Goal: Task Accomplishment & Management: Manage account settings

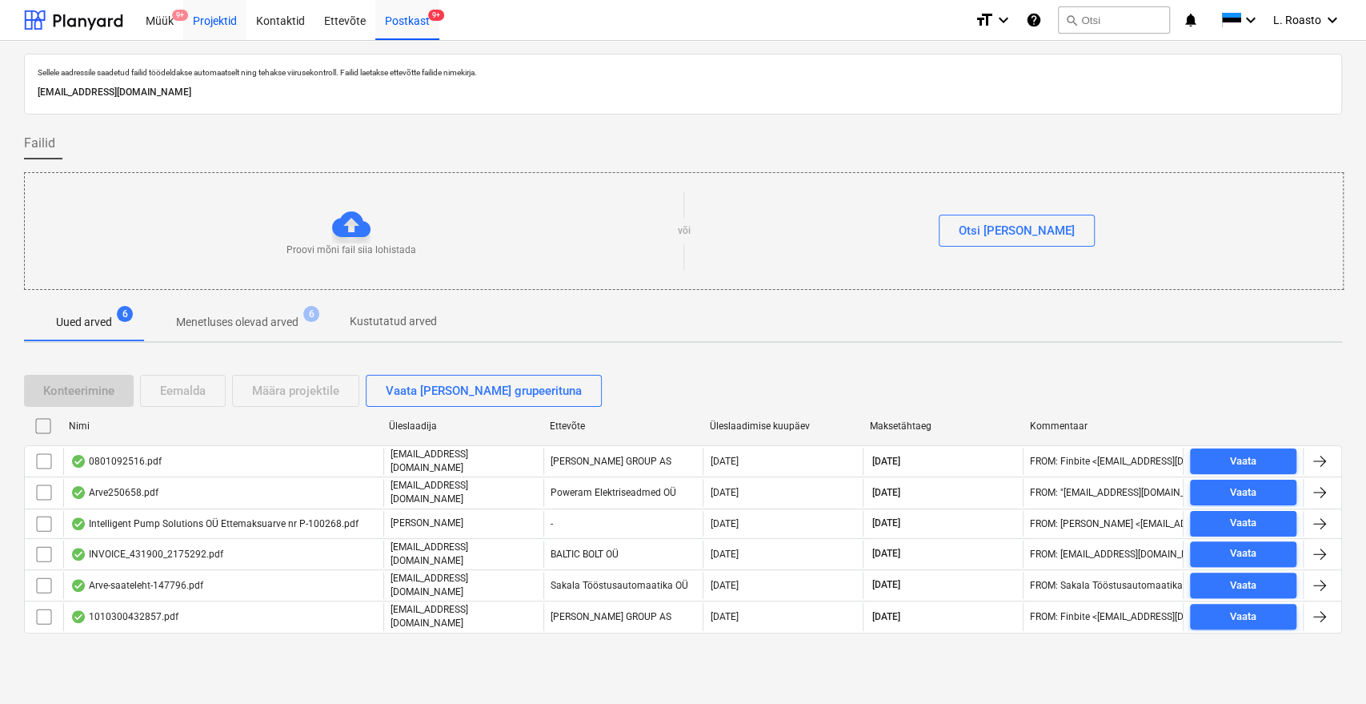
click at [205, 14] on div "Projektid" at bounding box center [214, 19] width 63 height 41
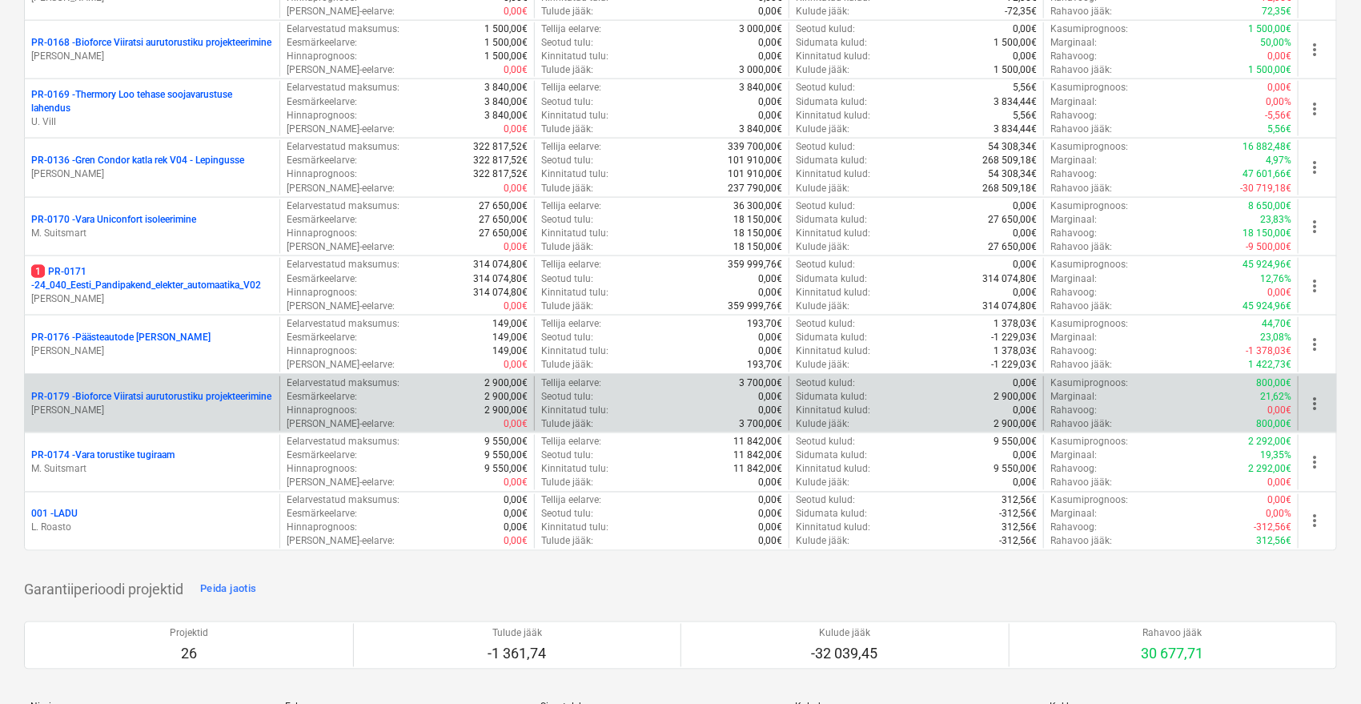
scroll to position [1067, 0]
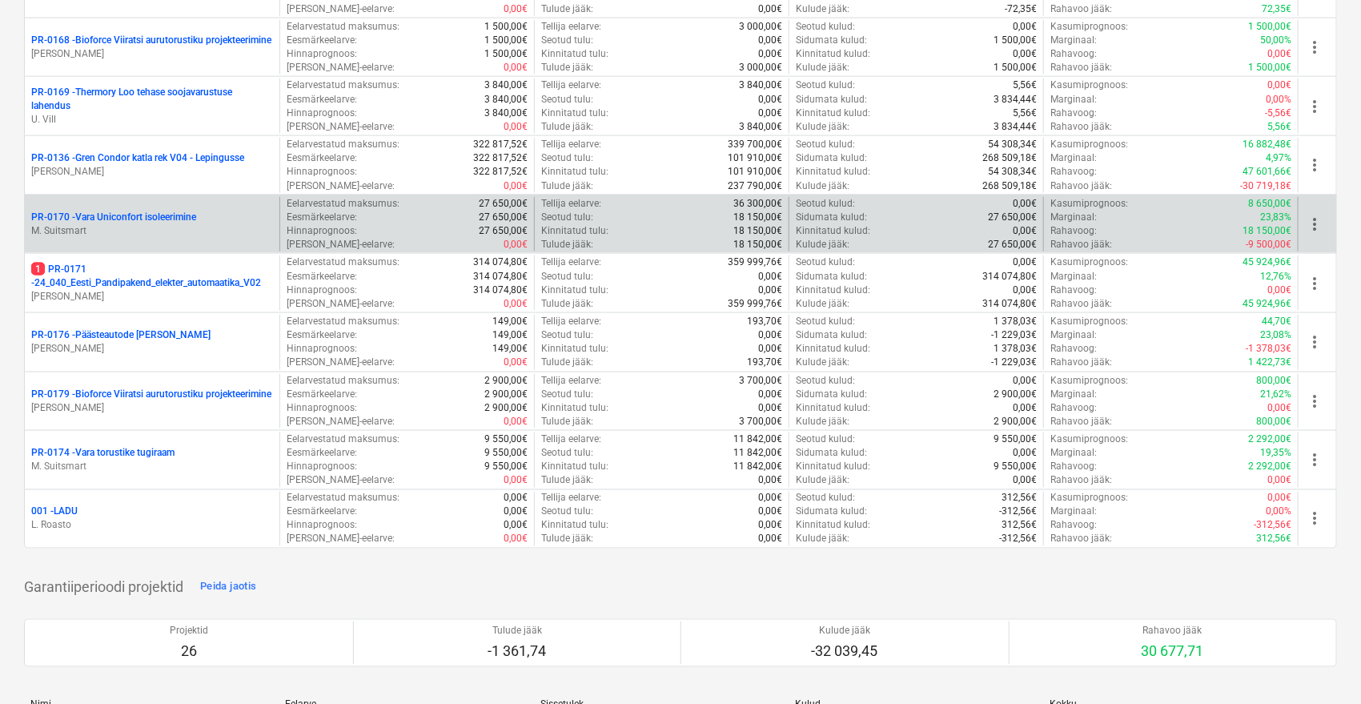
click at [96, 219] on p "PR-0170 - [GEOGRAPHIC_DATA] isoleerimine" at bounding box center [113, 218] width 165 height 14
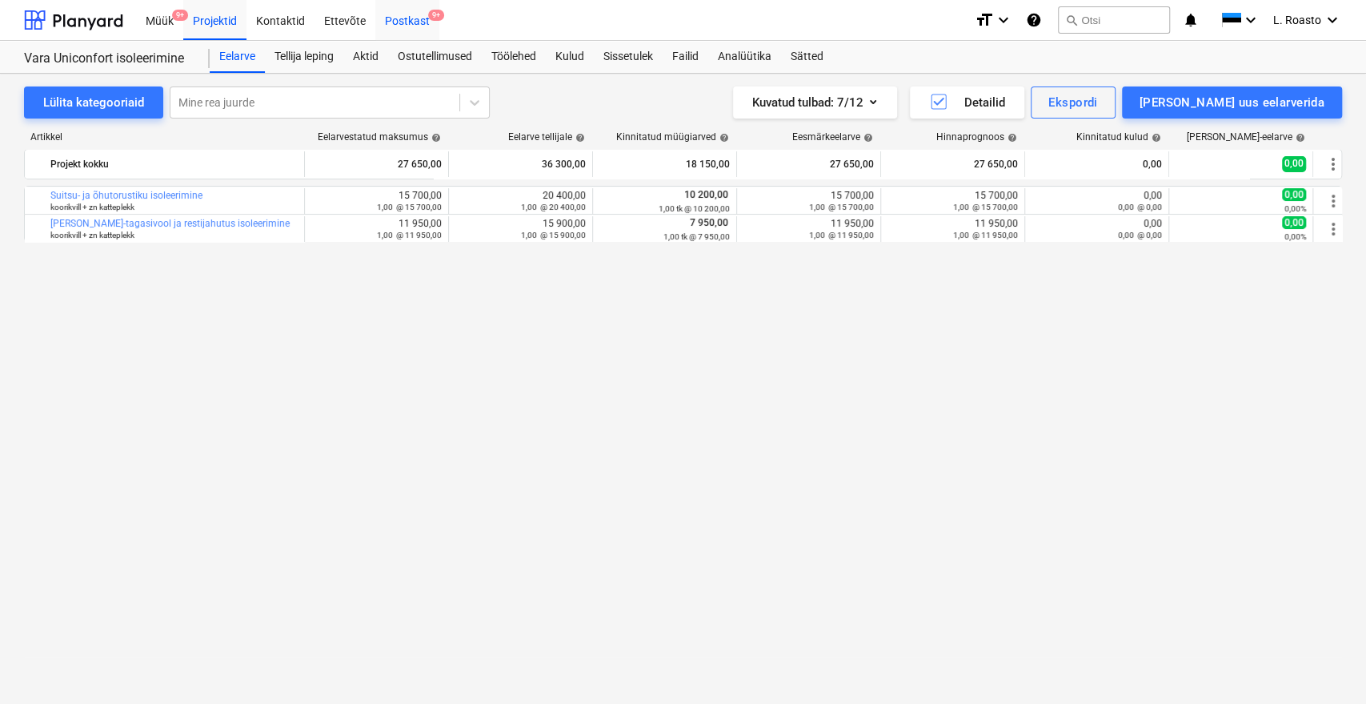
click at [413, 14] on div "Postkast 9+" at bounding box center [407, 19] width 64 height 41
click at [586, 50] on div "Kulud" at bounding box center [570, 57] width 48 height 32
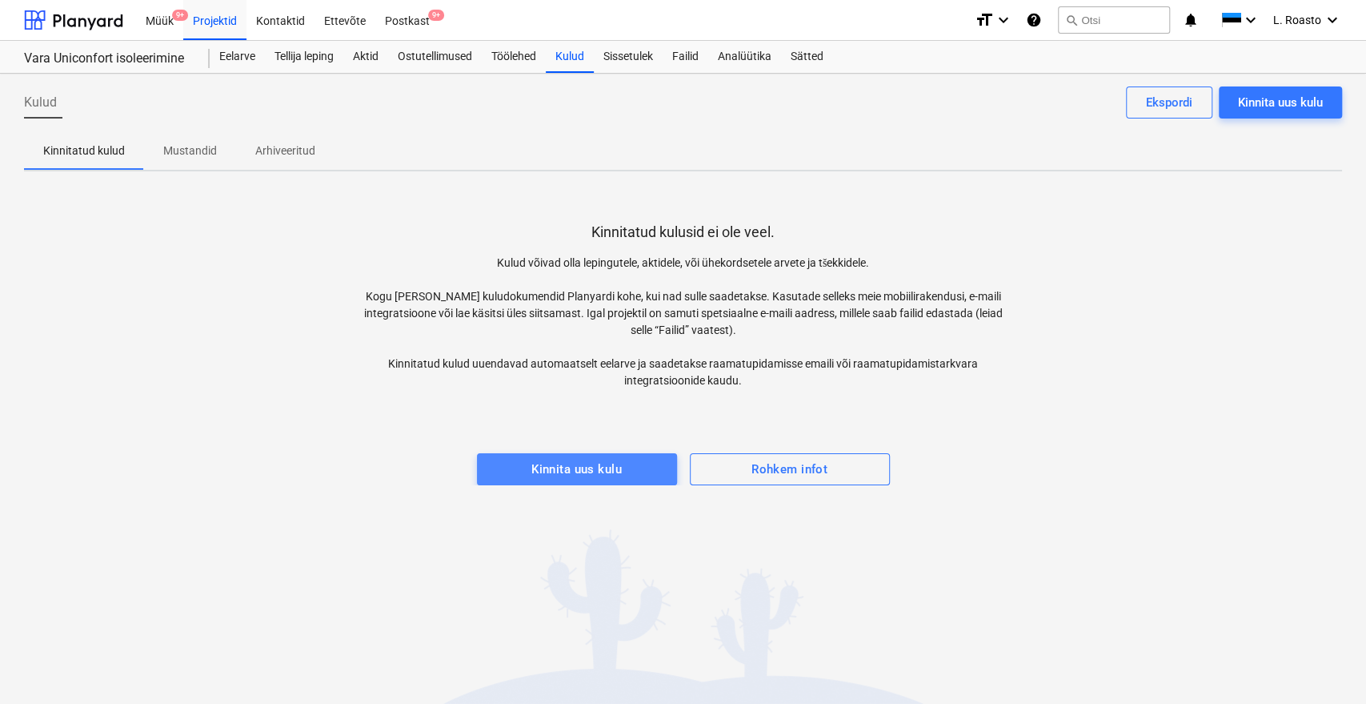
click at [602, 466] on div "Kinnita uus kulu" at bounding box center [576, 469] width 90 height 21
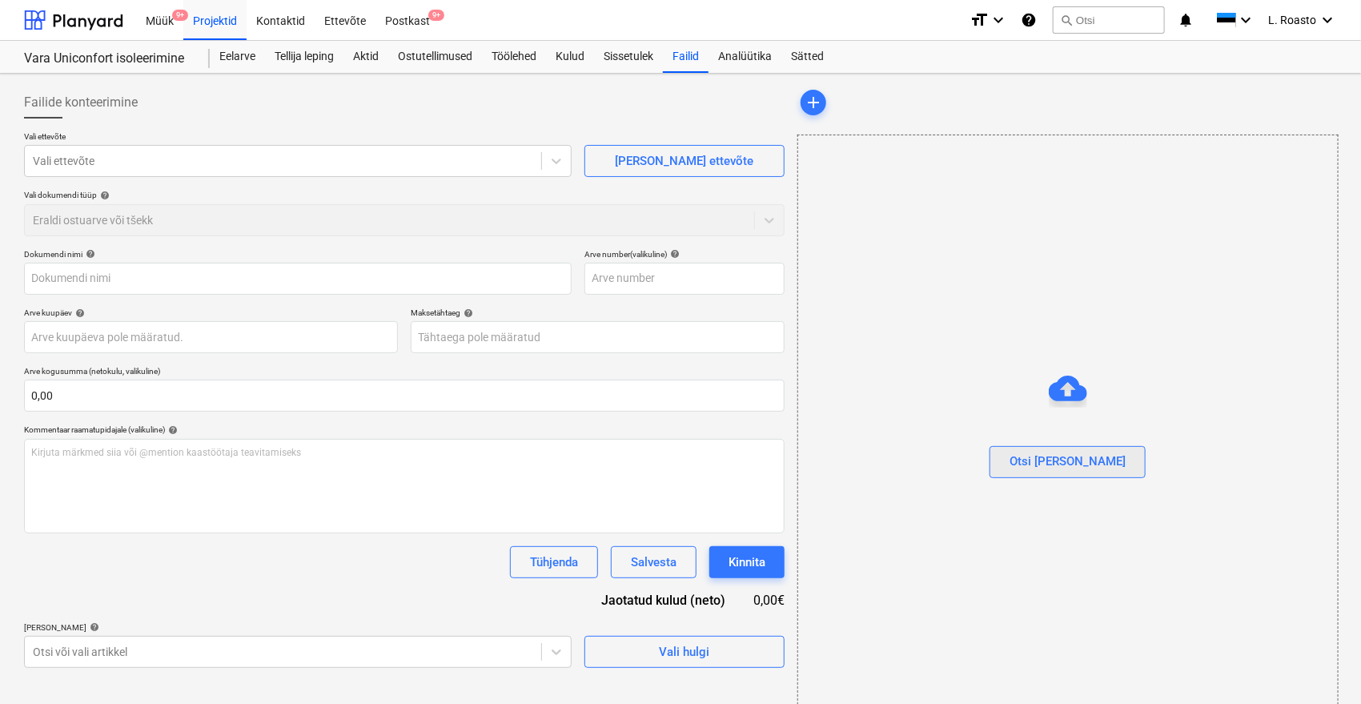
click at [1076, 461] on div "Otsi [PERSON_NAME]" at bounding box center [1067, 461] width 116 height 21
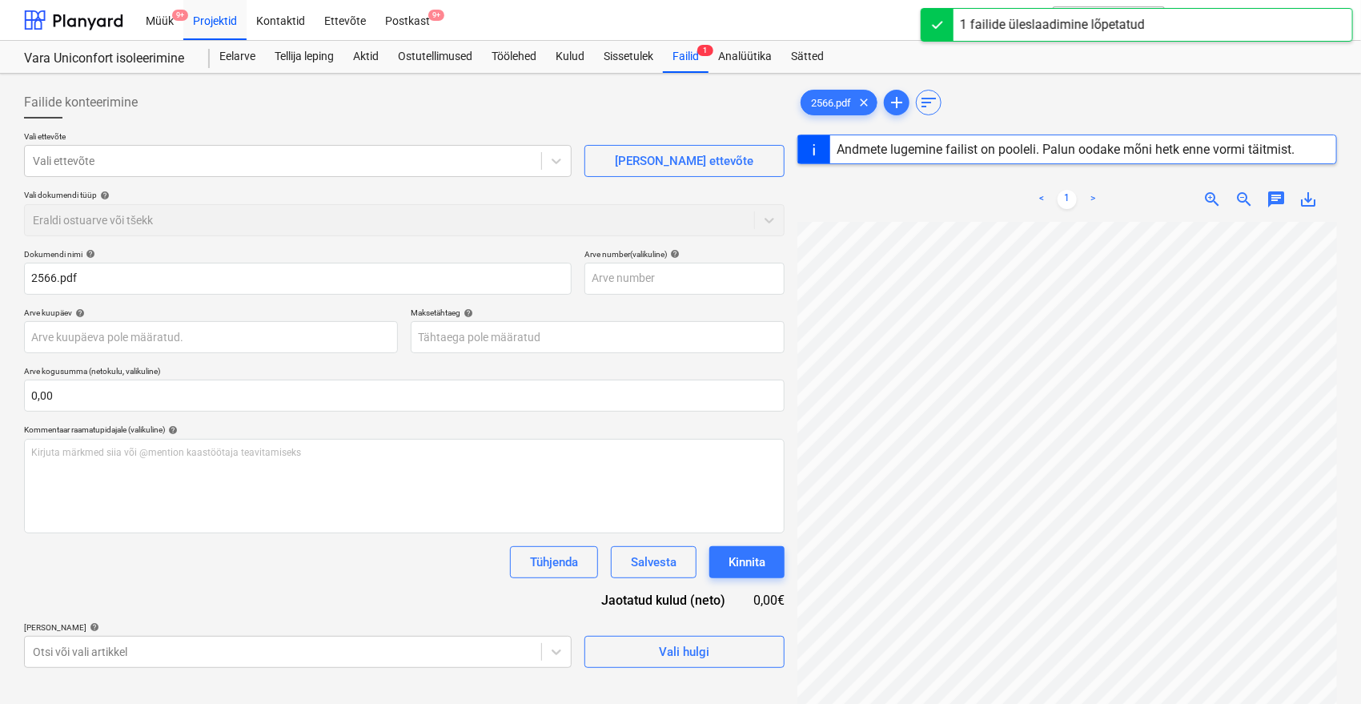
type input "2566"
type input "[DATE]"
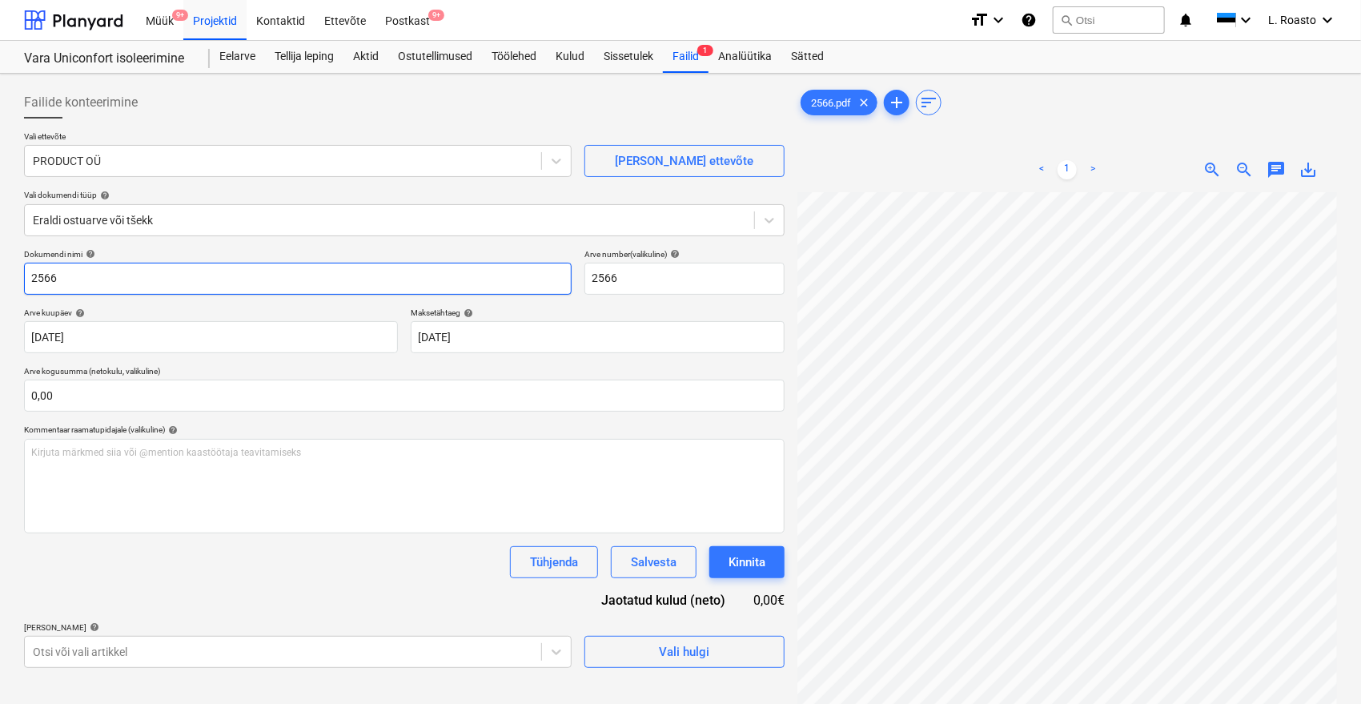
click at [24, 275] on input "2566" at bounding box center [297, 279] width 547 height 32
type input "product arve 2566"
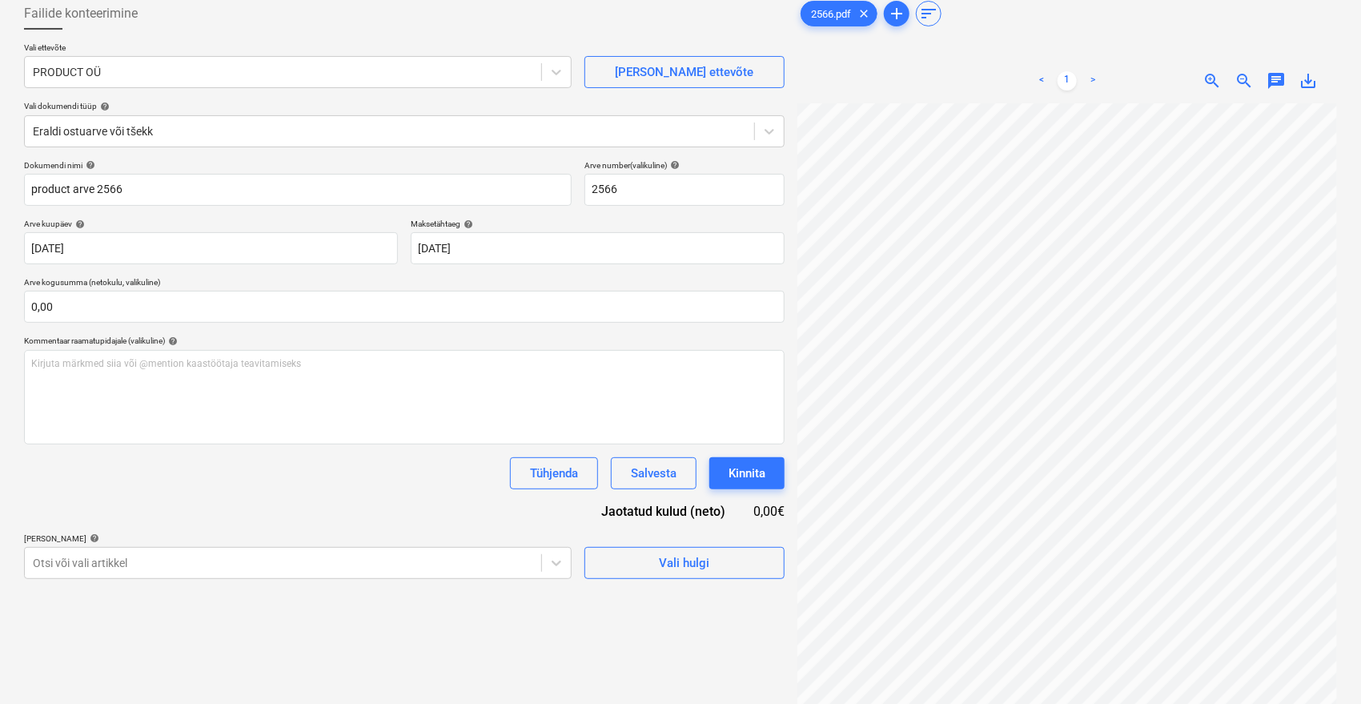
scroll to position [160, 0]
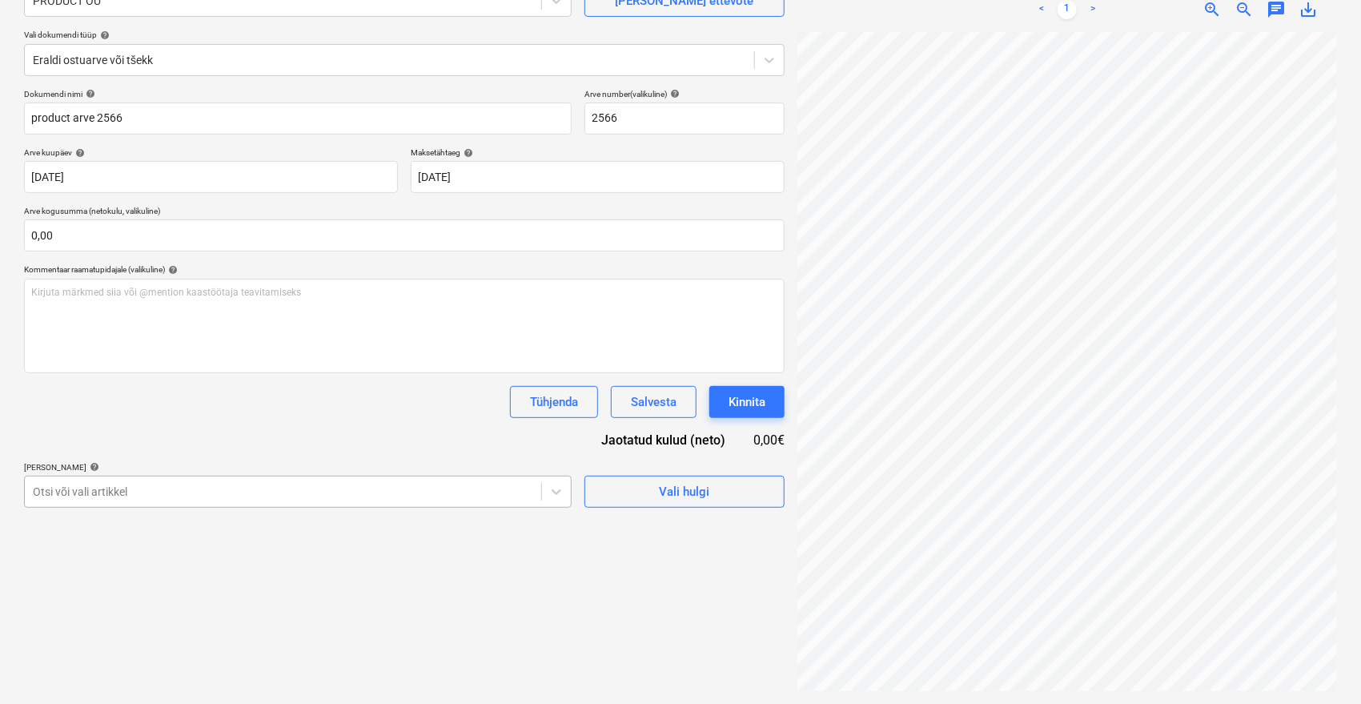
click at [351, 503] on div "Otsi või vali artikkel" at bounding box center [283, 491] width 516 height 22
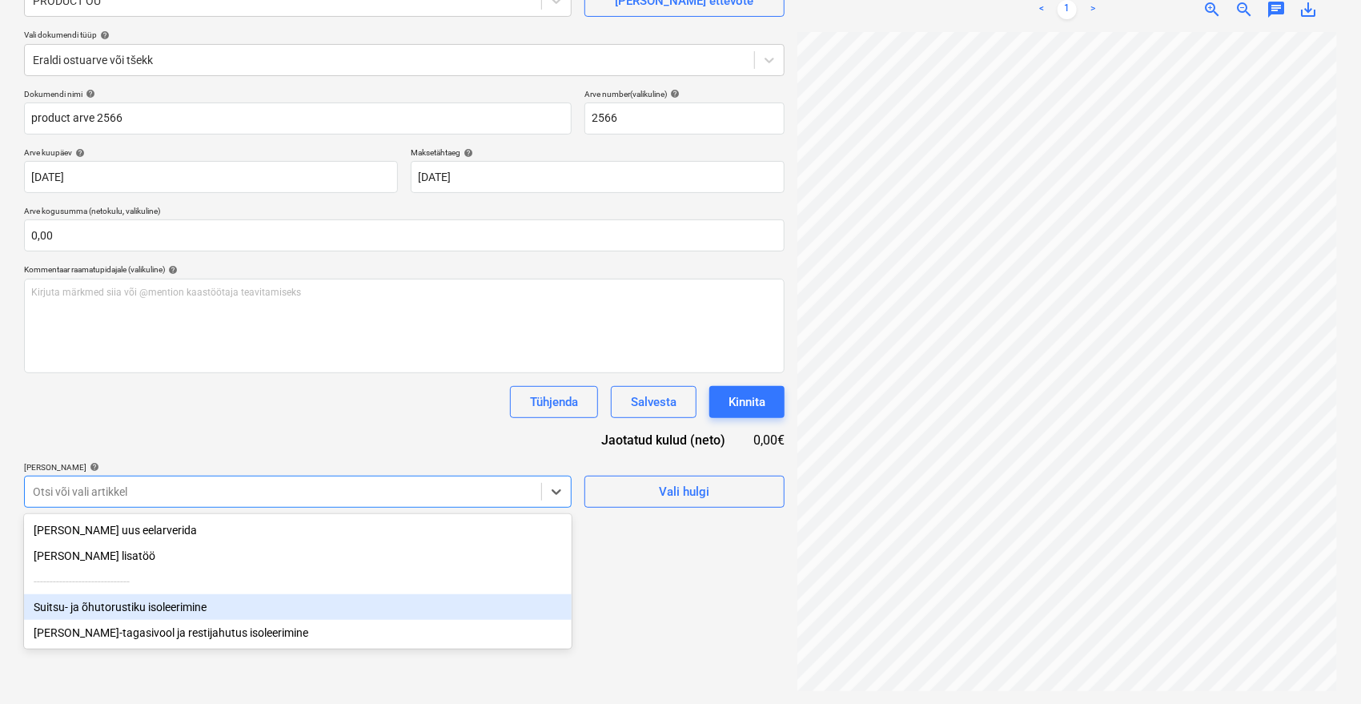
click at [98, 610] on div "Suitsu- ja õhutorustiku isoleerimine" at bounding box center [297, 607] width 547 height 26
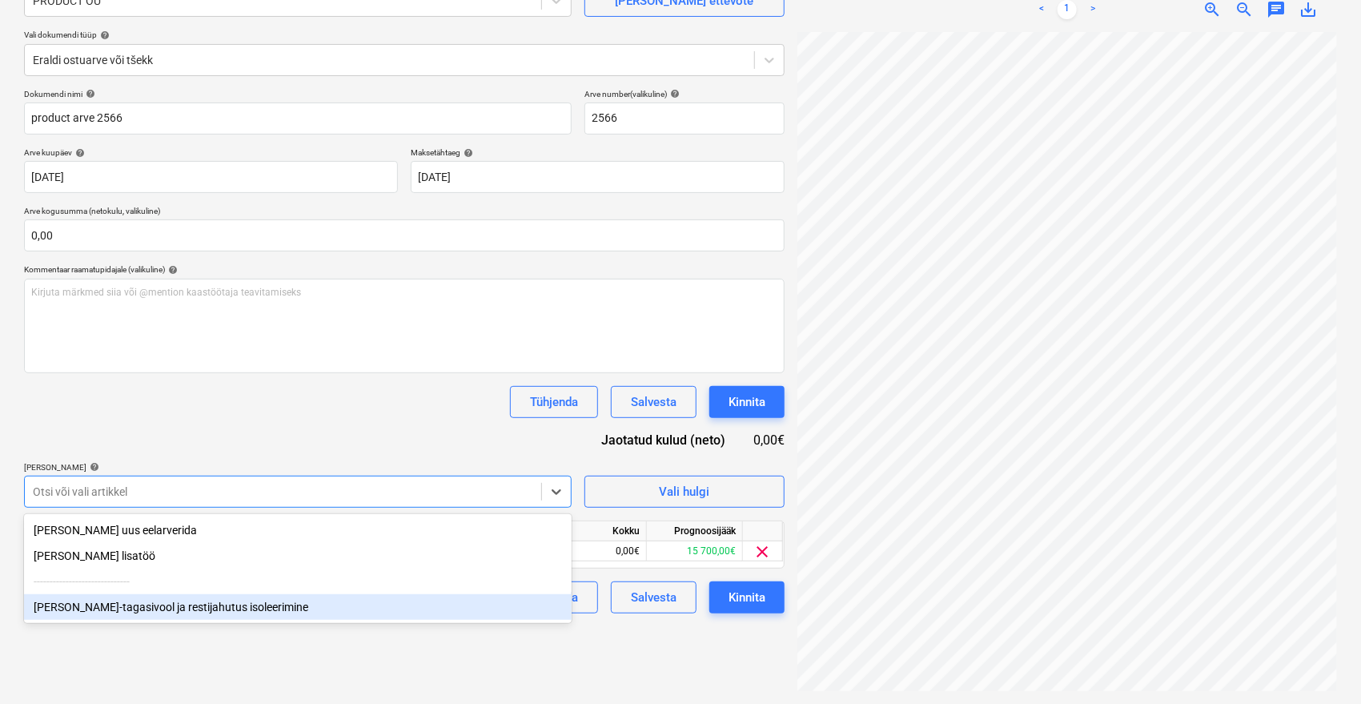
click at [102, 611] on div "[PERSON_NAME]-tagasivool ja restijahutus isoleerimine" at bounding box center [297, 607] width 547 height 26
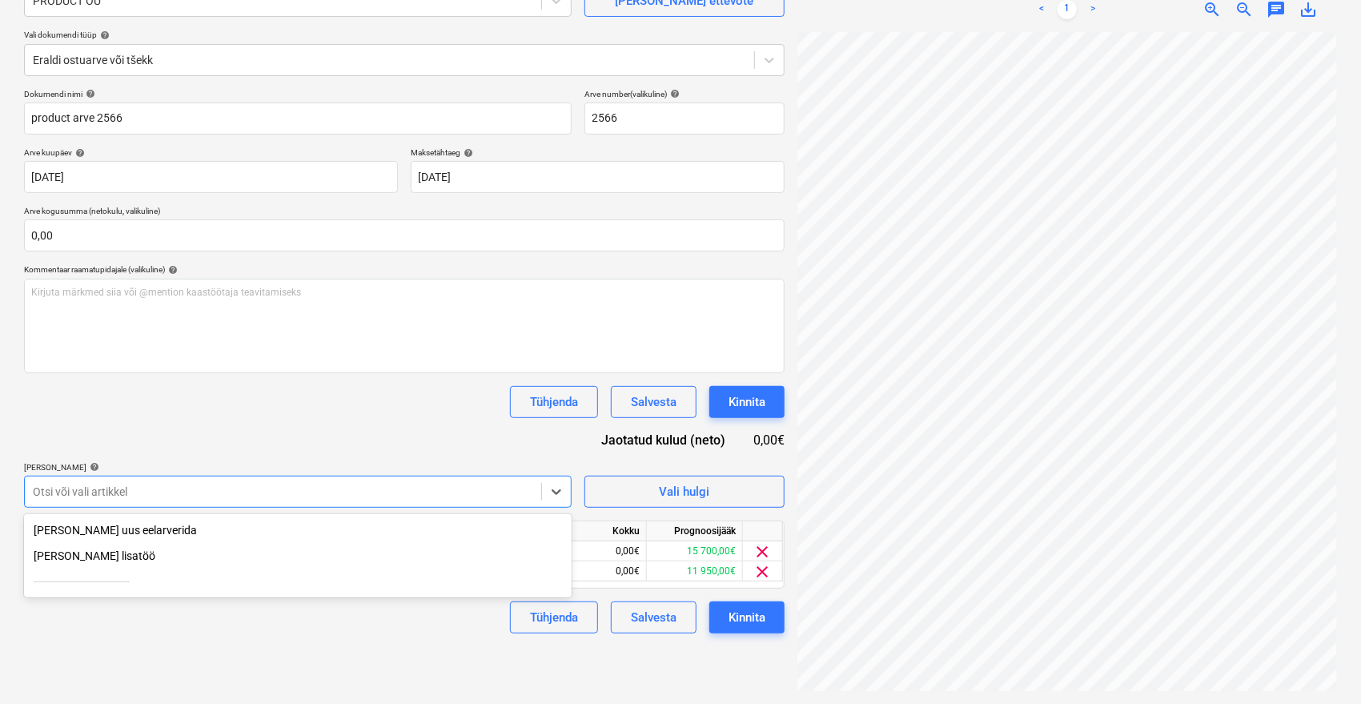
click at [312, 434] on div "Dokumendi nimi help product arve 2566 Arve number (valikuline) help 2566 Arve k…" at bounding box center [404, 361] width 760 height 544
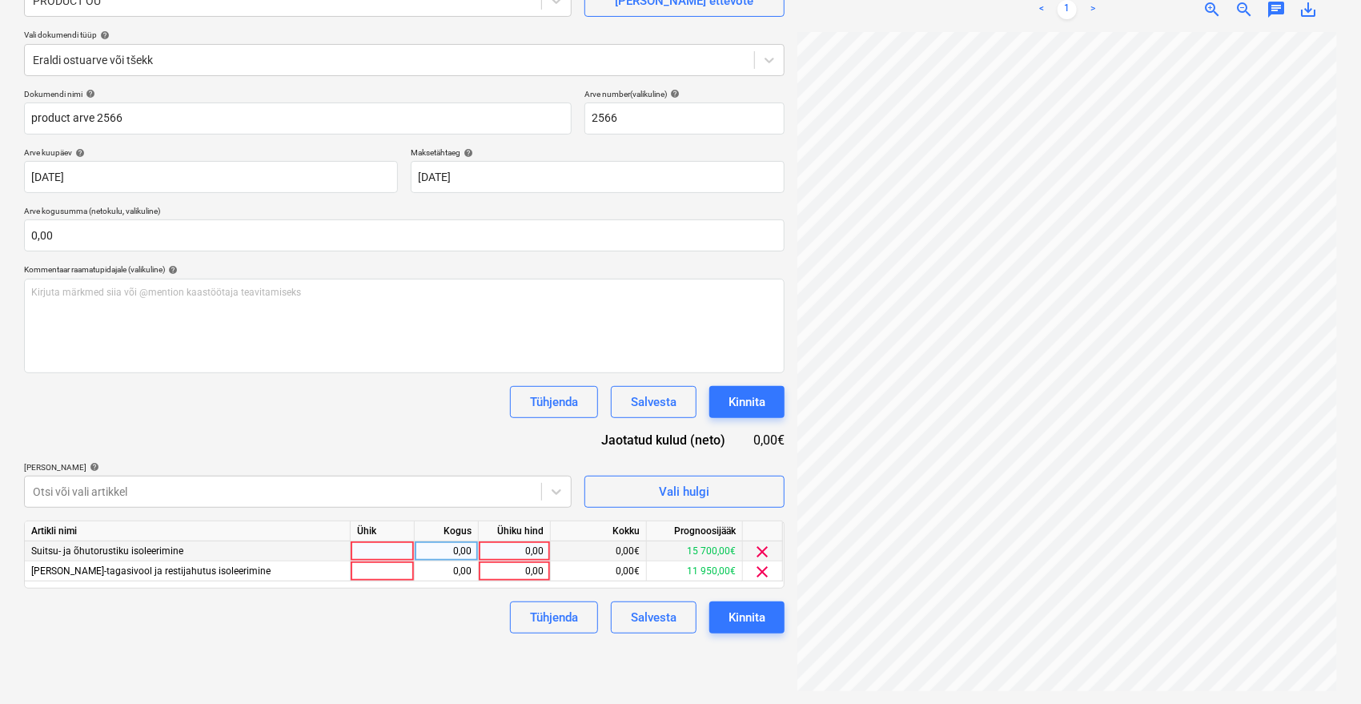
click at [516, 553] on div "0,00" at bounding box center [514, 551] width 58 height 20
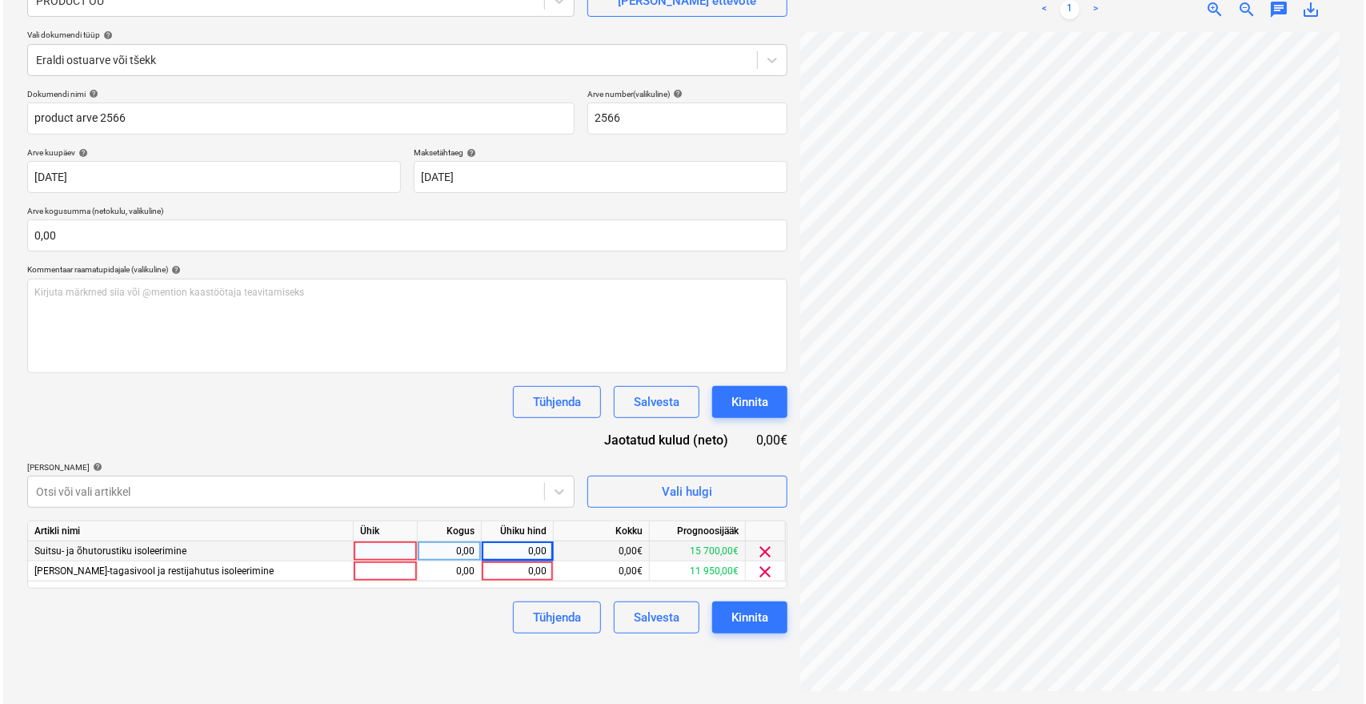
scroll to position [27, 64]
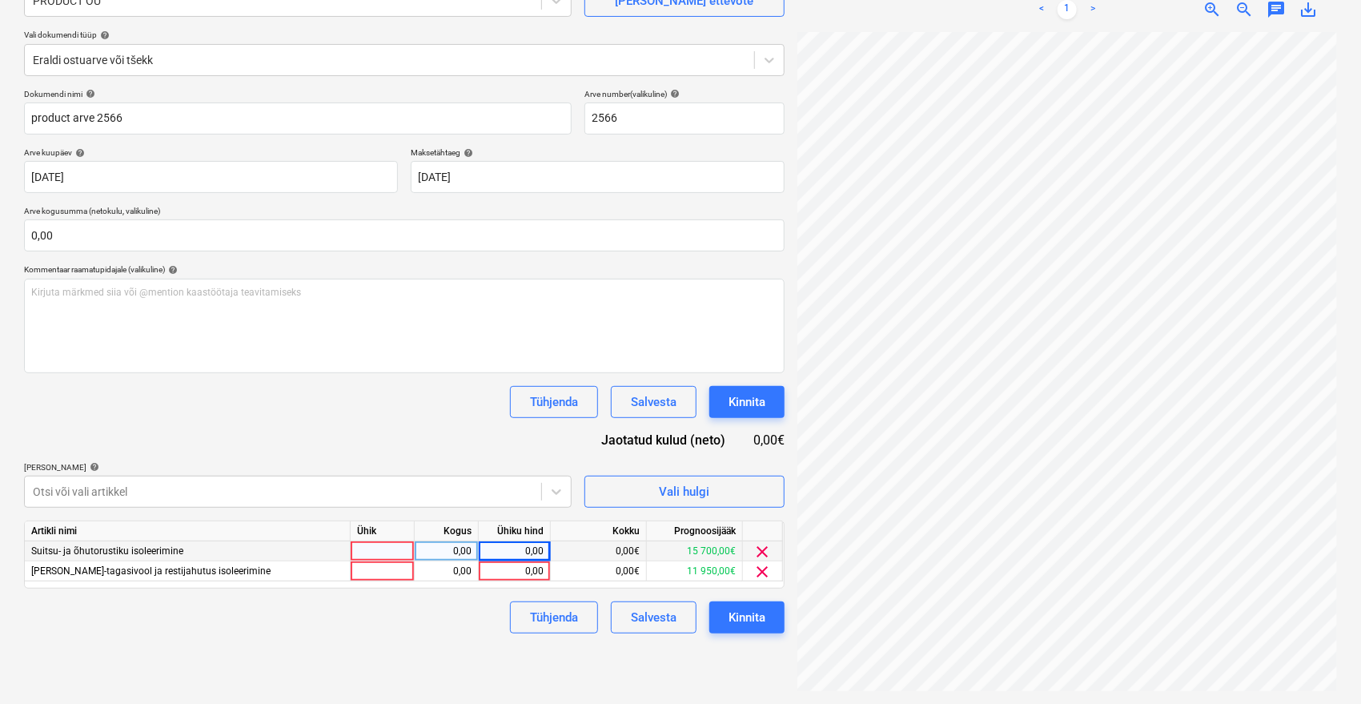
click at [529, 551] on div "0,00" at bounding box center [514, 551] width 58 height 20
type input "8910"
click at [528, 570] on div "0,00" at bounding box center [514, 571] width 58 height 20
type input "8365"
click at [476, 655] on div "Failide konteerimine Vali ettevõte PRODUCT OÜ [PERSON_NAME] uus ettevõte Vali d…" at bounding box center [404, 308] width 773 height 777
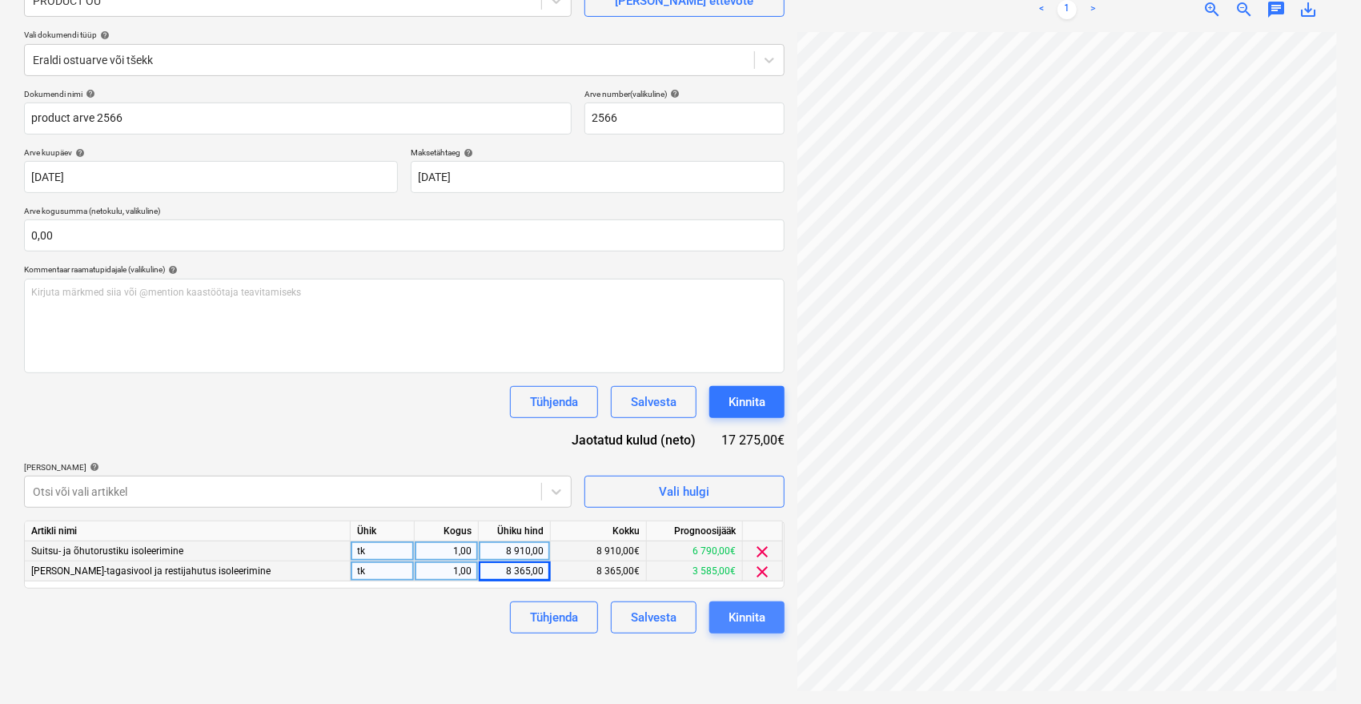
click at [737, 613] on div "Kinnita" at bounding box center [746, 617] width 37 height 21
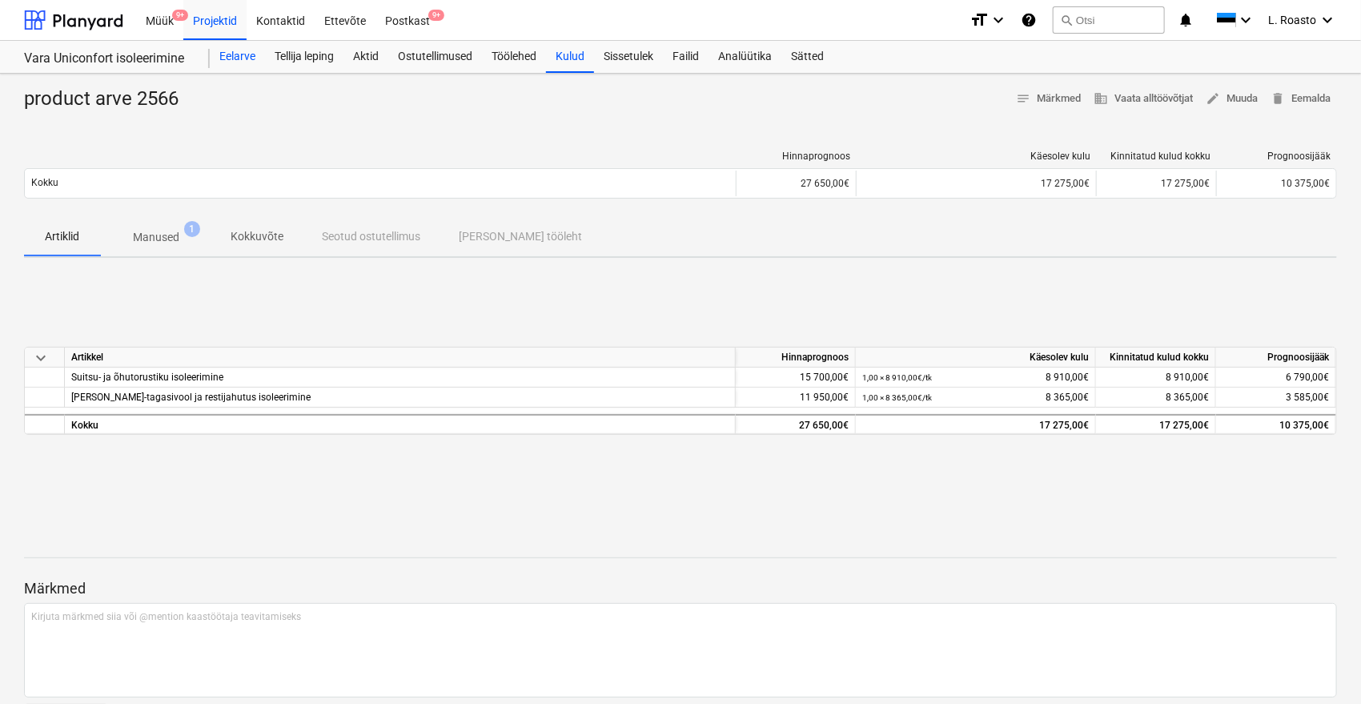
click at [249, 61] on div "Eelarve" at bounding box center [237, 57] width 55 height 32
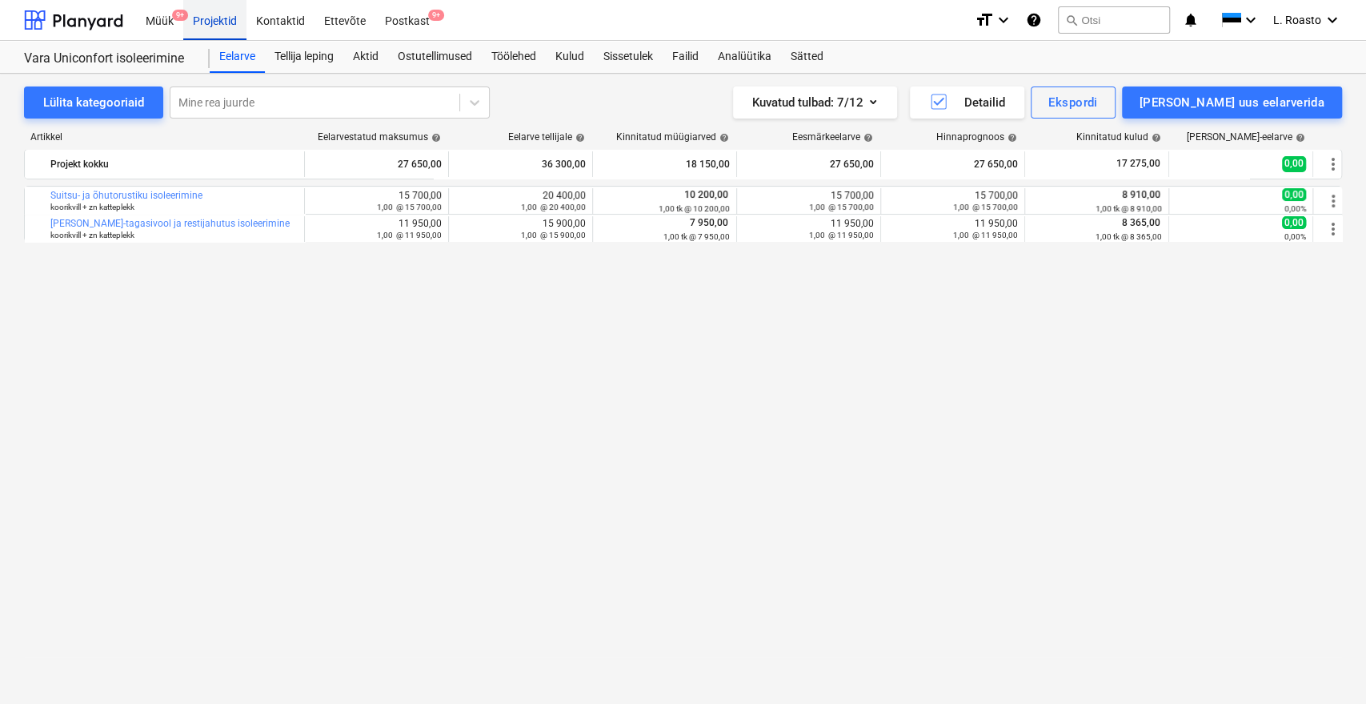
click at [223, 18] on div "Projektid" at bounding box center [214, 19] width 63 height 41
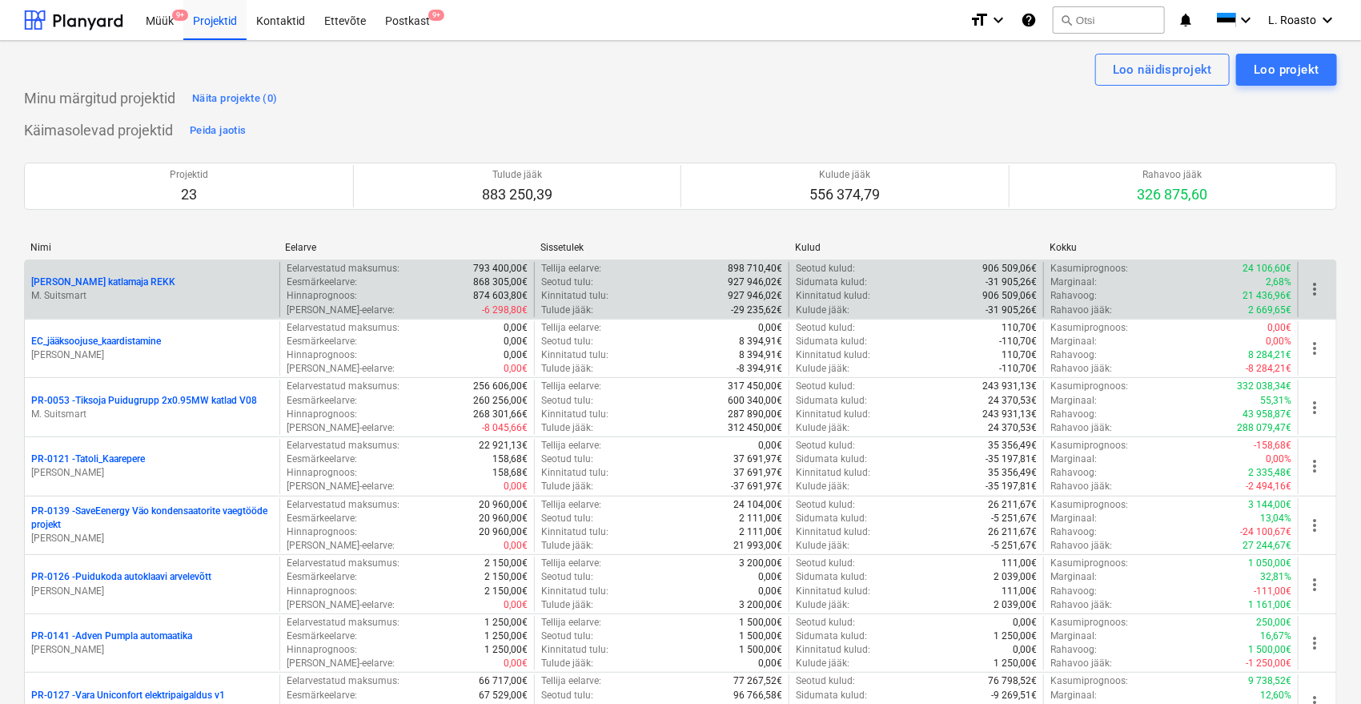
click at [135, 276] on p "[PERSON_NAME] katlamaja REKK" at bounding box center [103, 282] width 144 height 14
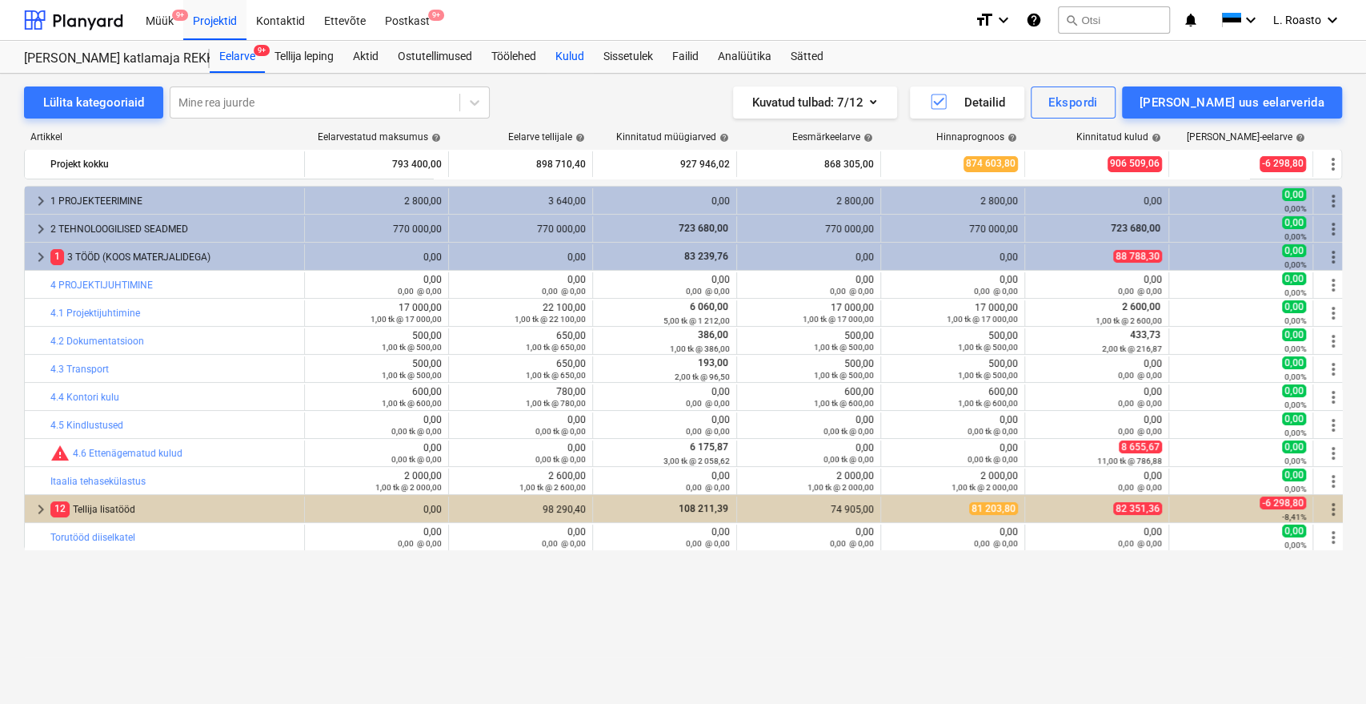
click at [567, 60] on div "Kulud" at bounding box center [570, 57] width 48 height 32
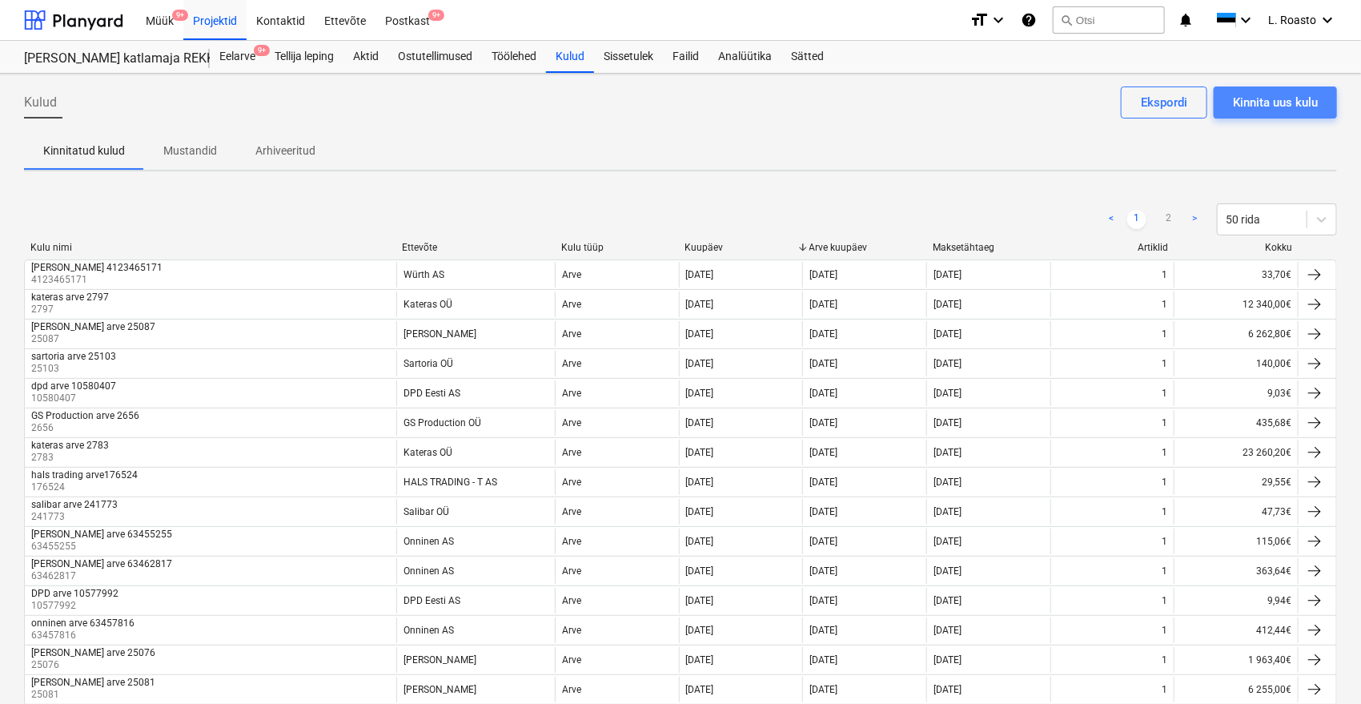
click at [1314, 101] on div "Kinnita uus kulu" at bounding box center [1275, 102] width 85 height 21
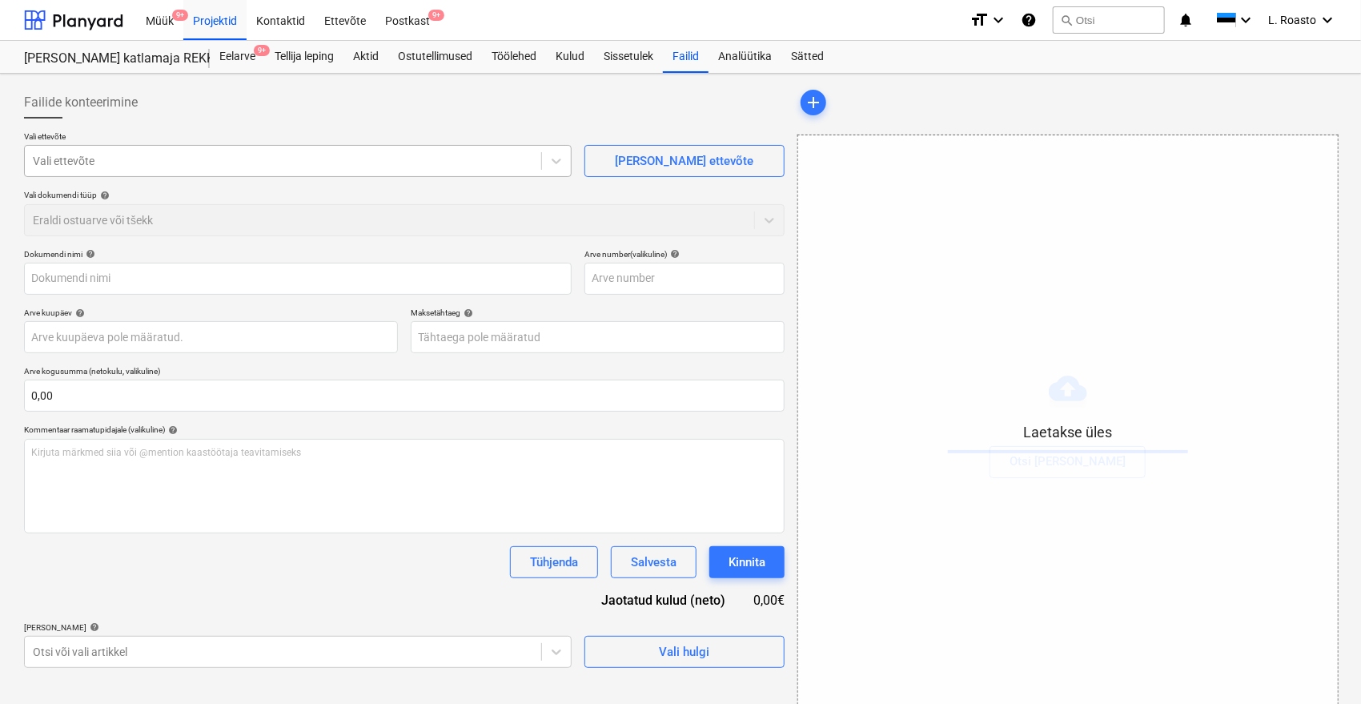
click at [227, 154] on div at bounding box center [283, 161] width 500 height 16
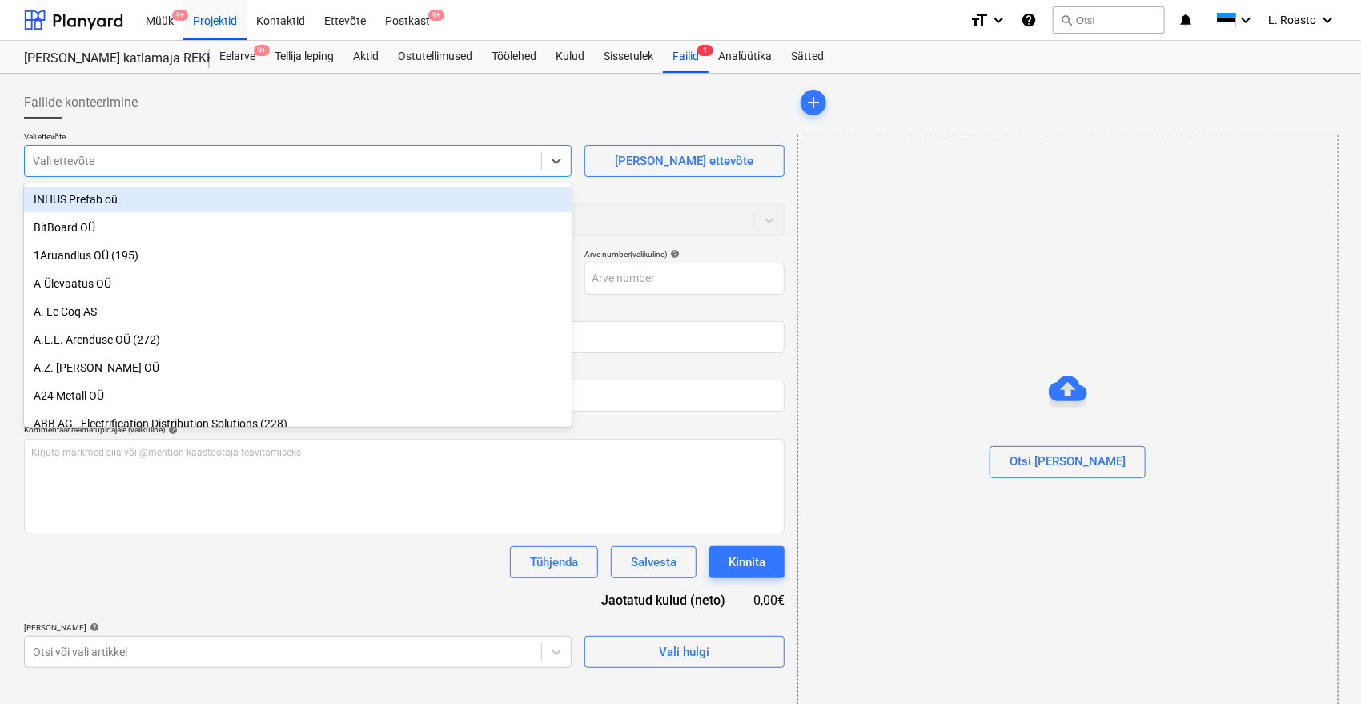
type input "63490916.pdf"
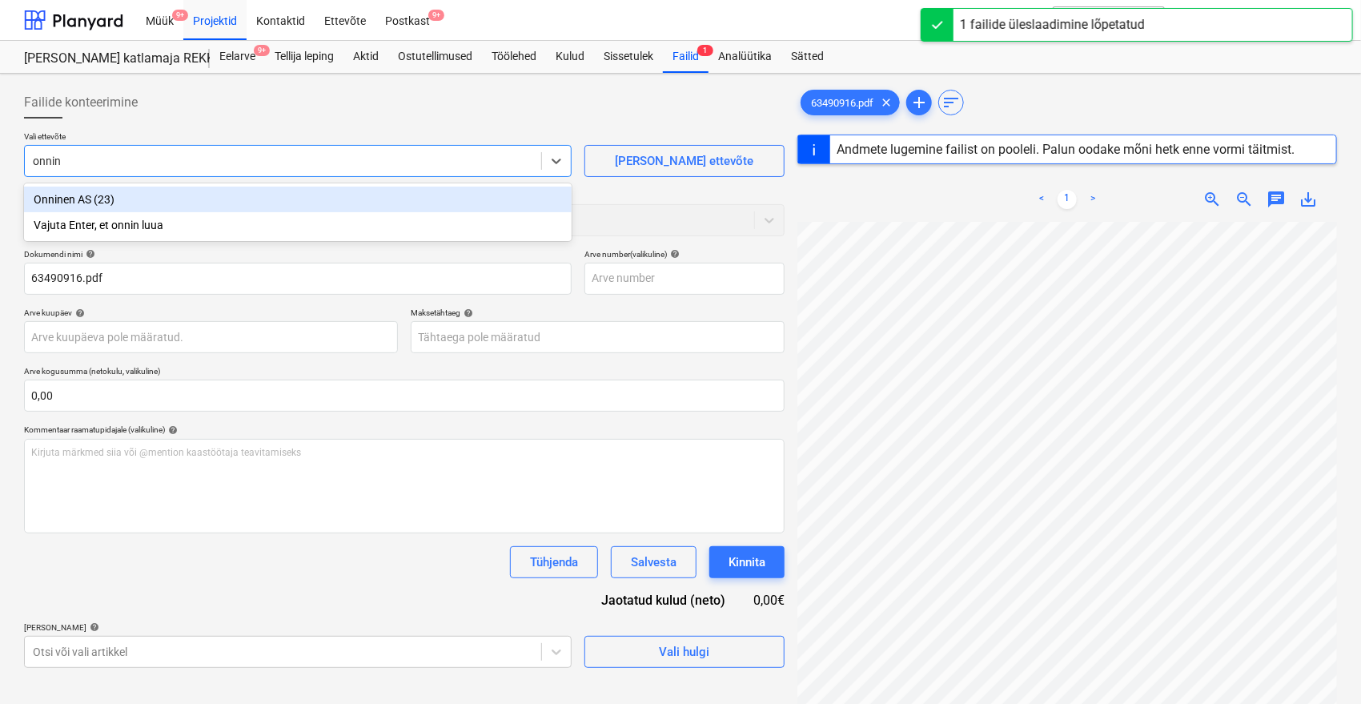
type input "onnine"
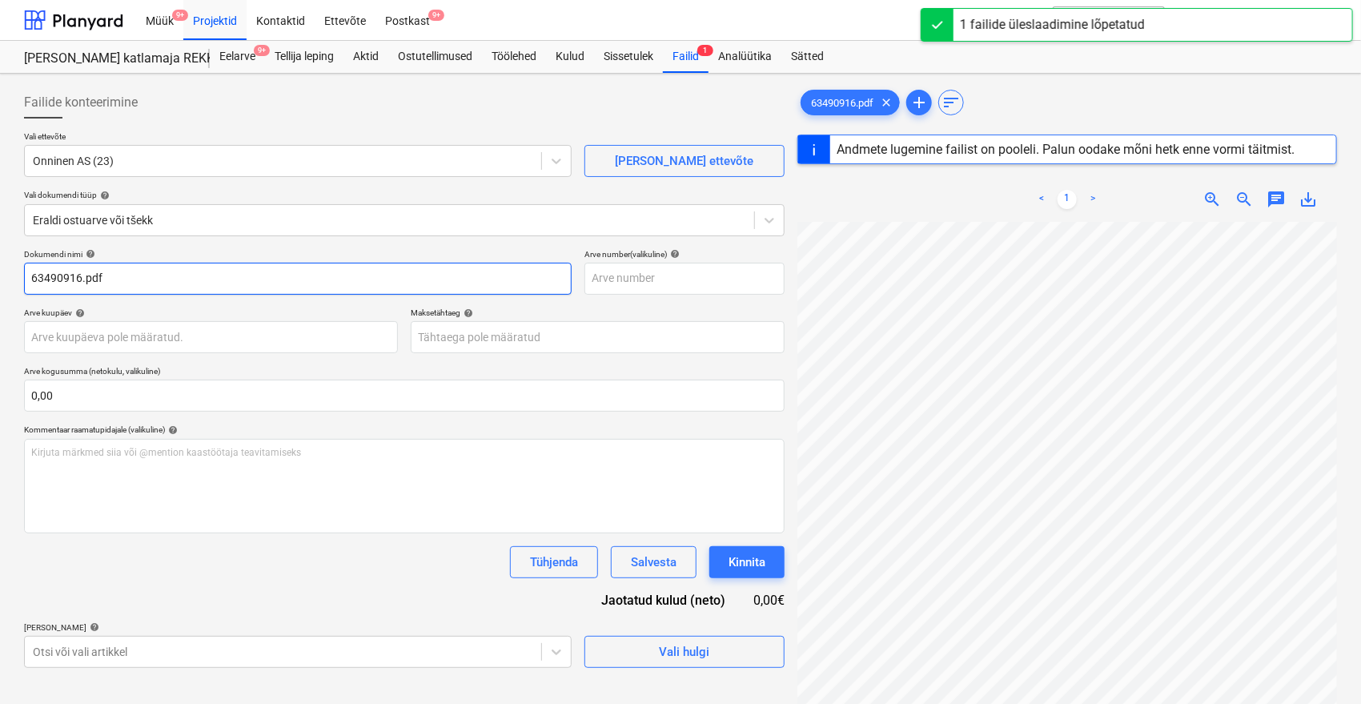
click at [29, 278] on input "63490916.pdf" at bounding box center [297, 279] width 547 height 32
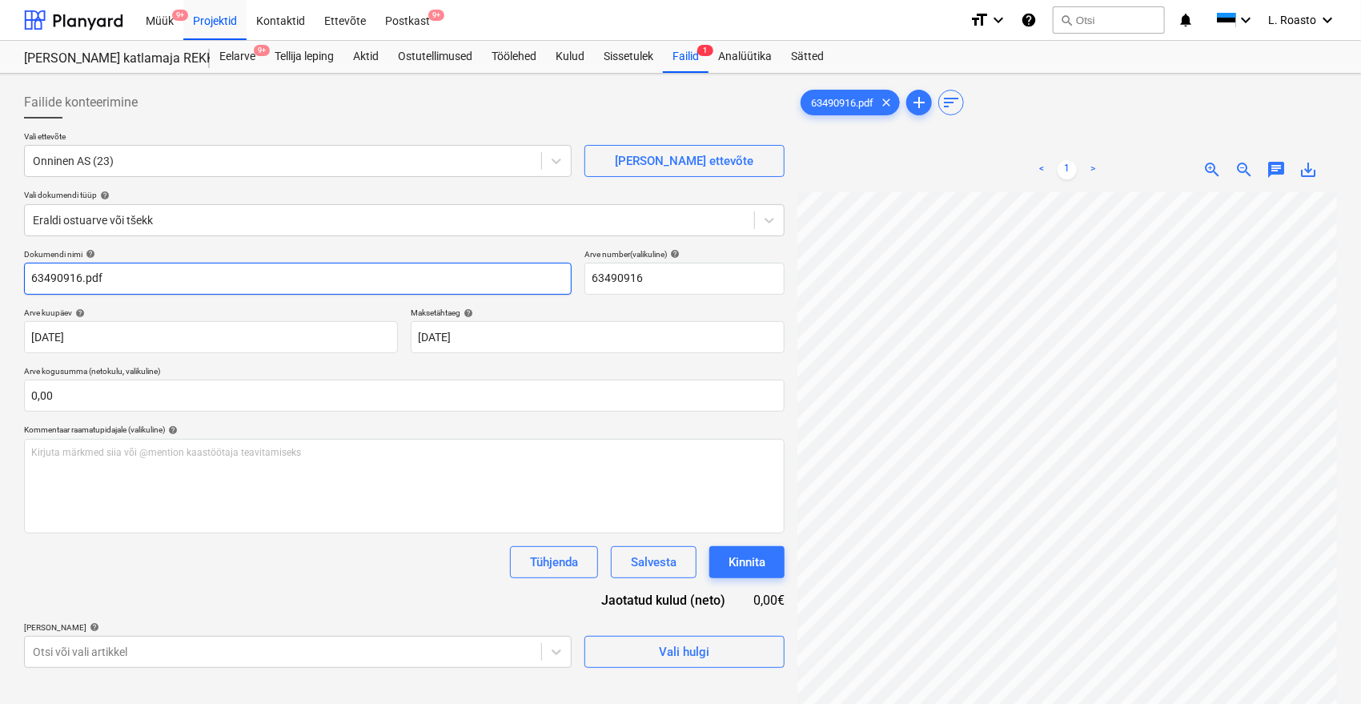
type input "63490916"
type input "[DATE]"
drag, startPoint x: 81, startPoint y: 283, endPoint x: 288, endPoint y: 305, distance: 208.5
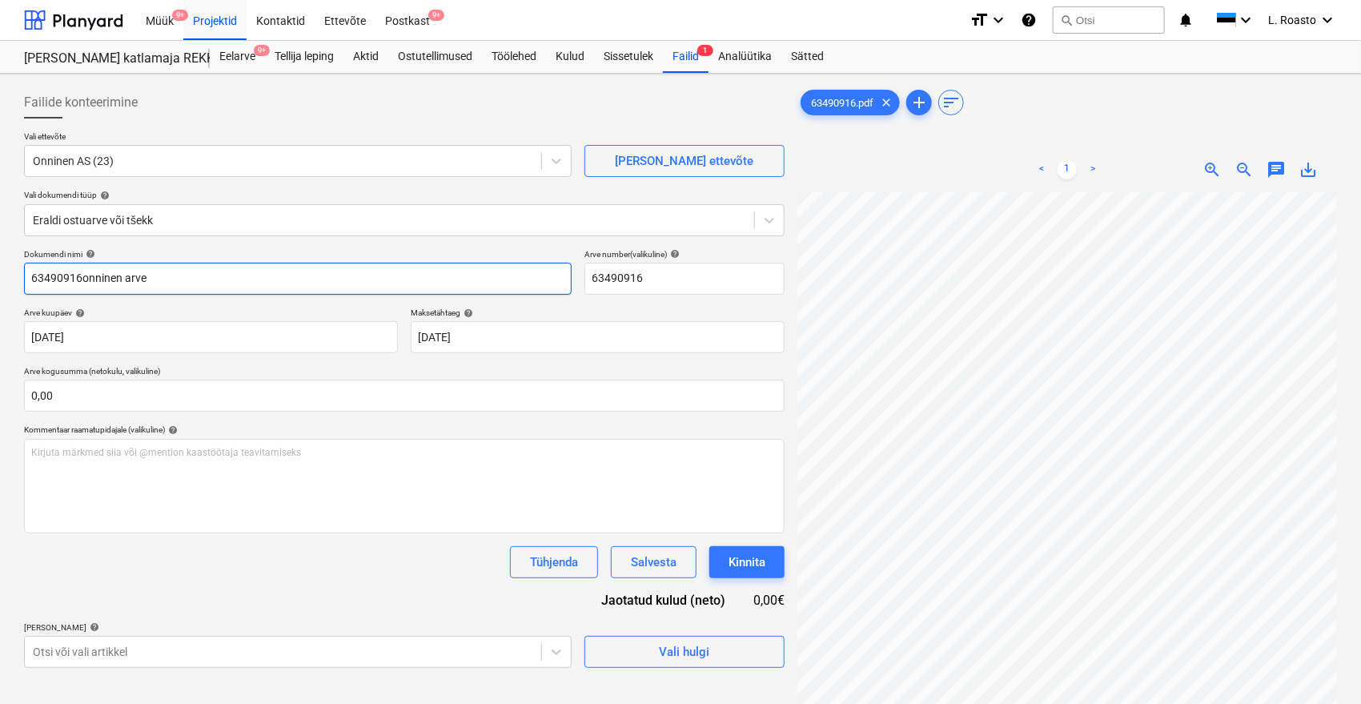
click at [288, 305] on div "Dokumendi nimi help 63490916onninen [PERSON_NAME] number (valikuline) help 6349…" at bounding box center [404, 458] width 760 height 419
click at [27, 277] on input "63490916" at bounding box center [297, 279] width 547 height 32
type input "onninen arve 63490916"
click at [162, 576] on div "Tühjenda Salvesta Kinnita" at bounding box center [404, 562] width 760 height 32
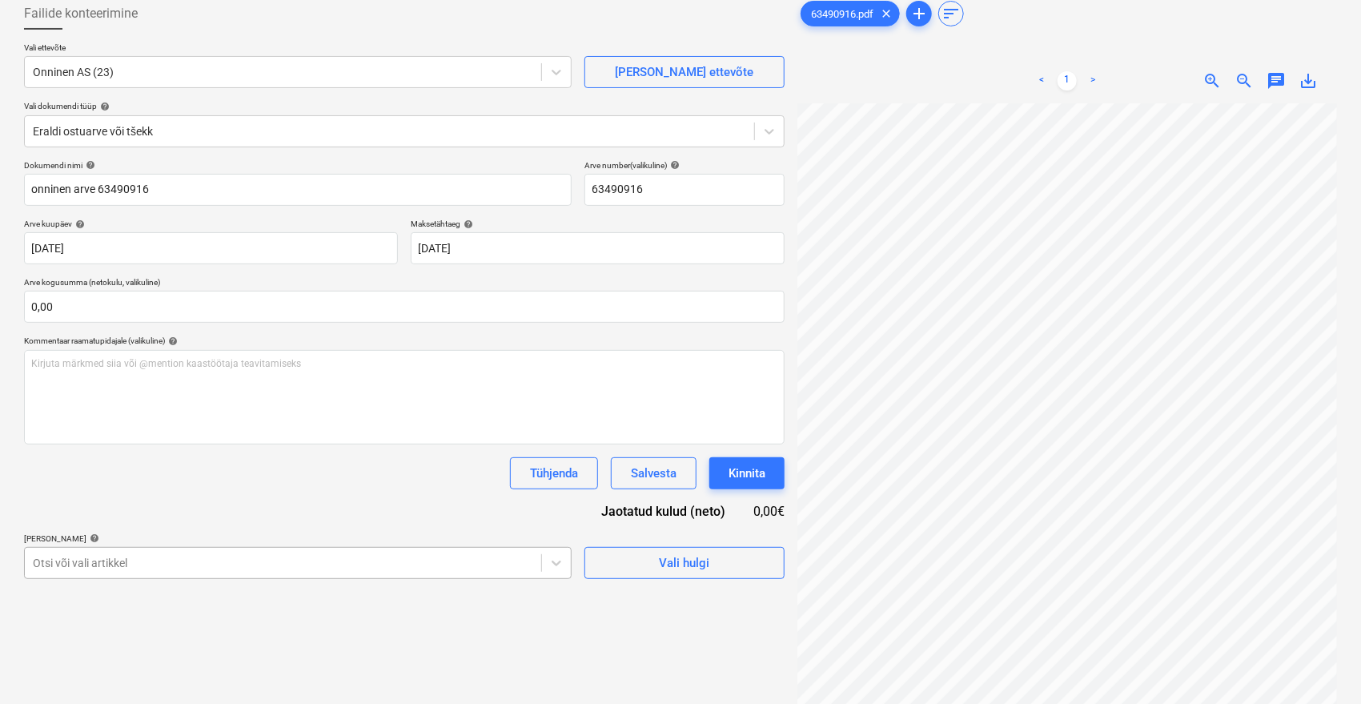
click at [178, 556] on body "Müük 9+ Projektid Kontaktid Ettevõte Postkast 9+ format_size keyboard_arrow_dow…" at bounding box center [680, 263] width 1361 height 704
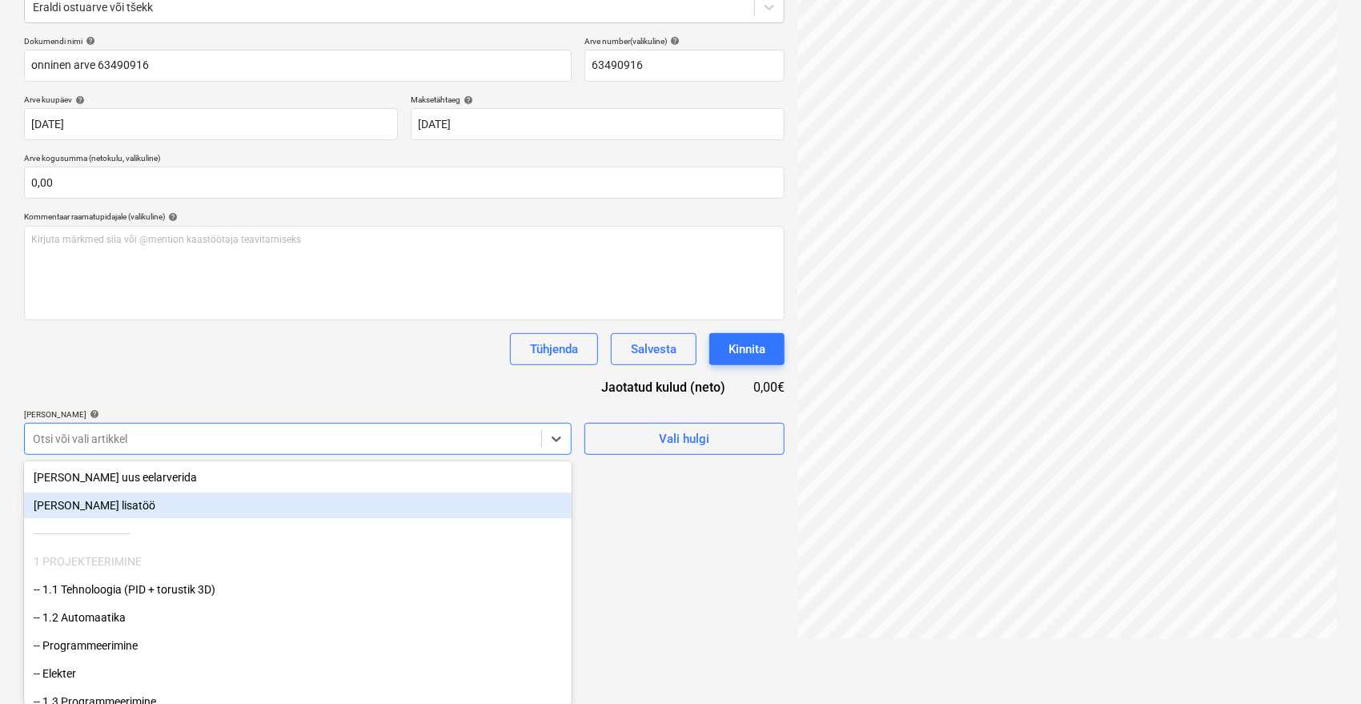
click at [95, 507] on div "[PERSON_NAME] lisatöö" at bounding box center [297, 505] width 547 height 26
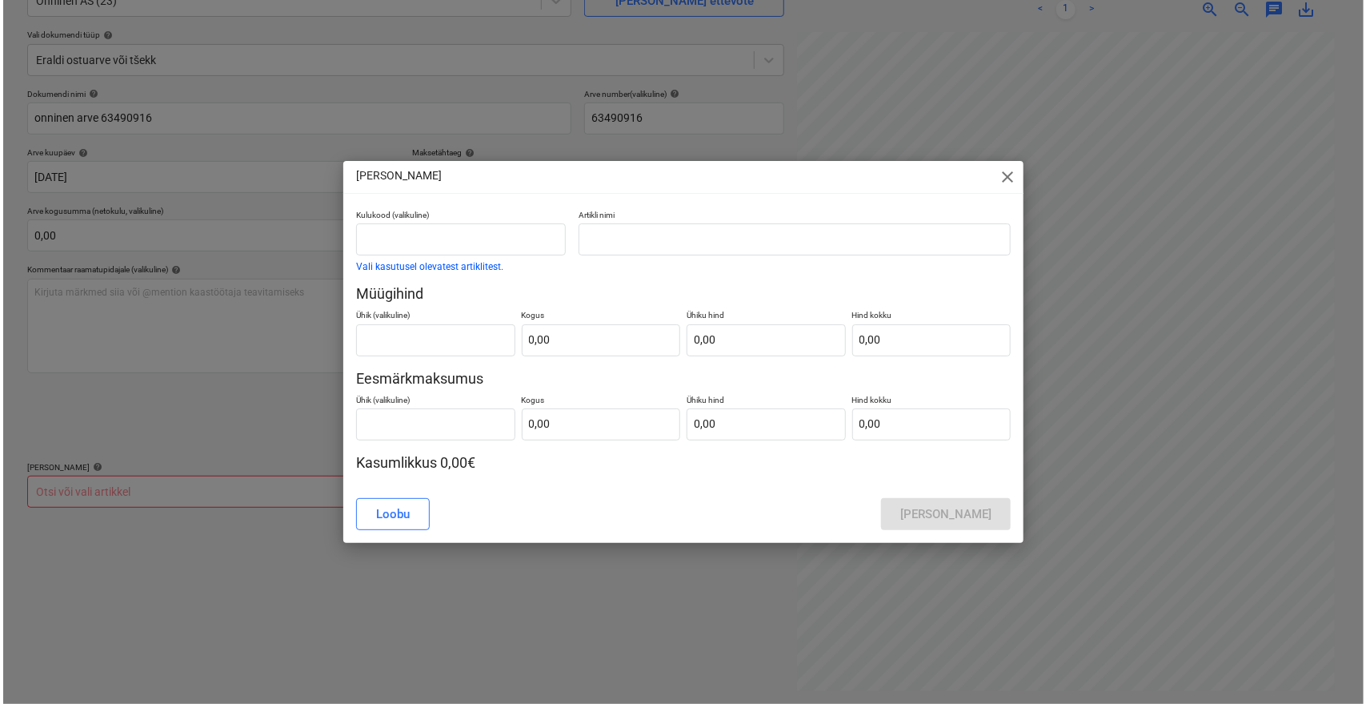
scroll to position [160, 0]
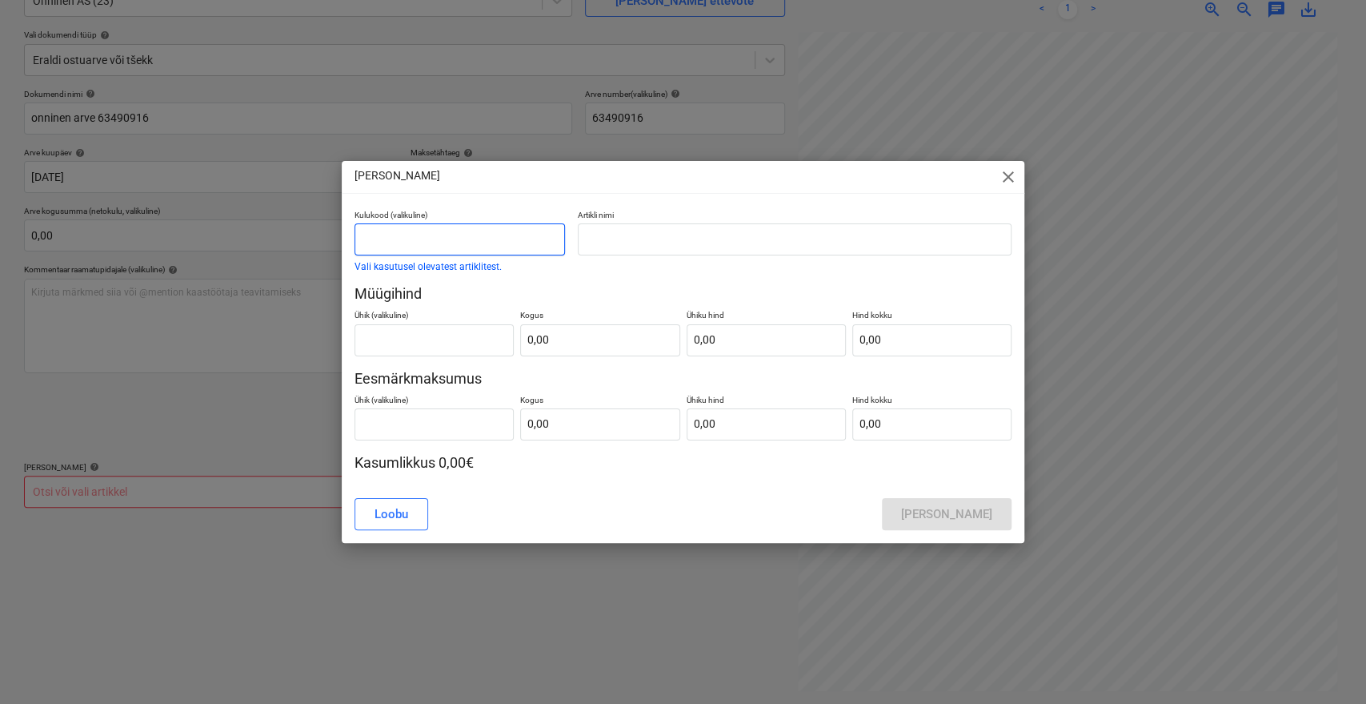
click at [488, 239] on input "text" at bounding box center [460, 239] width 211 height 32
type input "Lisamüük"
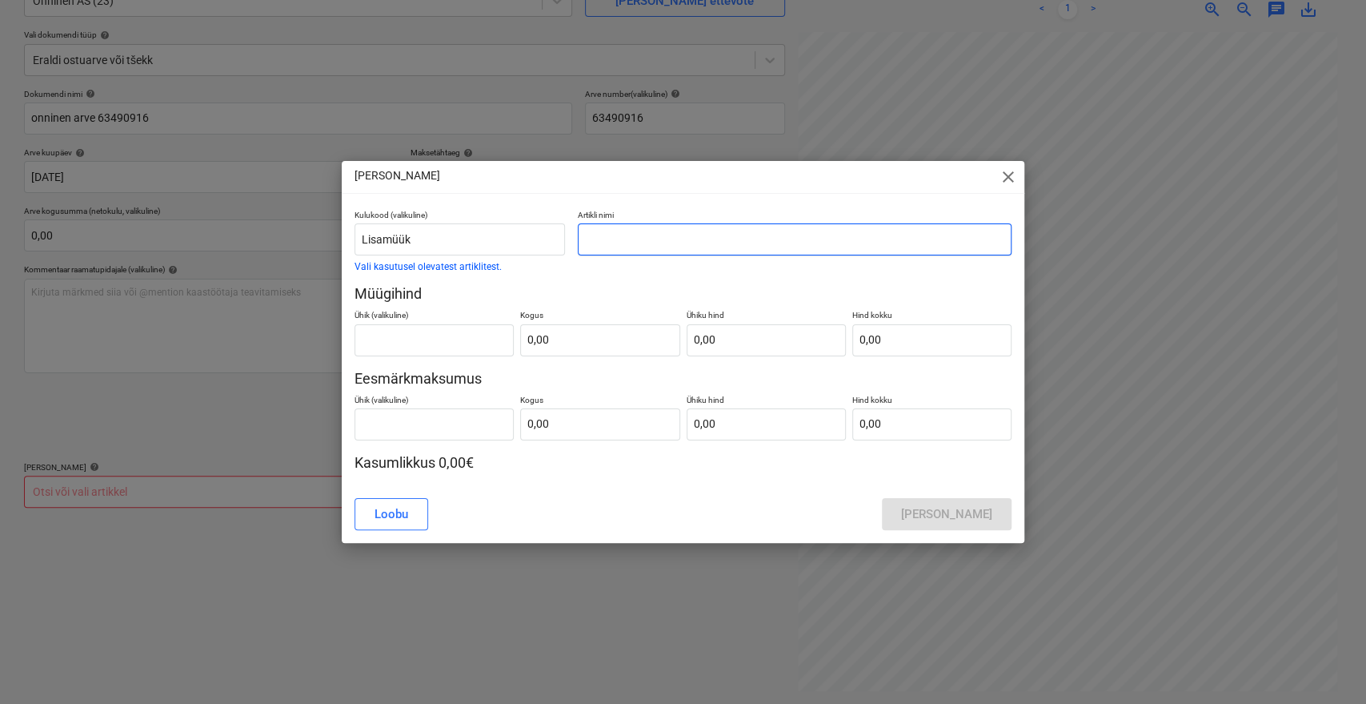
click at [656, 227] on input "text" at bounding box center [795, 239] width 434 height 32
paste input "onninen arve"
drag, startPoint x: 652, startPoint y: 236, endPoint x: 814, endPoint y: 255, distance: 162.7
click at [814, 255] on input "[PERSON_NAME] arve onninen arve" at bounding box center [795, 239] width 434 height 32
type input "[PERSON_NAME] arve 63490916, termomeeter"
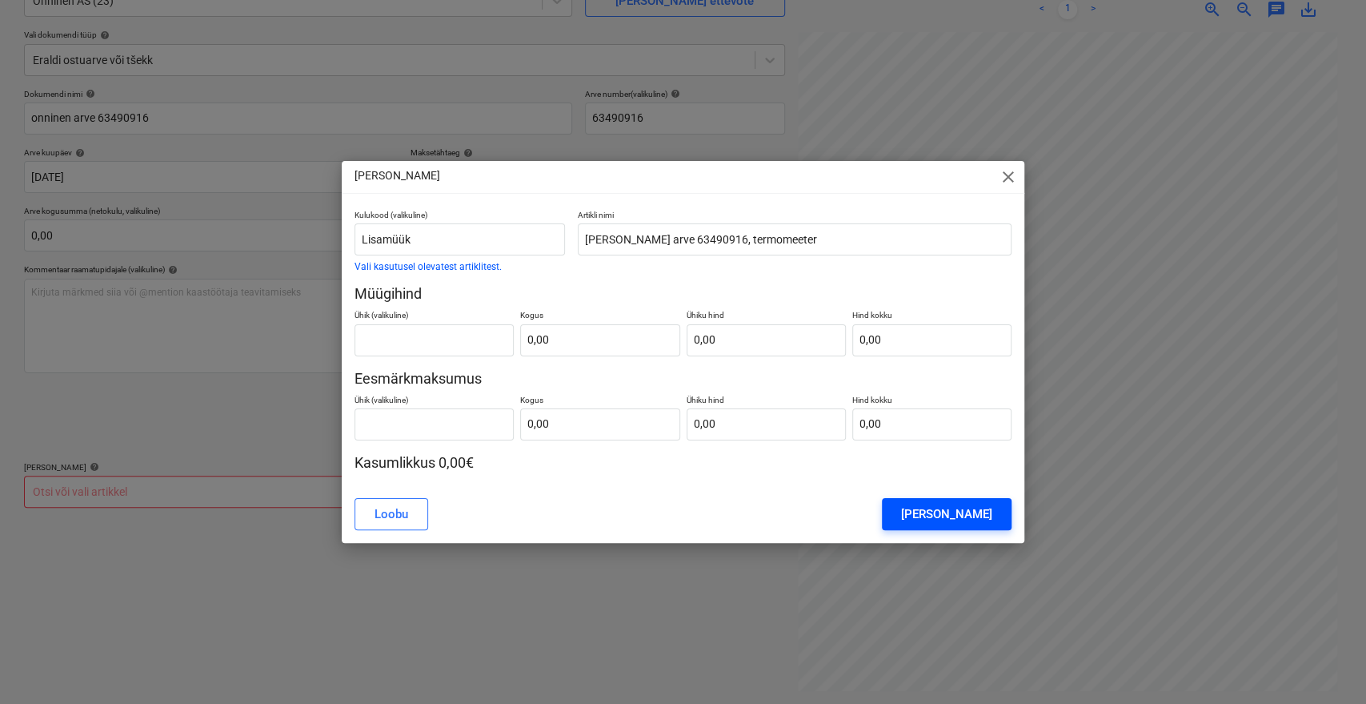
click at [986, 513] on div "[PERSON_NAME]" at bounding box center [946, 513] width 91 height 21
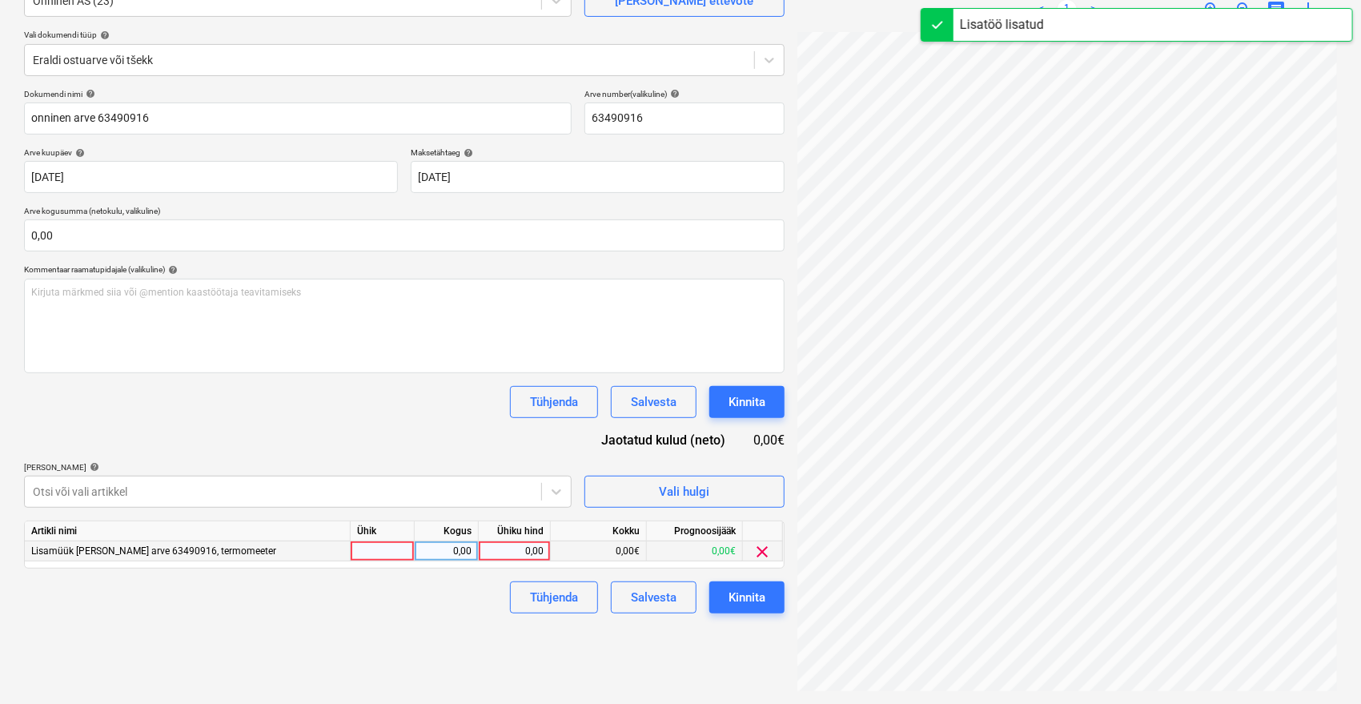
click at [508, 553] on div "0,00" at bounding box center [514, 551] width 58 height 20
click at [384, 558] on div at bounding box center [383, 551] width 64 height 20
type input "tk"
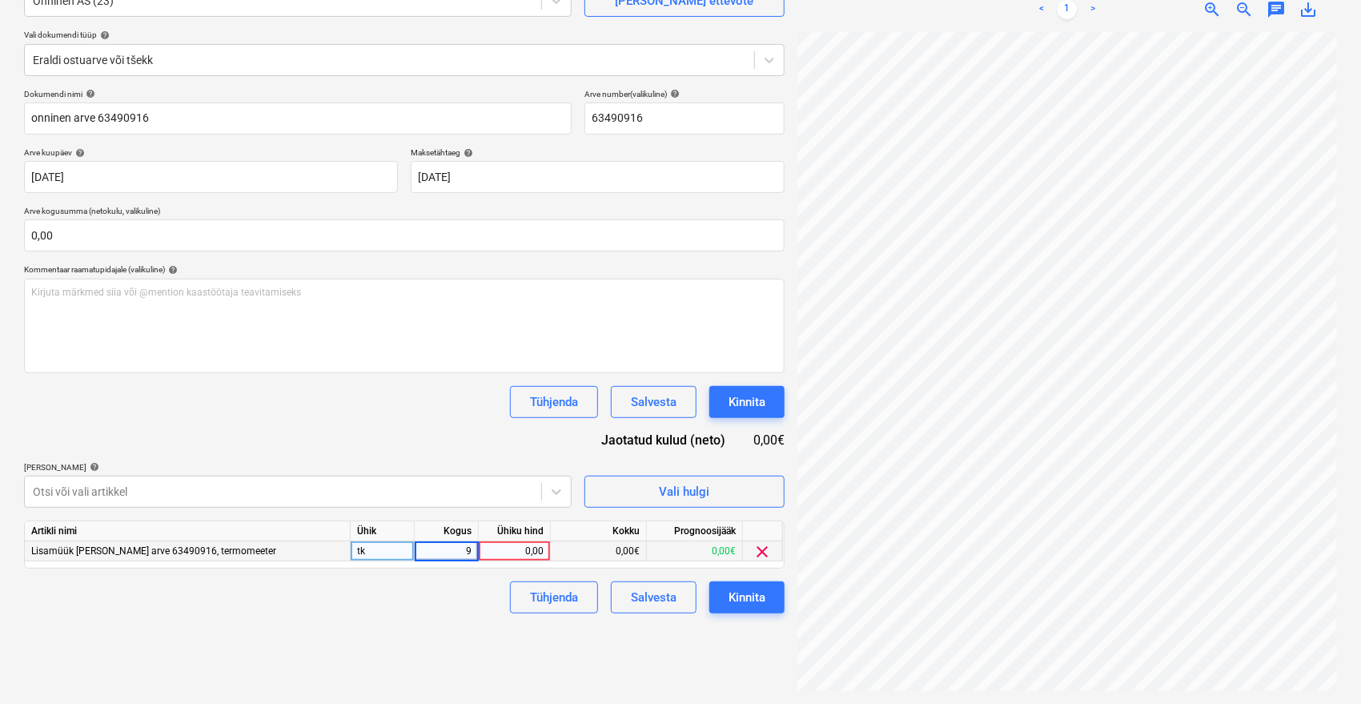
click at [517, 543] on div "0,00" at bounding box center [514, 551] width 58 height 20
type input "13,1054"
click at [299, 409] on div "Tühjenda Salvesta Kinnita" at bounding box center [404, 402] width 760 height 32
drag, startPoint x: 507, startPoint y: 547, endPoint x: 615, endPoint y: 552, distance: 108.2
click at [0, 0] on div "Lisamüük [PERSON_NAME] arve 63490916, termomeeter tk 9,00 13,11 117,95€ -117,95…" at bounding box center [0, 0] width 0 height 0
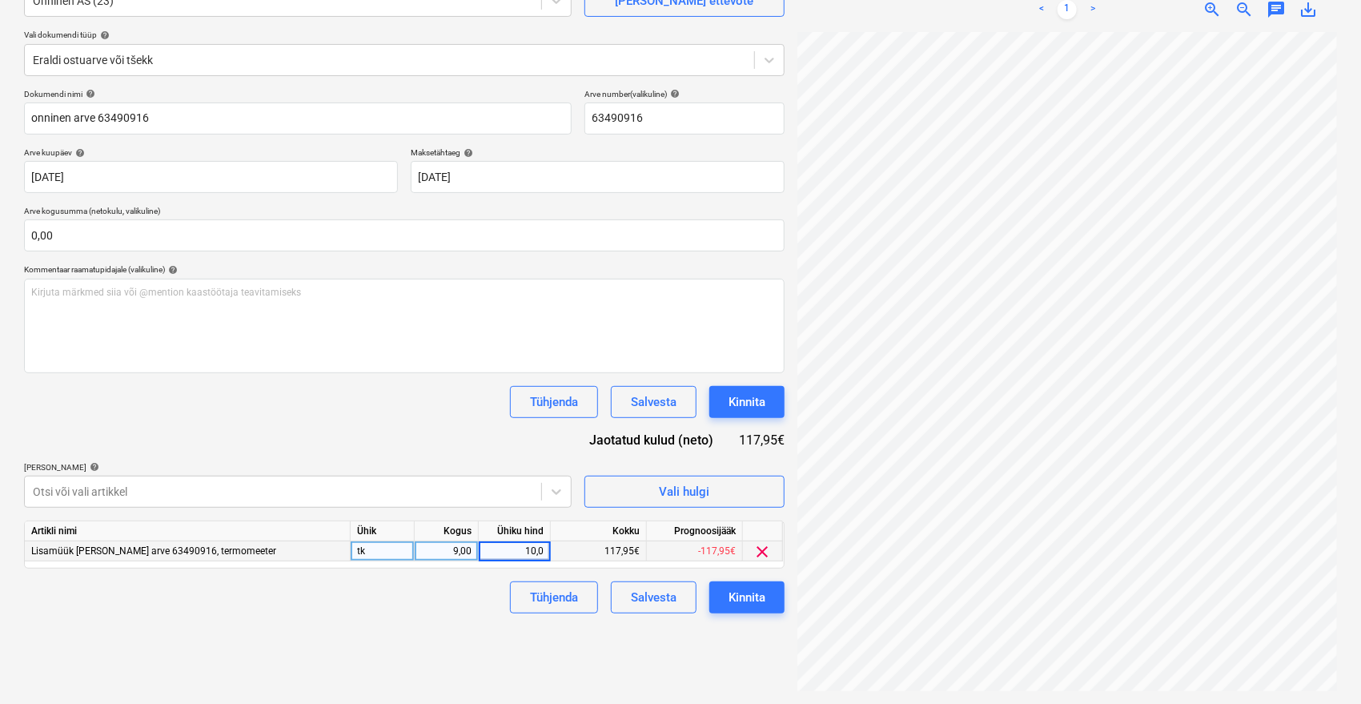
type input "10,08"
click at [607, 551] on div "90,72€" at bounding box center [599, 551] width 96 height 20
click at [537, 554] on div "10,08" at bounding box center [514, 551] width 58 height 20
click at [543, 551] on input "10,08" at bounding box center [514, 550] width 71 height 19
type input "10,0845"
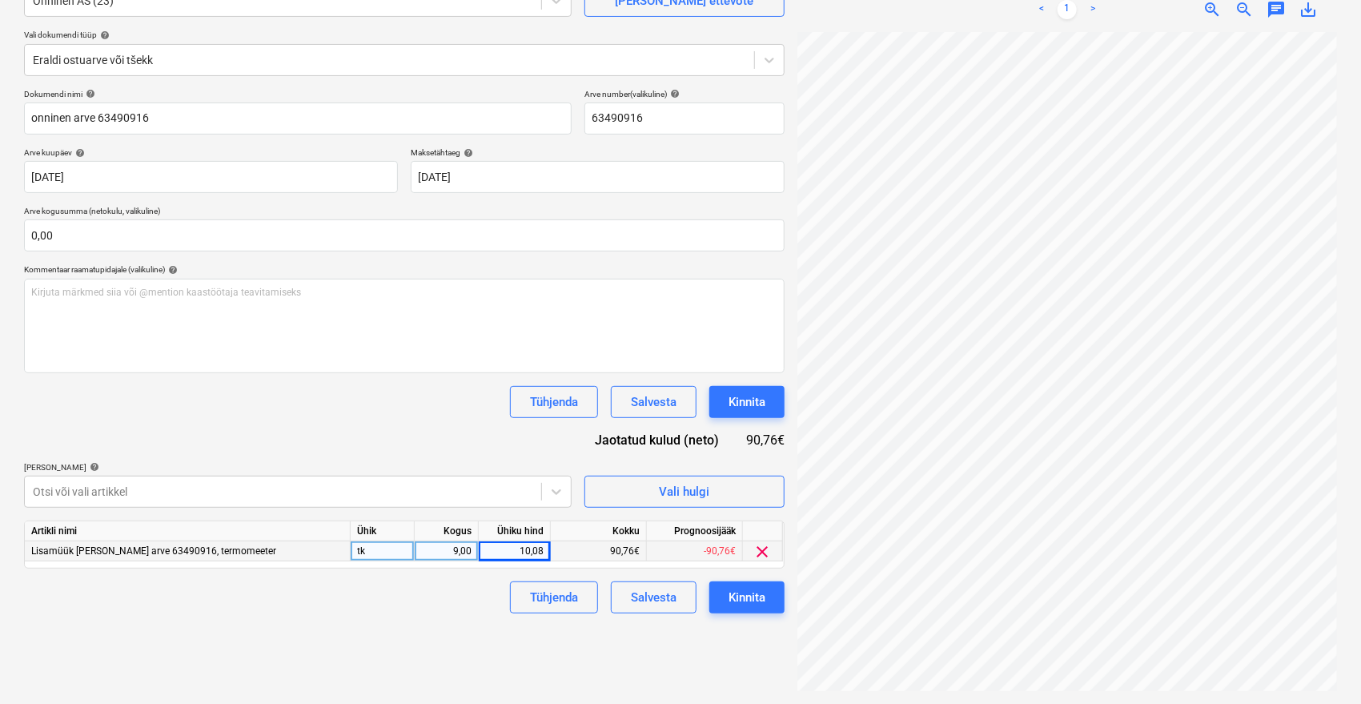
click at [534, 549] on div "10,08" at bounding box center [514, 551] width 58 height 20
click at [539, 551] on input "10,0845" at bounding box center [514, 550] width 71 height 19
click at [543, 550] on input "10,0845" at bounding box center [514, 550] width 71 height 19
type input "10,0833"
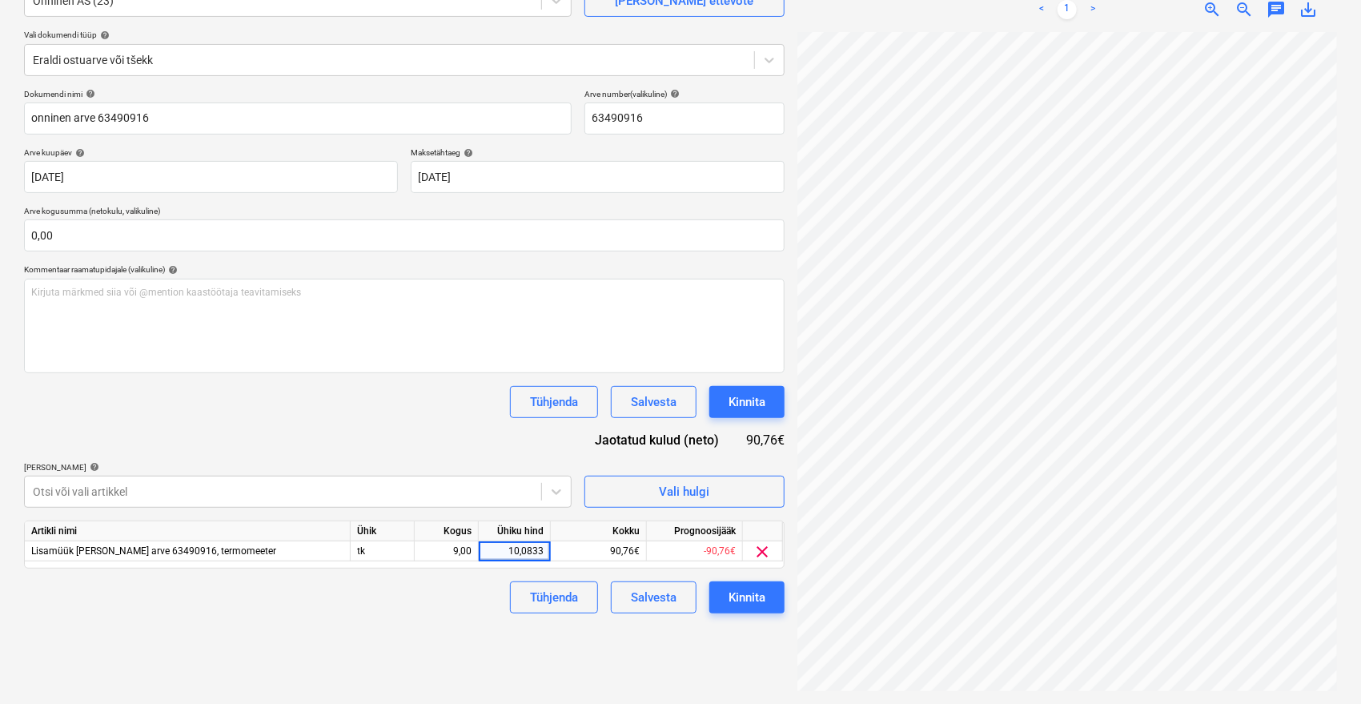
click at [459, 639] on div "Failide konteerimine Vali ettevõte Onninen AS (23) [PERSON_NAME] uus ettevõte V…" at bounding box center [404, 308] width 773 height 777
click at [515, 555] on div "10,08" at bounding box center [514, 551] width 58 height 20
click at [538, 547] on input "10,0833" at bounding box center [514, 550] width 71 height 19
click at [544, 549] on input "10,0833" at bounding box center [514, 550] width 71 height 19
type input "10,0822"
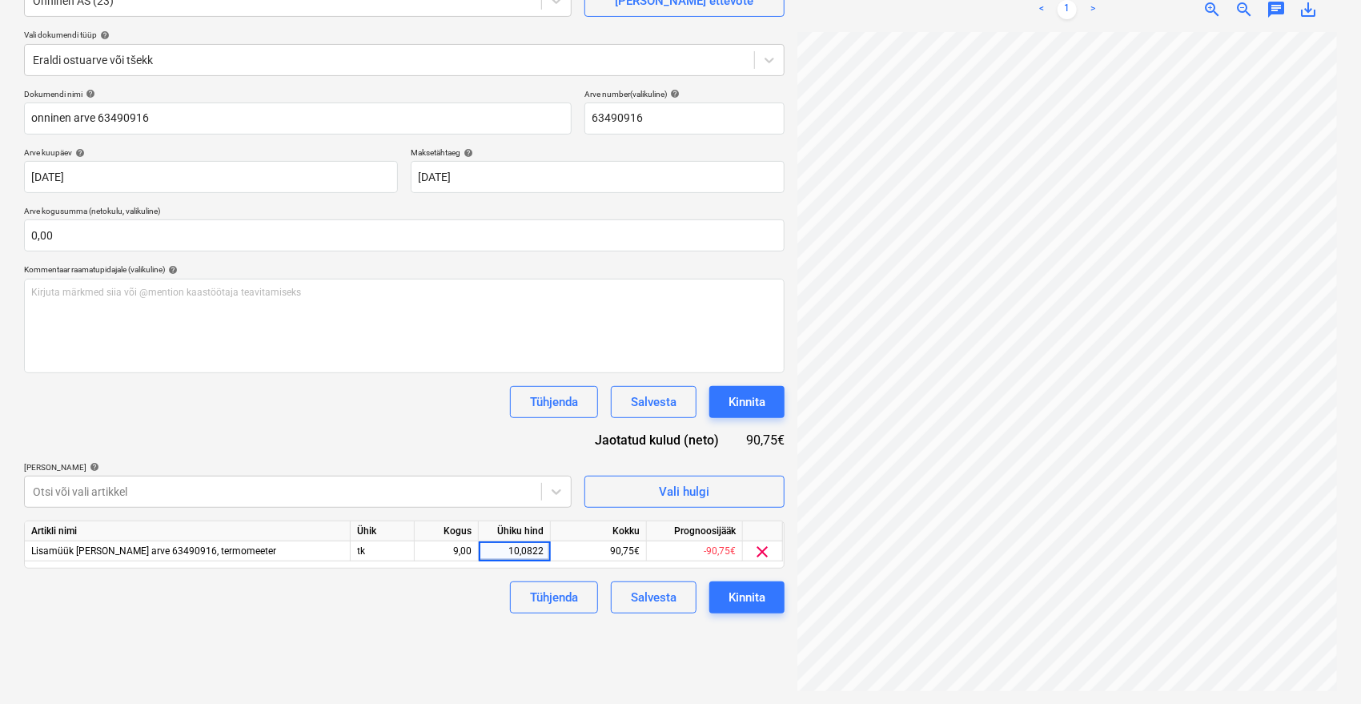
click at [411, 662] on div "Failide konteerimine Vali ettevõte Onninen AS (23) [PERSON_NAME] uus ettevõte V…" at bounding box center [404, 308] width 773 height 777
click at [543, 551] on div "10,08" at bounding box center [514, 551] width 58 height 20
click at [543, 551] on input "10,0822" at bounding box center [514, 550] width 71 height 19
click at [539, 551] on input "10,0822" at bounding box center [514, 550] width 71 height 19
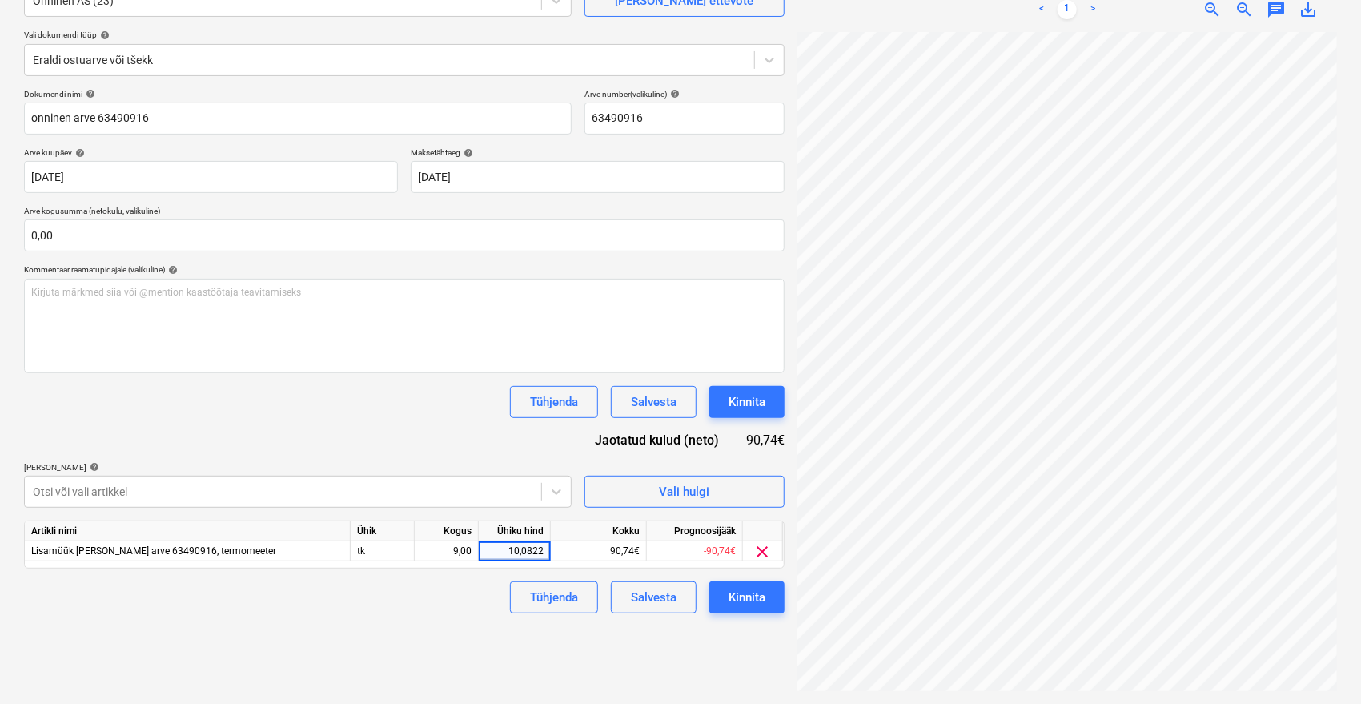
type input "10,082"
click at [475, 617] on div "Failide konteerimine Vali ettevõte Onninen AS (23) [PERSON_NAME] uus ettevõte V…" at bounding box center [404, 308] width 773 height 777
click at [549, 558] on div "10,08" at bounding box center [515, 551] width 72 height 20
click at [535, 553] on input "10,082" at bounding box center [514, 550] width 71 height 19
click at [543, 549] on input "10,082" at bounding box center [514, 550] width 71 height 19
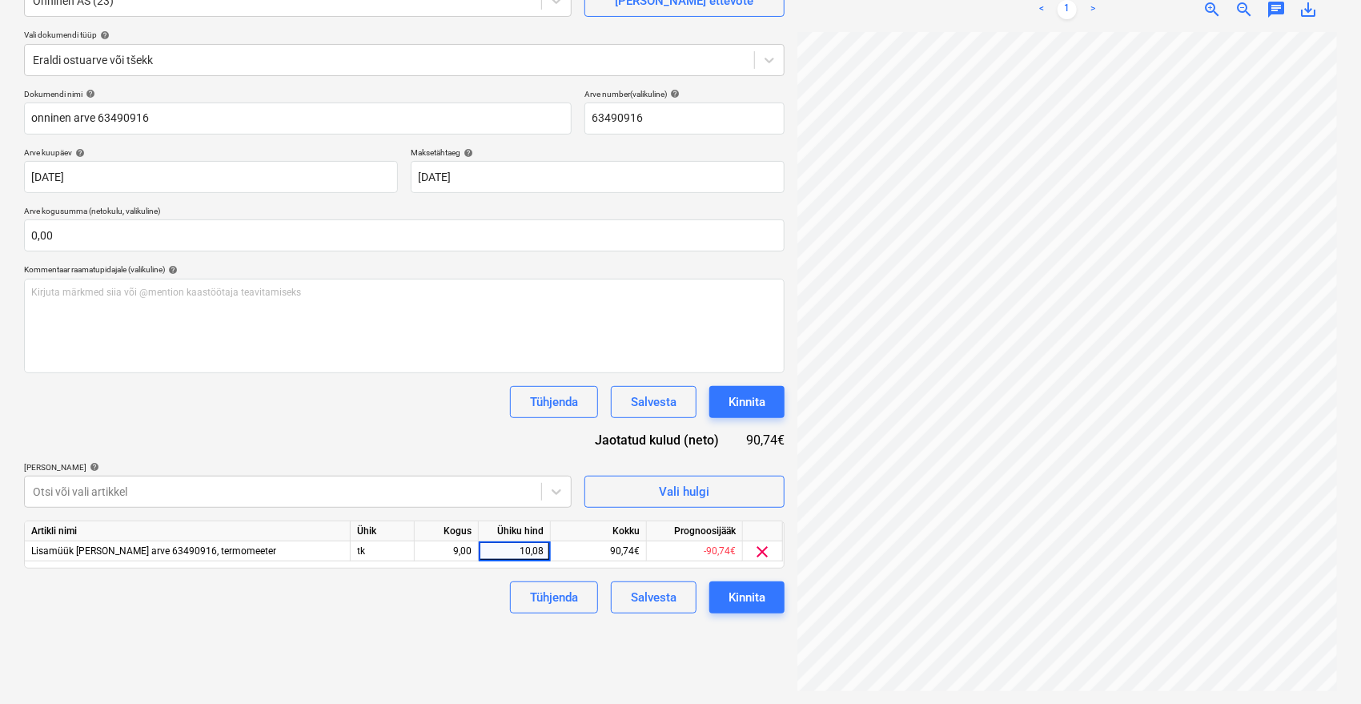
type input "10,081"
click at [438, 622] on div "Failide konteerimine Vali ettevõte Onninen AS (23) [PERSON_NAME] uus ettevõte V…" at bounding box center [404, 308] width 773 height 777
click at [751, 601] on div "Kinnita" at bounding box center [746, 597] width 37 height 21
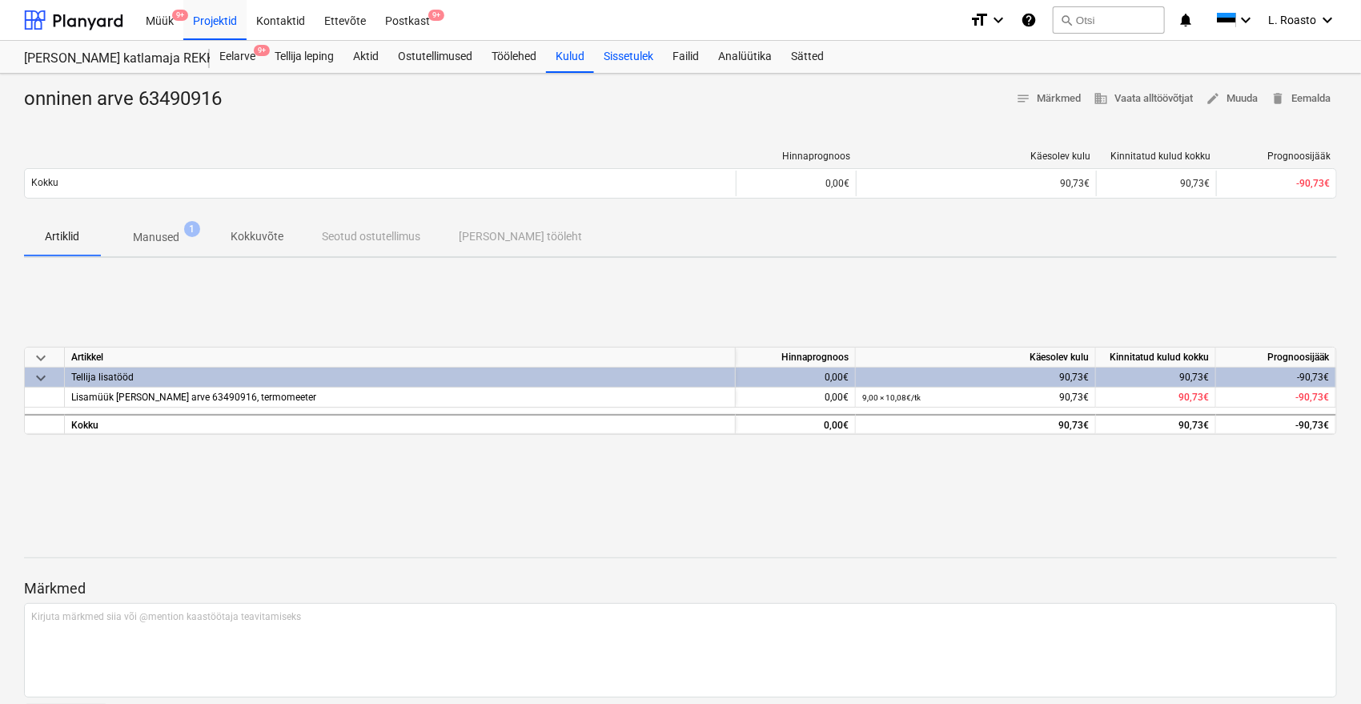
click at [649, 60] on div "Sissetulek" at bounding box center [628, 57] width 69 height 32
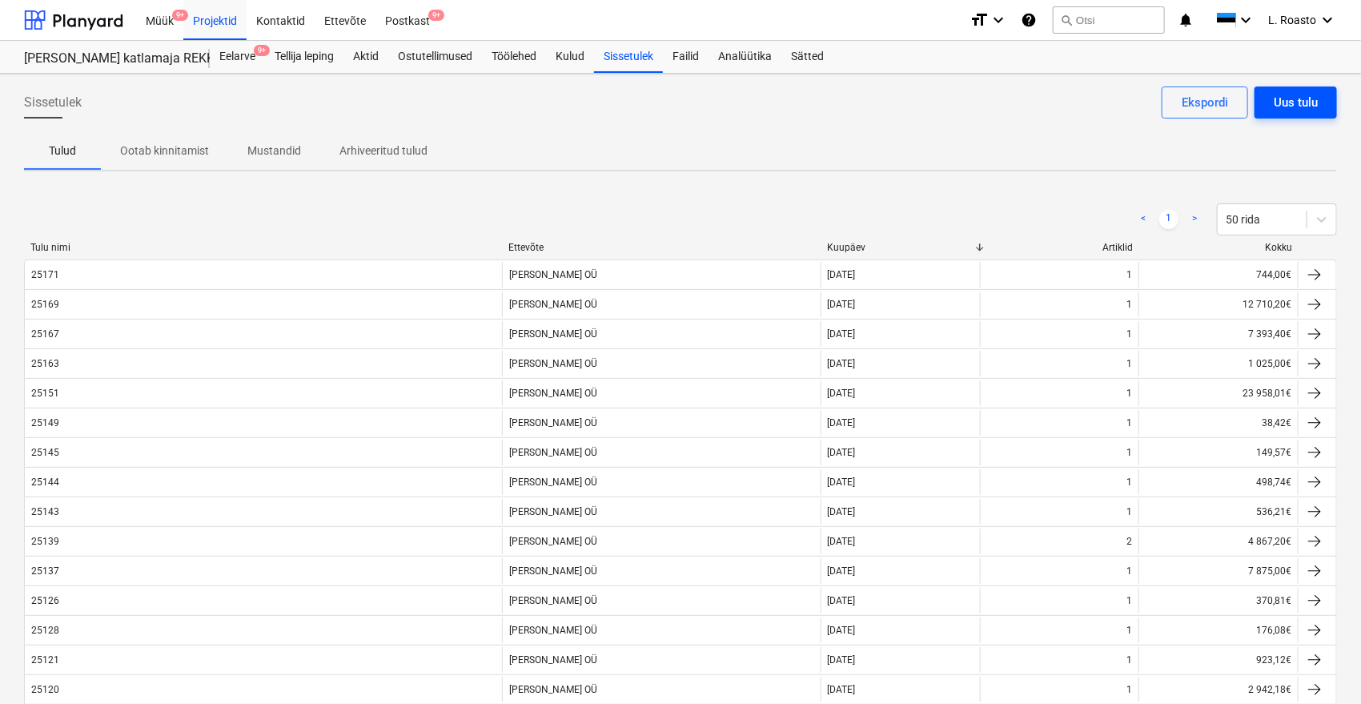
click at [1296, 95] on div "Uus tulu" at bounding box center [1295, 102] width 44 height 21
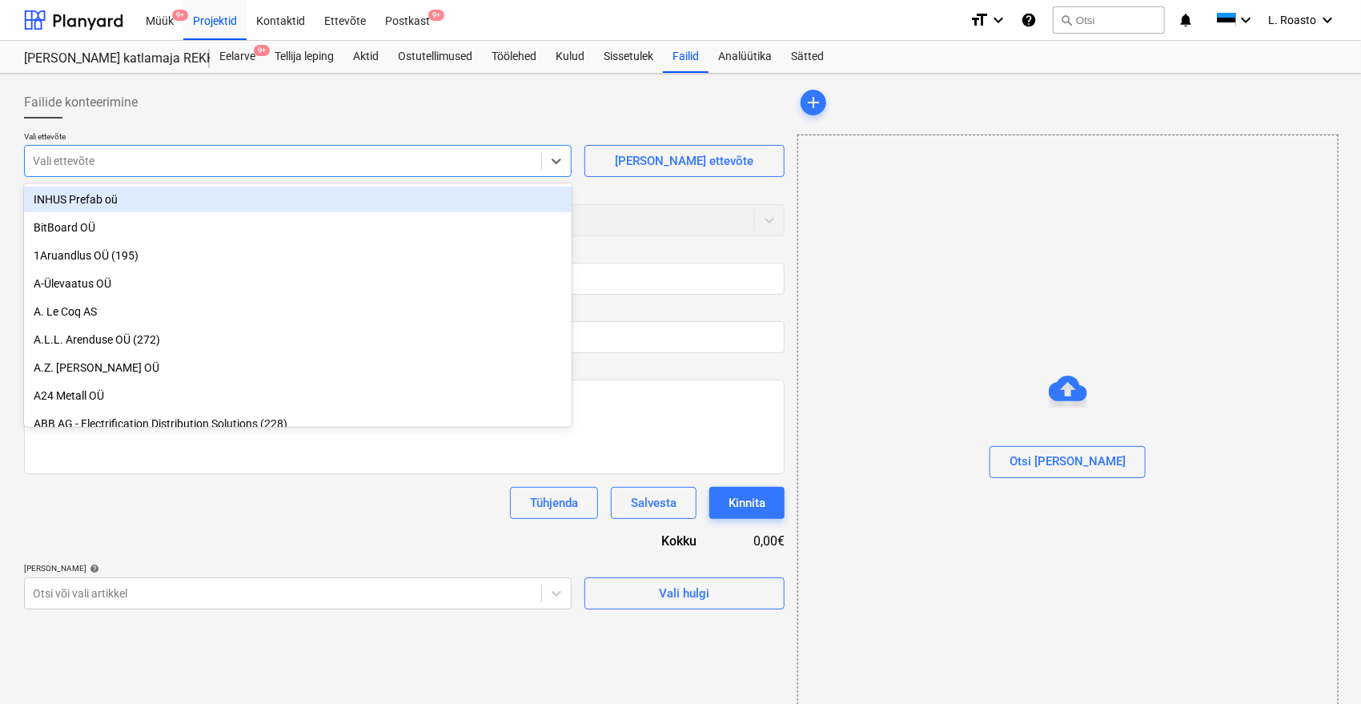
click at [271, 170] on div "Vali ettevõte" at bounding box center [283, 161] width 516 height 22
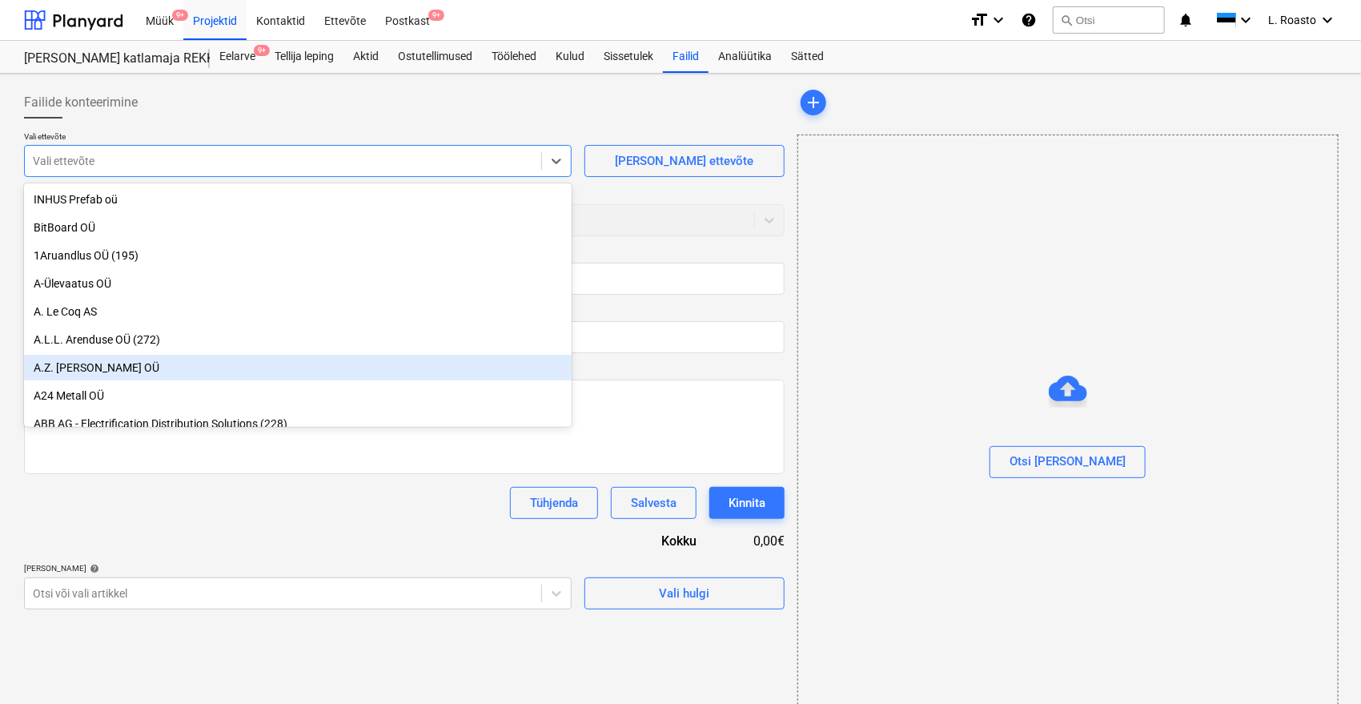
click at [510, 113] on div "Failide konteerimine" at bounding box center [404, 102] width 760 height 32
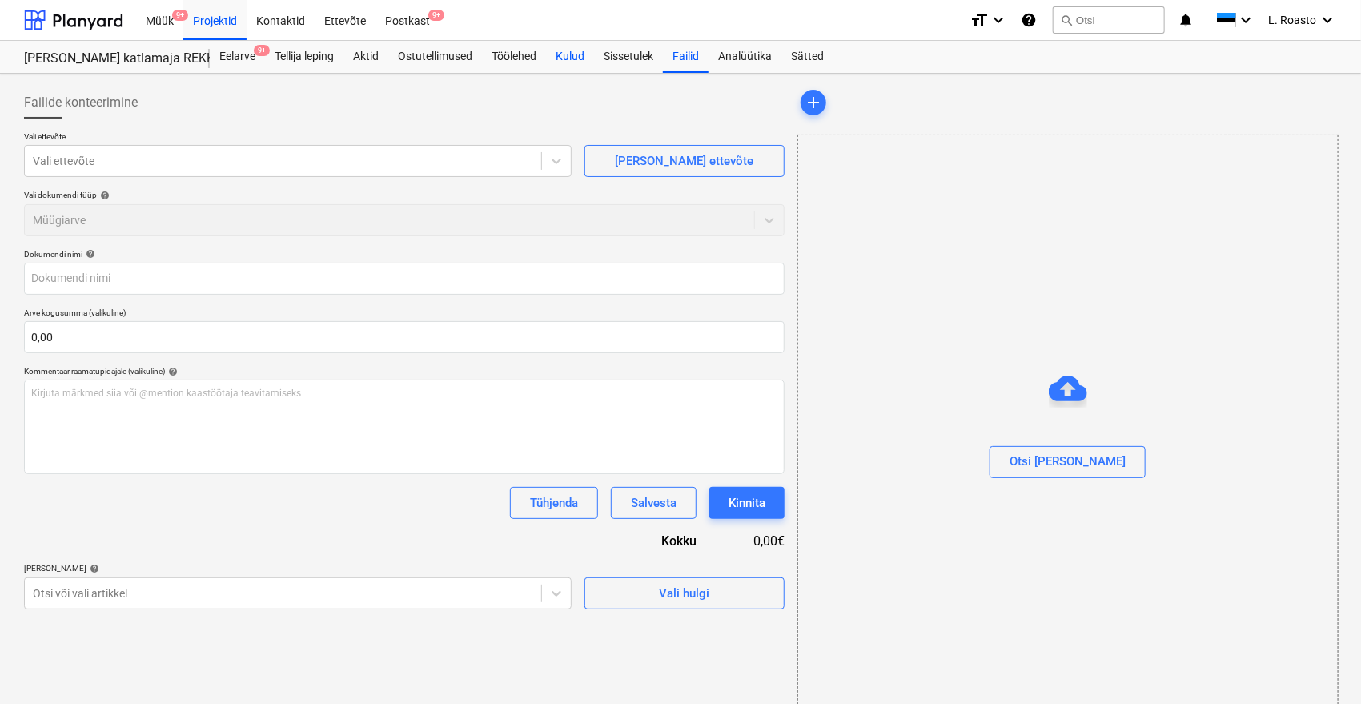
click at [573, 55] on div "Kulud" at bounding box center [570, 57] width 48 height 32
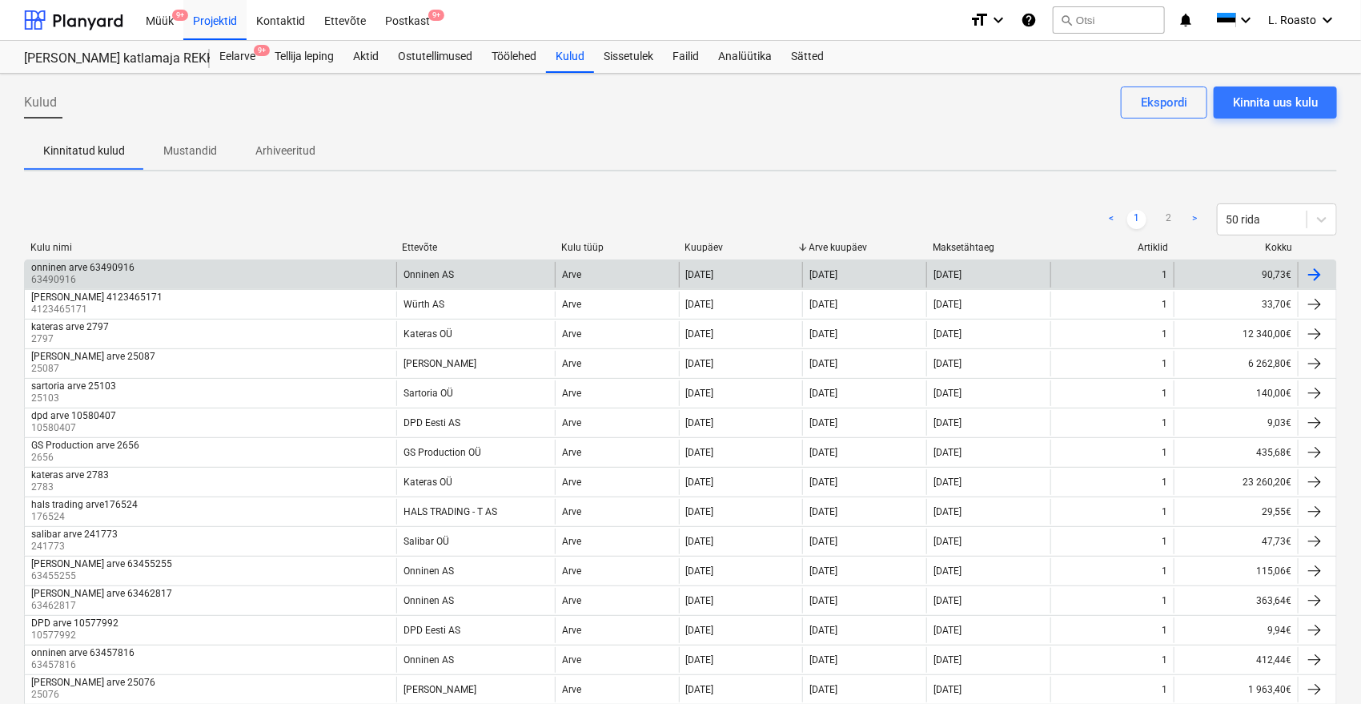
click at [186, 262] on div "onninen arve 63490916 63490916" at bounding box center [210, 275] width 371 height 26
click at [299, 284] on div "onninen arve 63490916 63490916" at bounding box center [210, 275] width 371 height 26
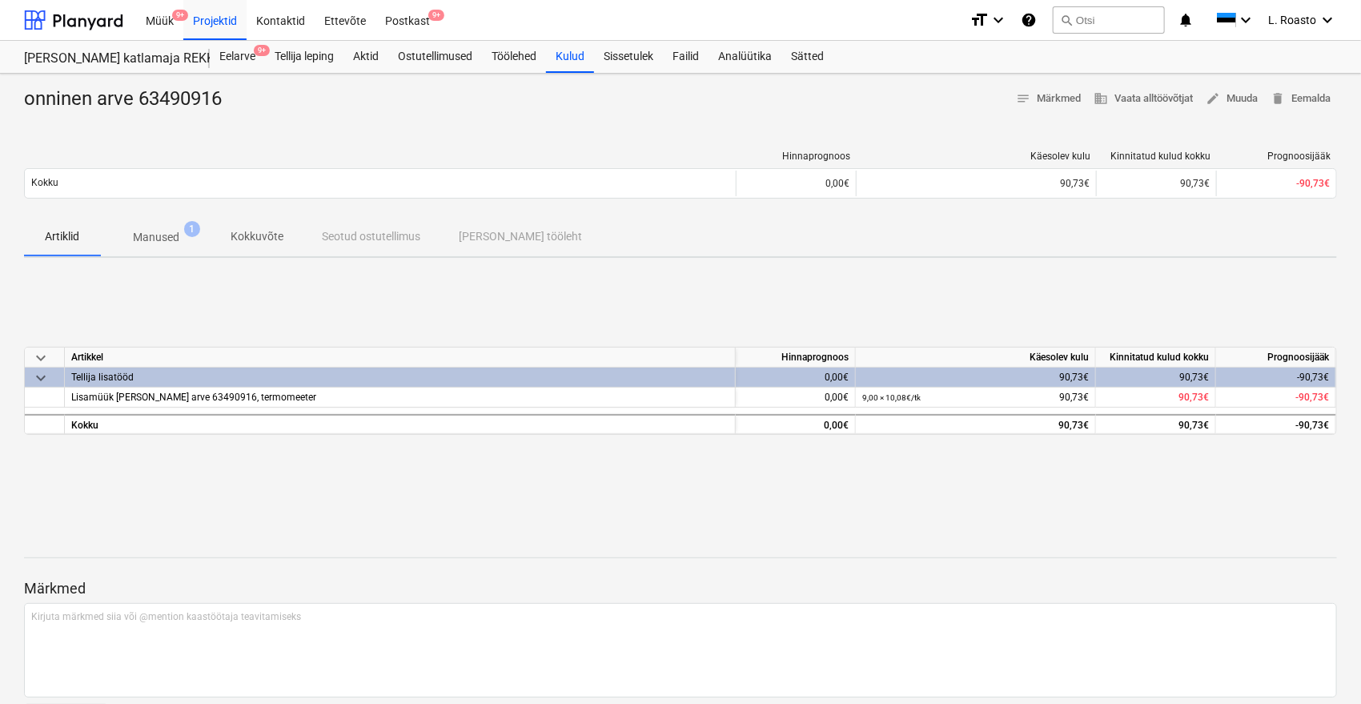
click at [172, 235] on p "Manused" at bounding box center [156, 237] width 46 height 17
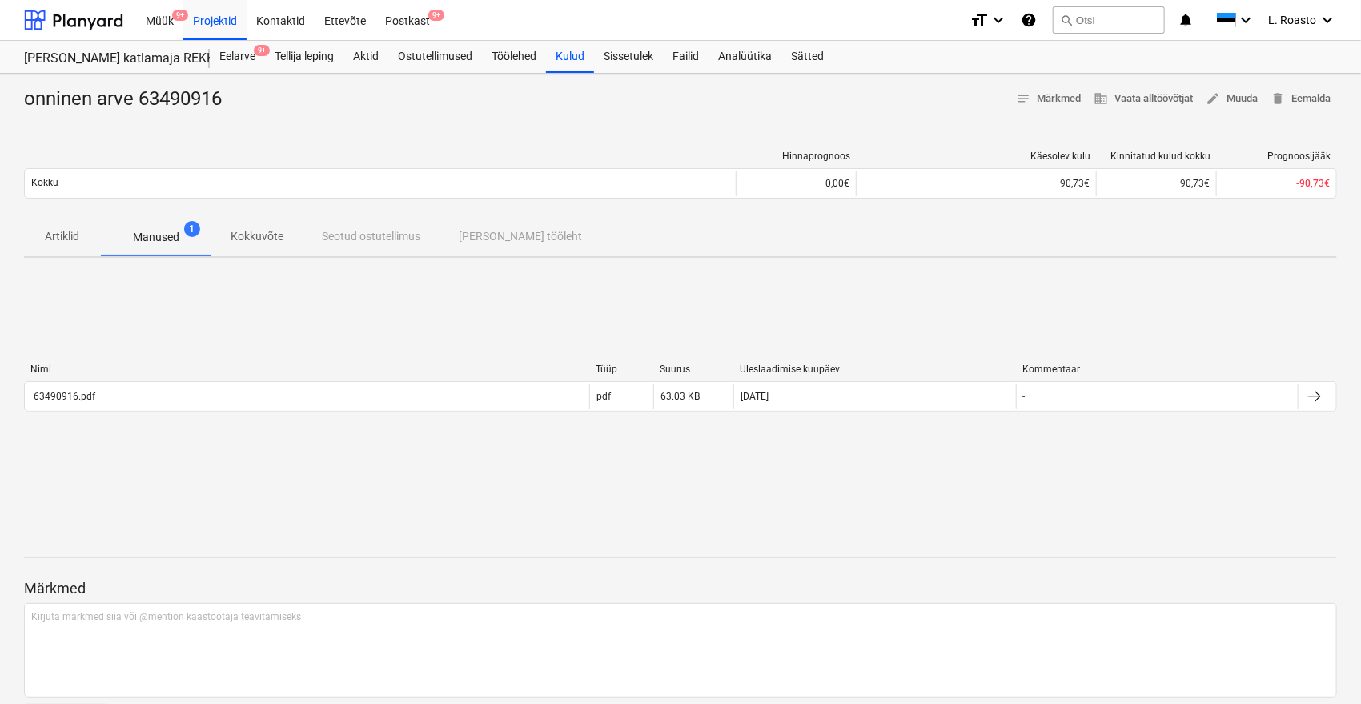
click at [263, 376] on div "Nimi Tüüp Suurus Üleslaadimise kuupäev Kommentaar" at bounding box center [680, 372] width 1313 height 18
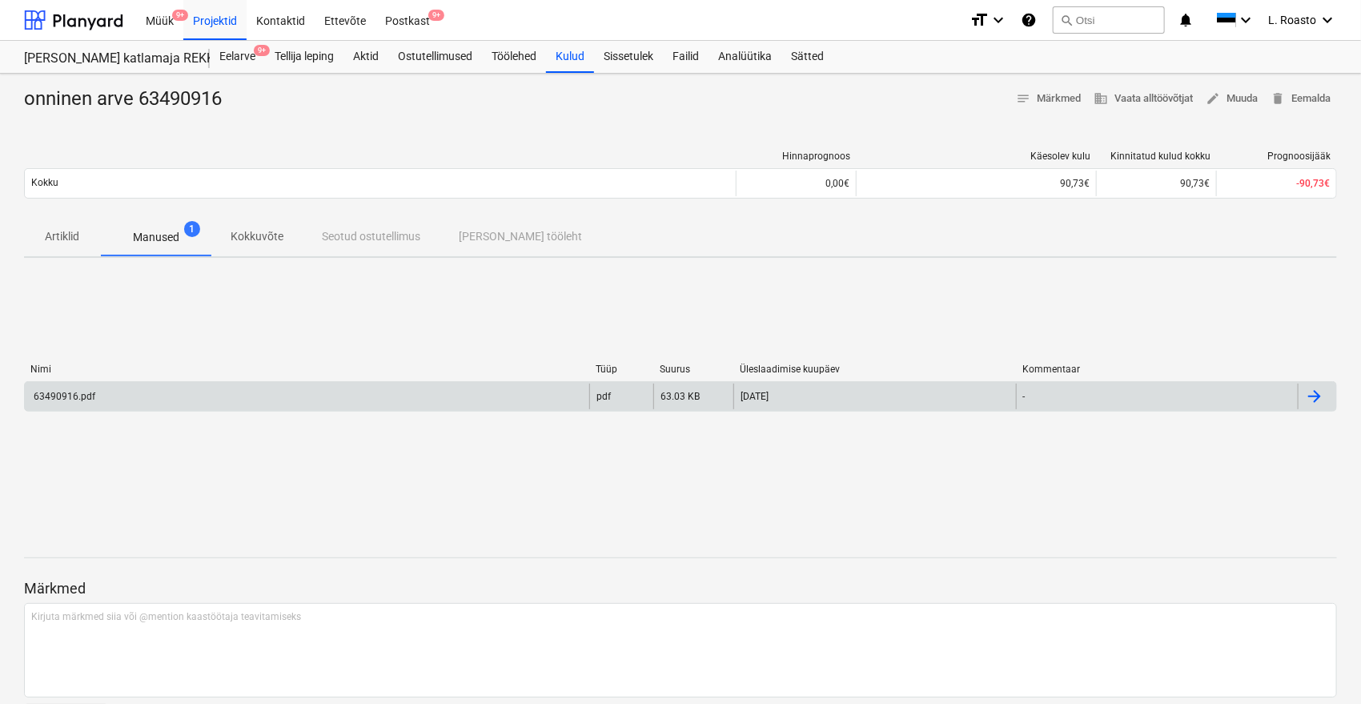
click at [240, 387] on div "63490916.pdf" at bounding box center [307, 396] width 564 height 26
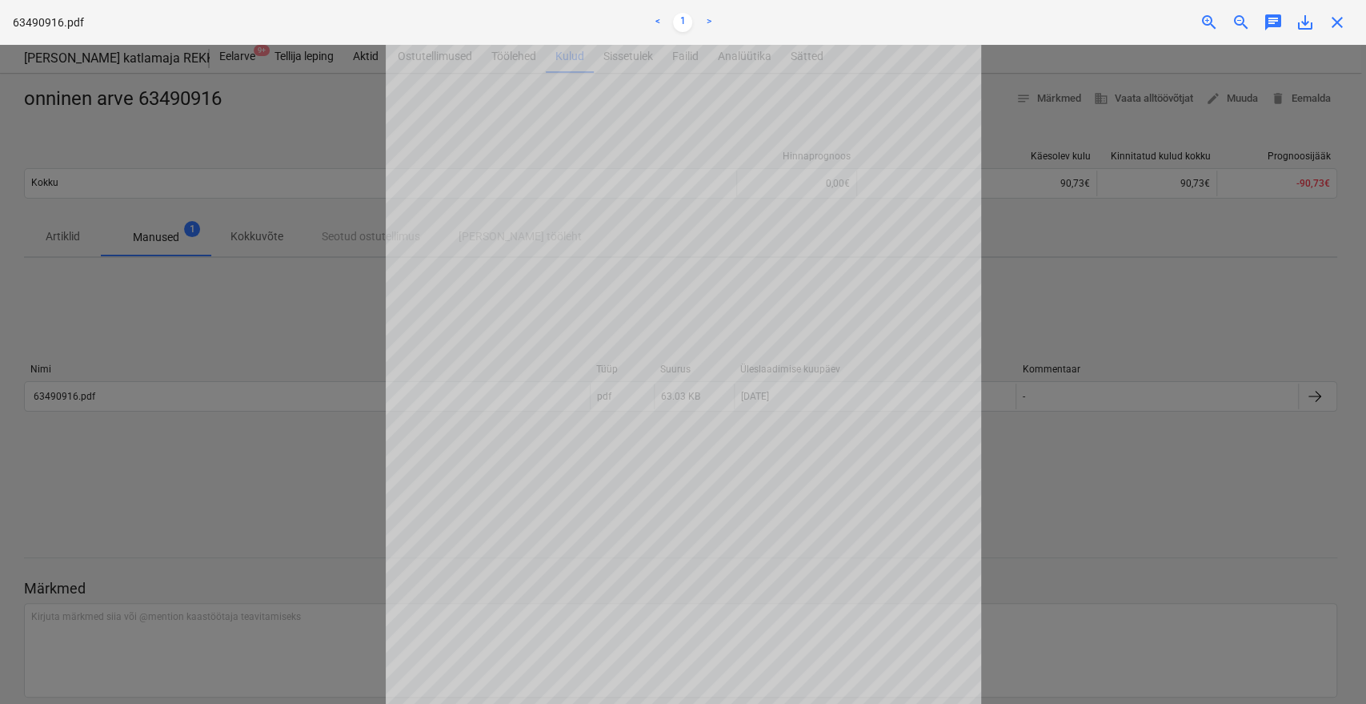
click at [295, 289] on div at bounding box center [683, 374] width 1366 height 659
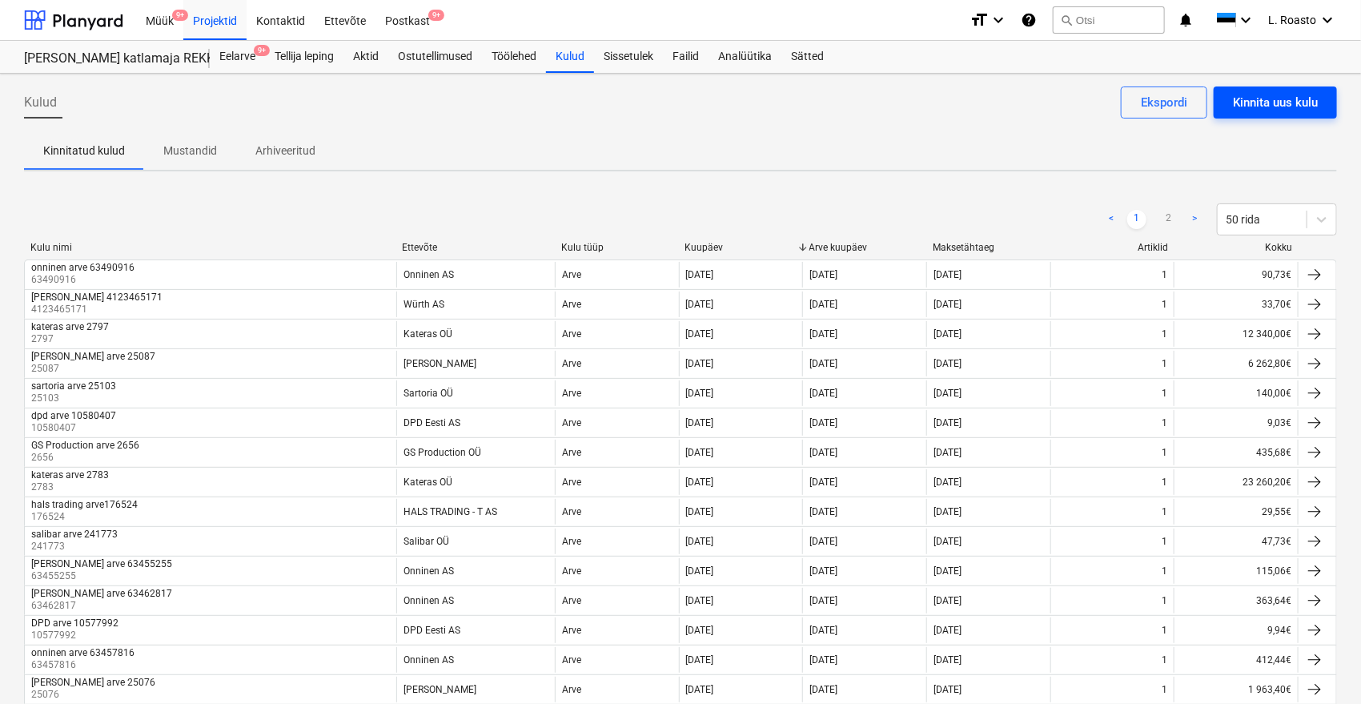
click at [1281, 106] on div "Kinnita uus kulu" at bounding box center [1275, 102] width 85 height 21
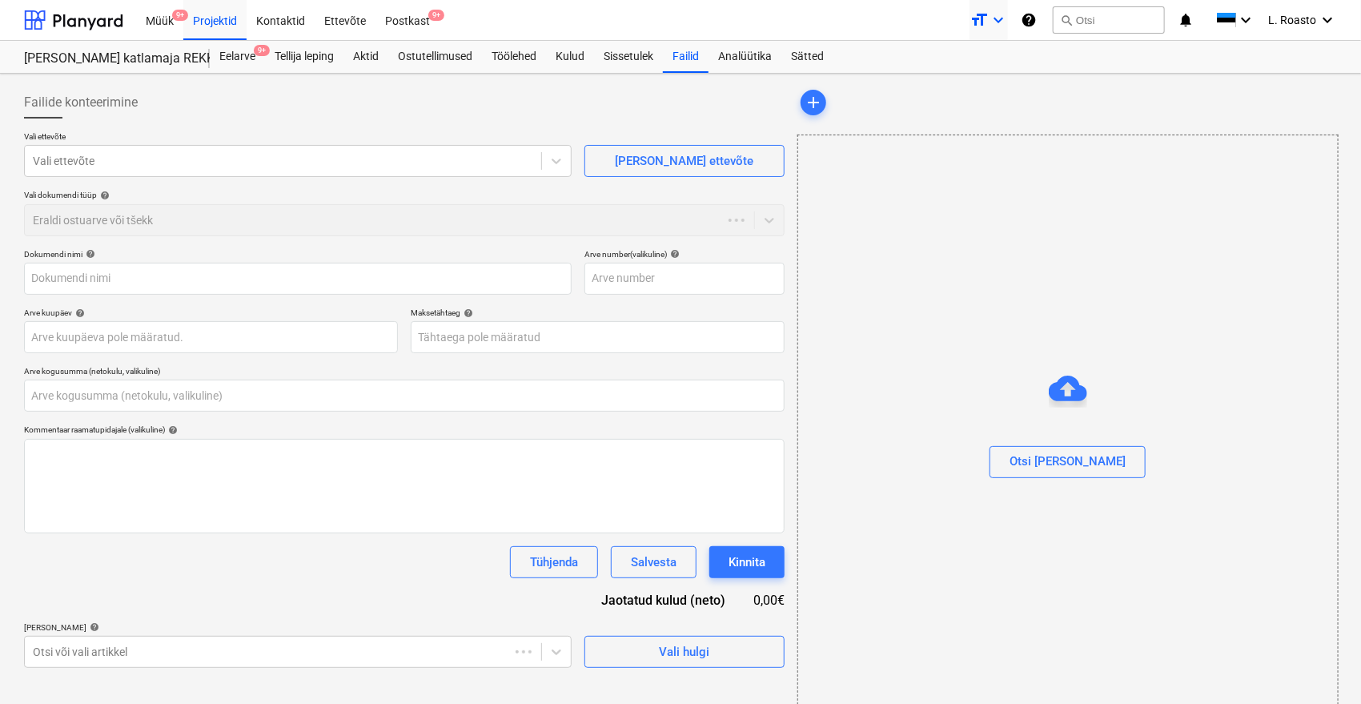
type input "0,00"
click at [1086, 469] on div "Otsi [PERSON_NAME]" at bounding box center [1067, 461] width 116 height 21
click at [1069, 457] on div "Otsi [PERSON_NAME]" at bounding box center [1067, 461] width 116 height 21
click at [197, 175] on div "Vali ettevõte" at bounding box center [297, 161] width 547 height 32
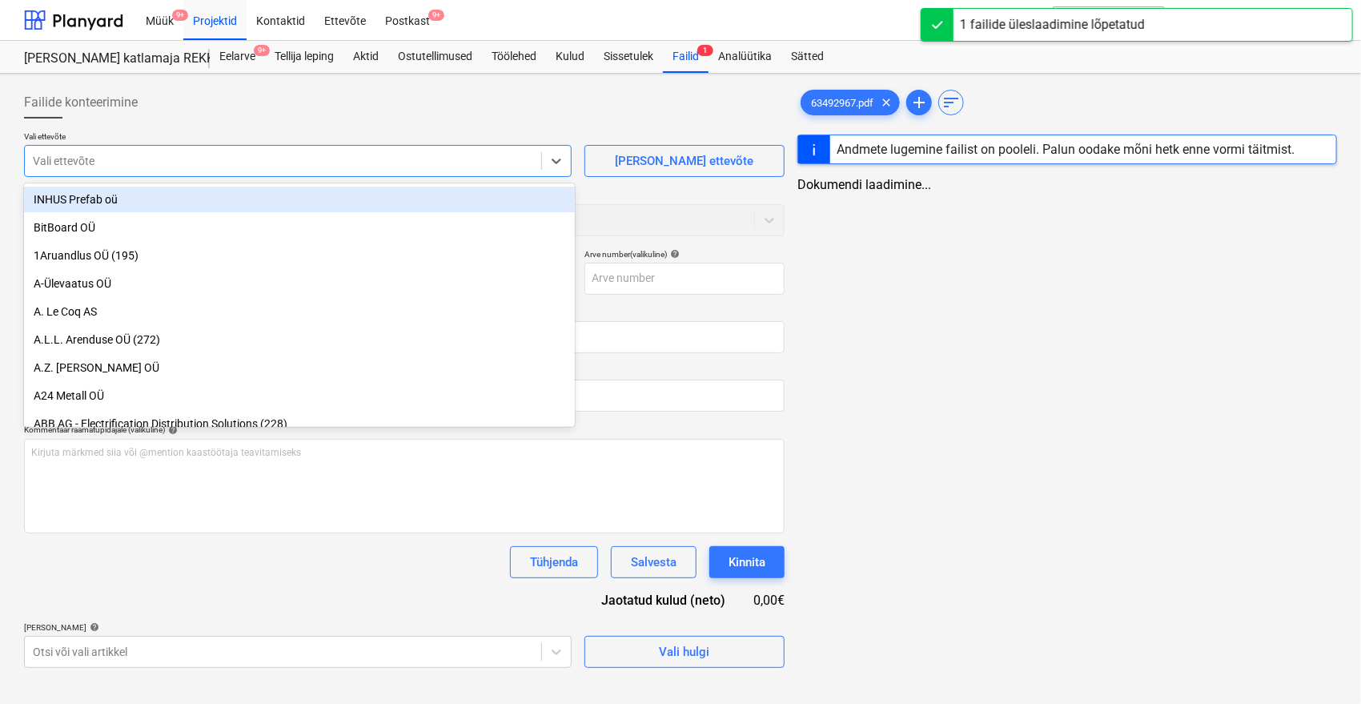
type input "63492967.pdf"
click at [194, 170] on div "Vali ettevõte" at bounding box center [283, 161] width 516 height 22
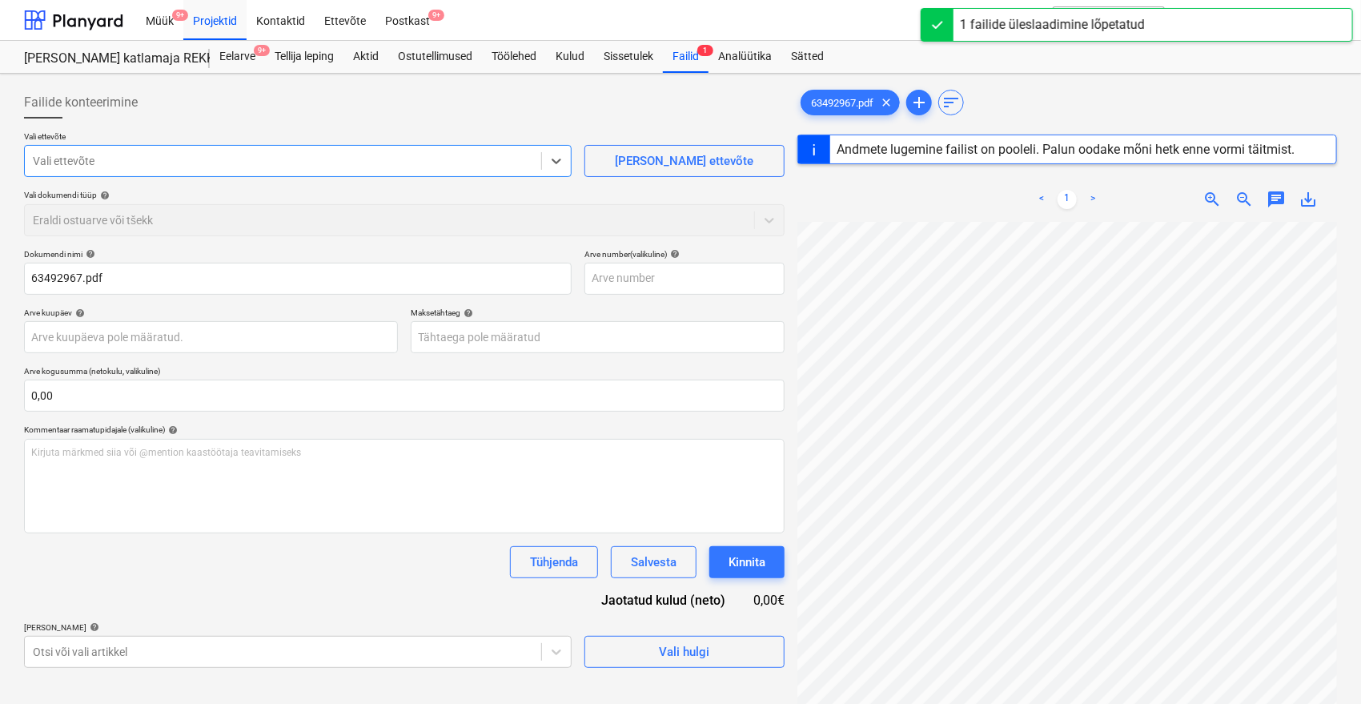
click at [194, 170] on div "Vali ettevõte" at bounding box center [283, 161] width 516 height 22
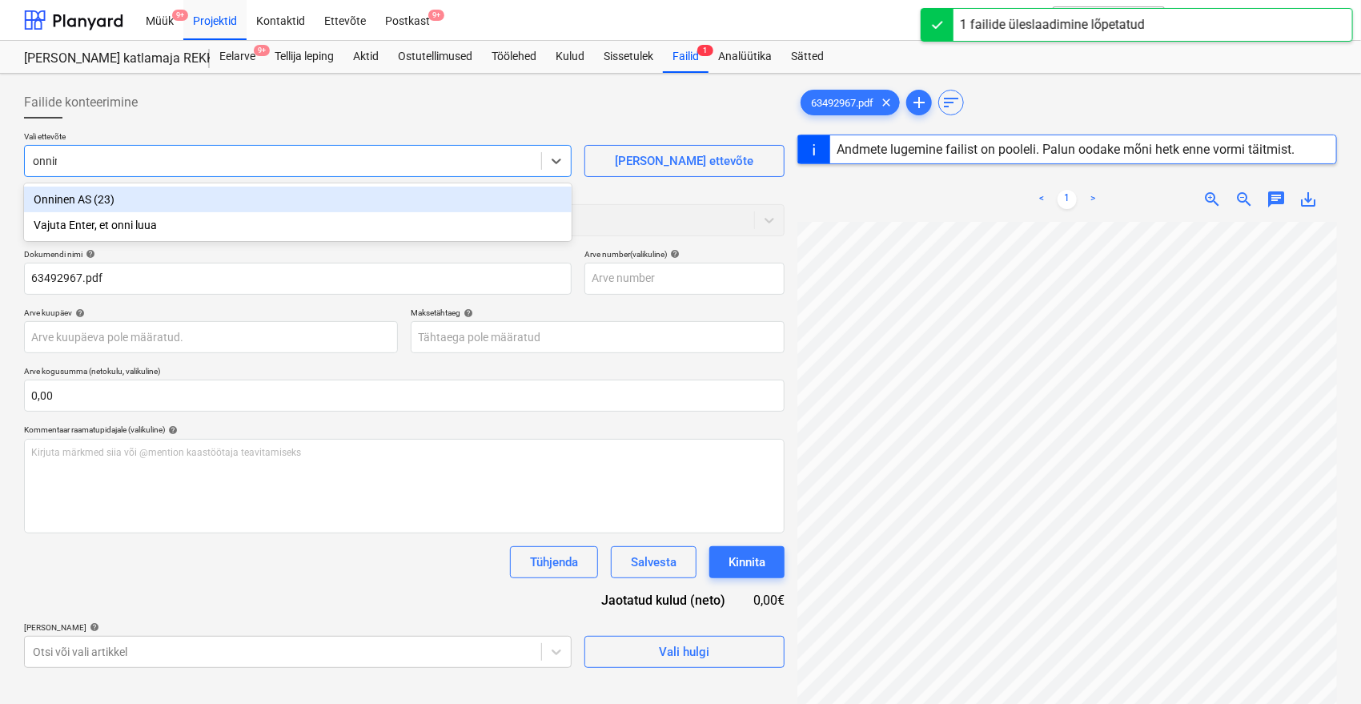
type input "onnine"
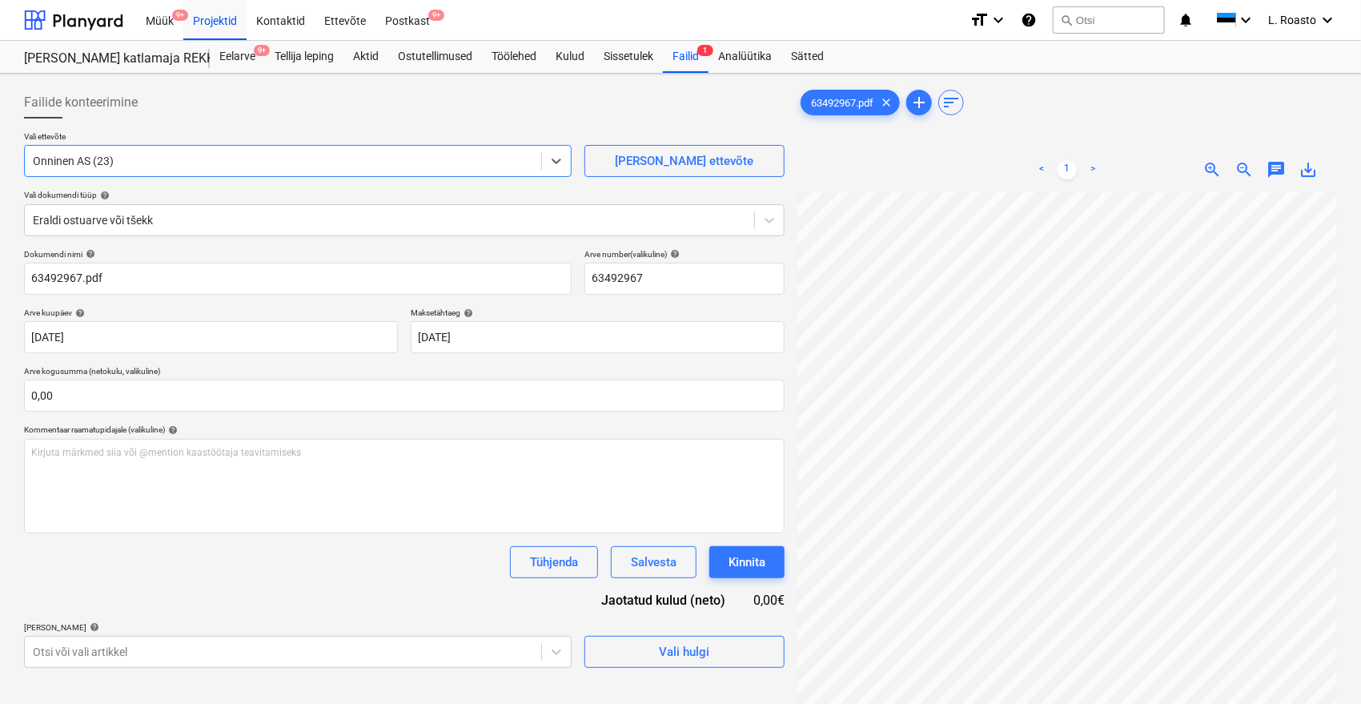
type input "63492967"
type input "[DATE]"
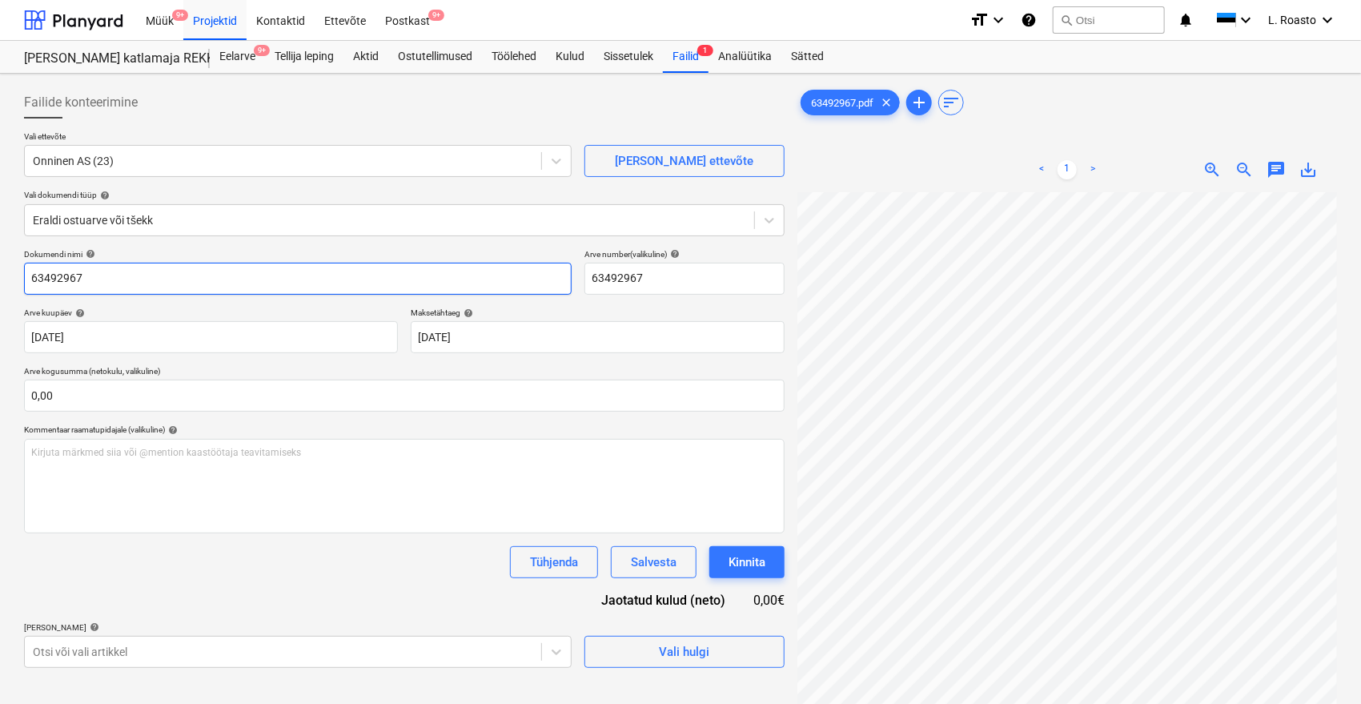
click at [34, 281] on input "63492967" at bounding box center [297, 279] width 547 height 32
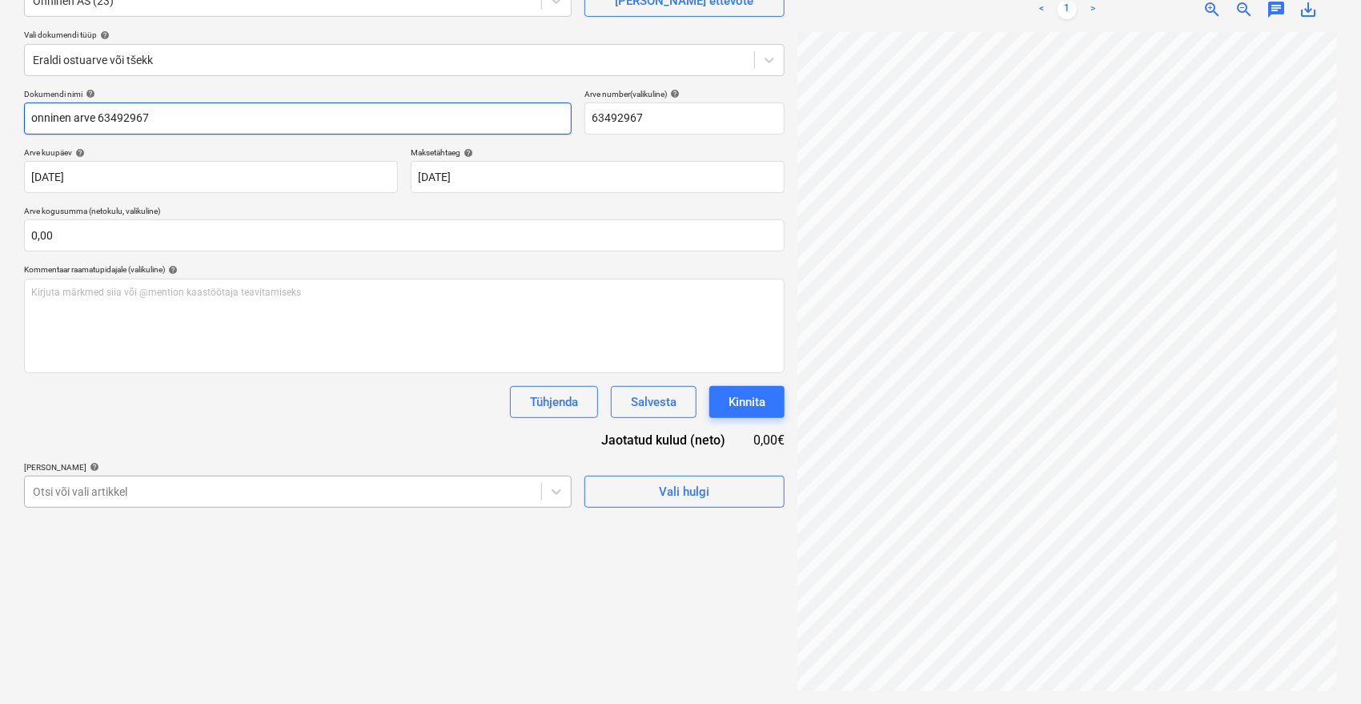
type input "onninen arve 63492967"
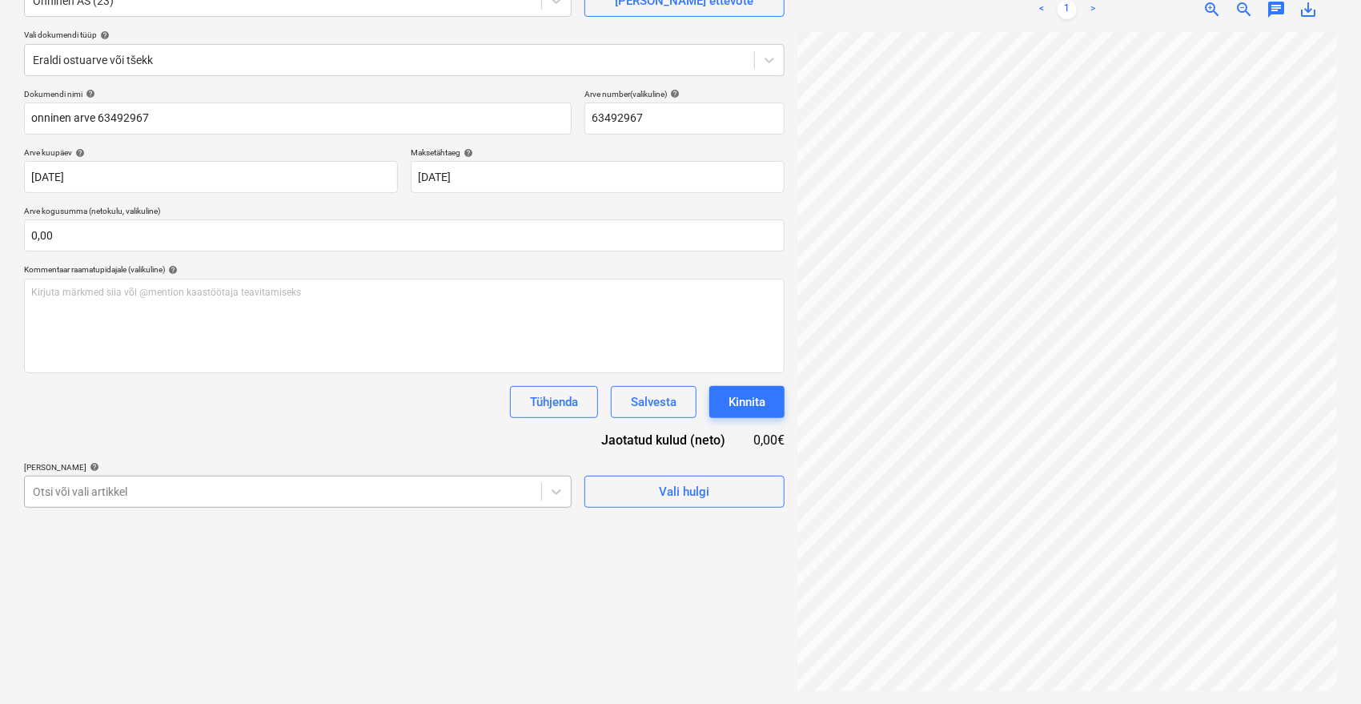
click at [199, 498] on body "Müük 9+ Projektid Kontaktid Ettevõte Postkast 9+ format_size keyboard_arrow_dow…" at bounding box center [680, 192] width 1361 height 704
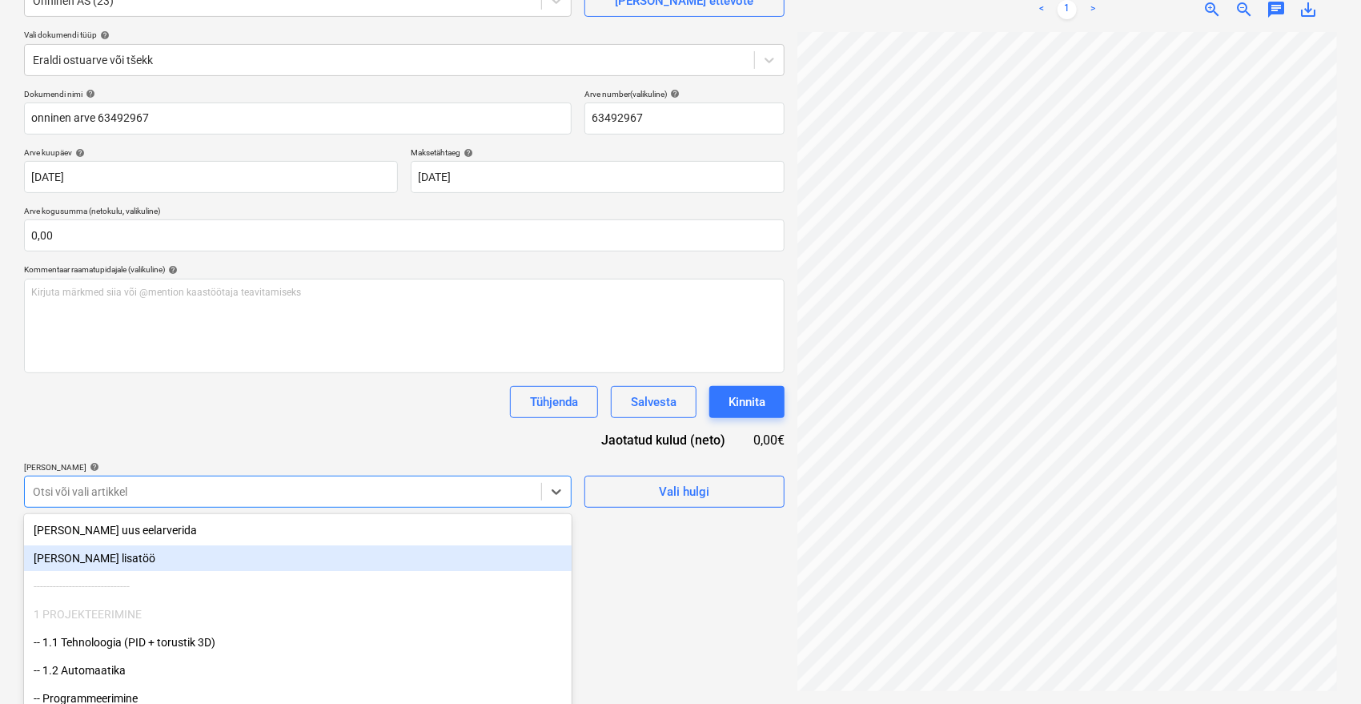
scroll to position [213, 0]
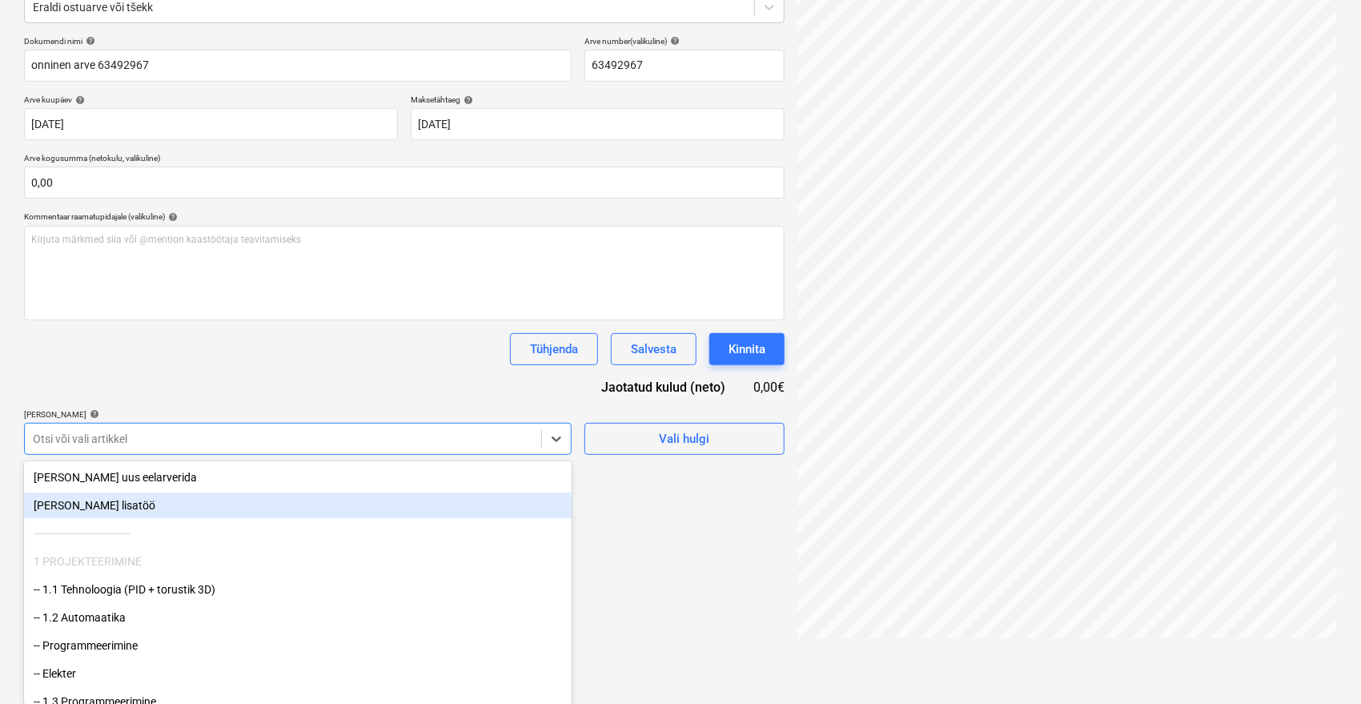
click at [109, 504] on div "[PERSON_NAME] lisatöö" at bounding box center [297, 505] width 547 height 26
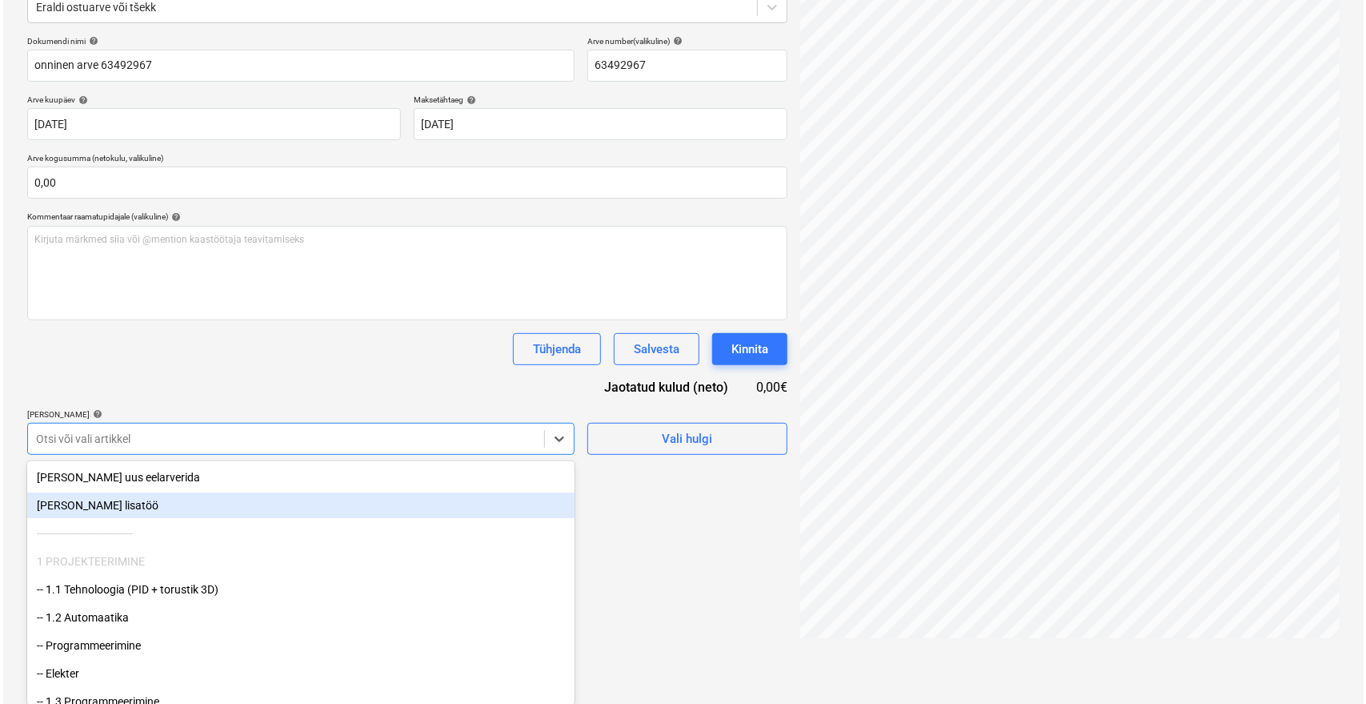
scroll to position [160, 0]
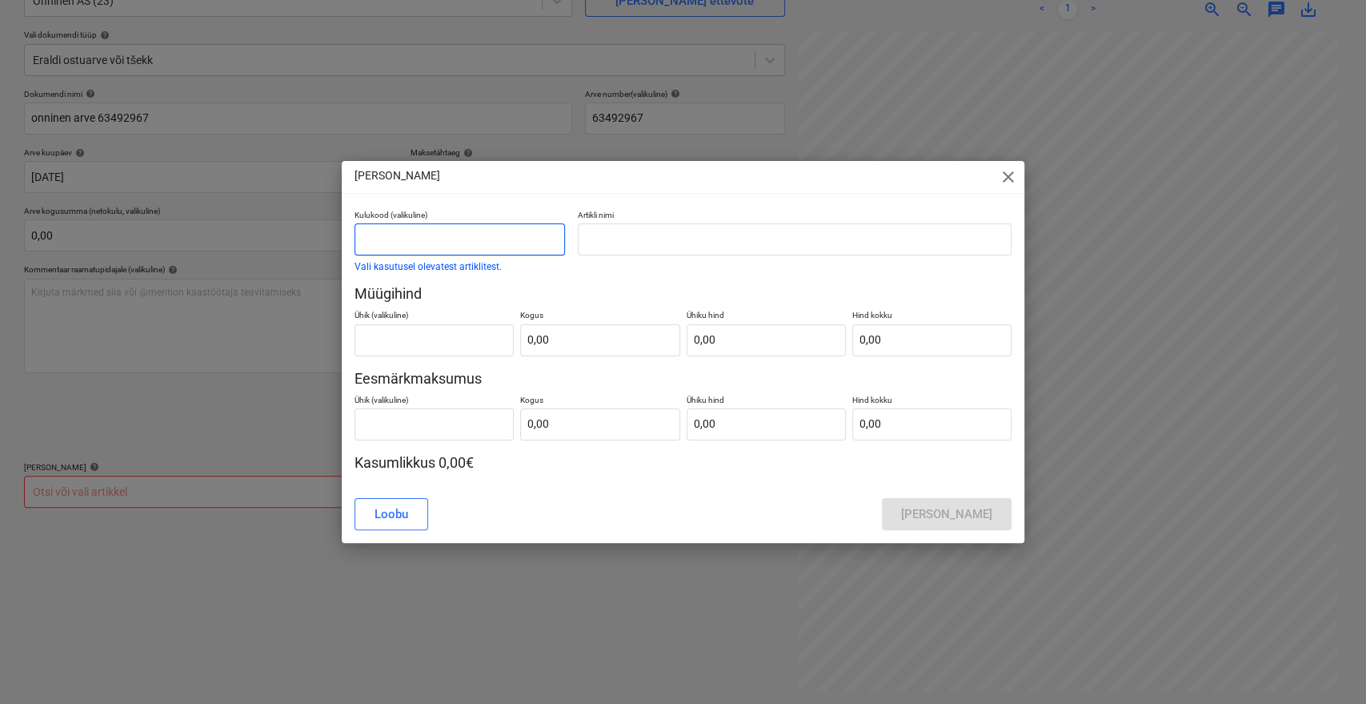
click at [467, 248] on input "text" at bounding box center [460, 239] width 211 height 32
type input "Lisamüük"
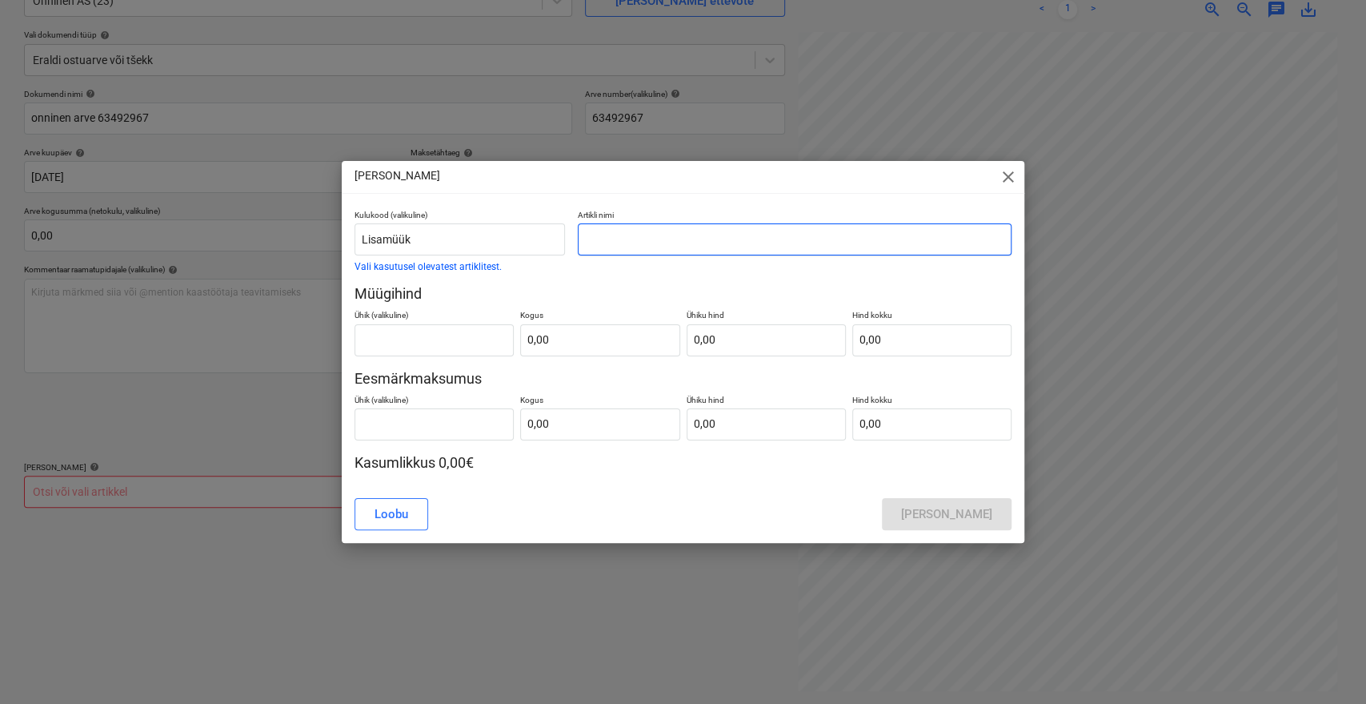
click at [609, 223] on div at bounding box center [795, 239] width 434 height 32
type input "onninen arve 63492967"
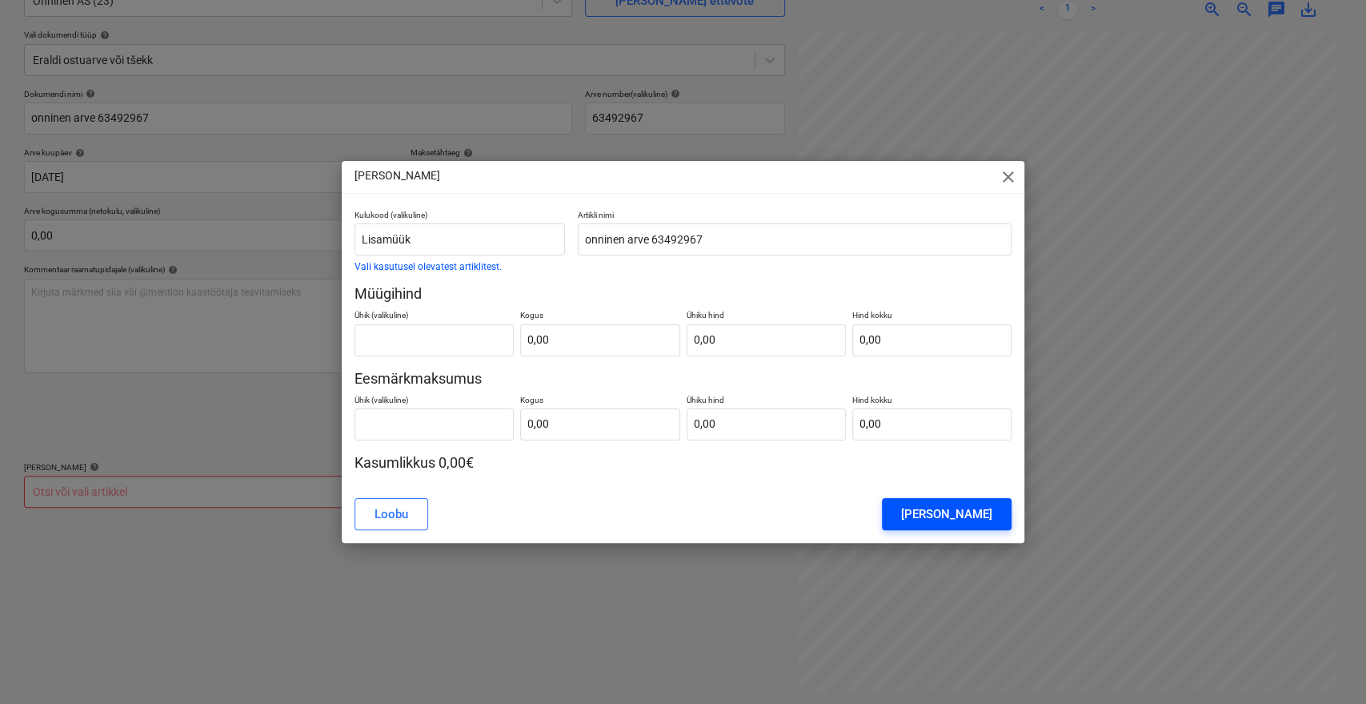
click at [949, 507] on div "[PERSON_NAME]" at bounding box center [946, 513] width 91 height 21
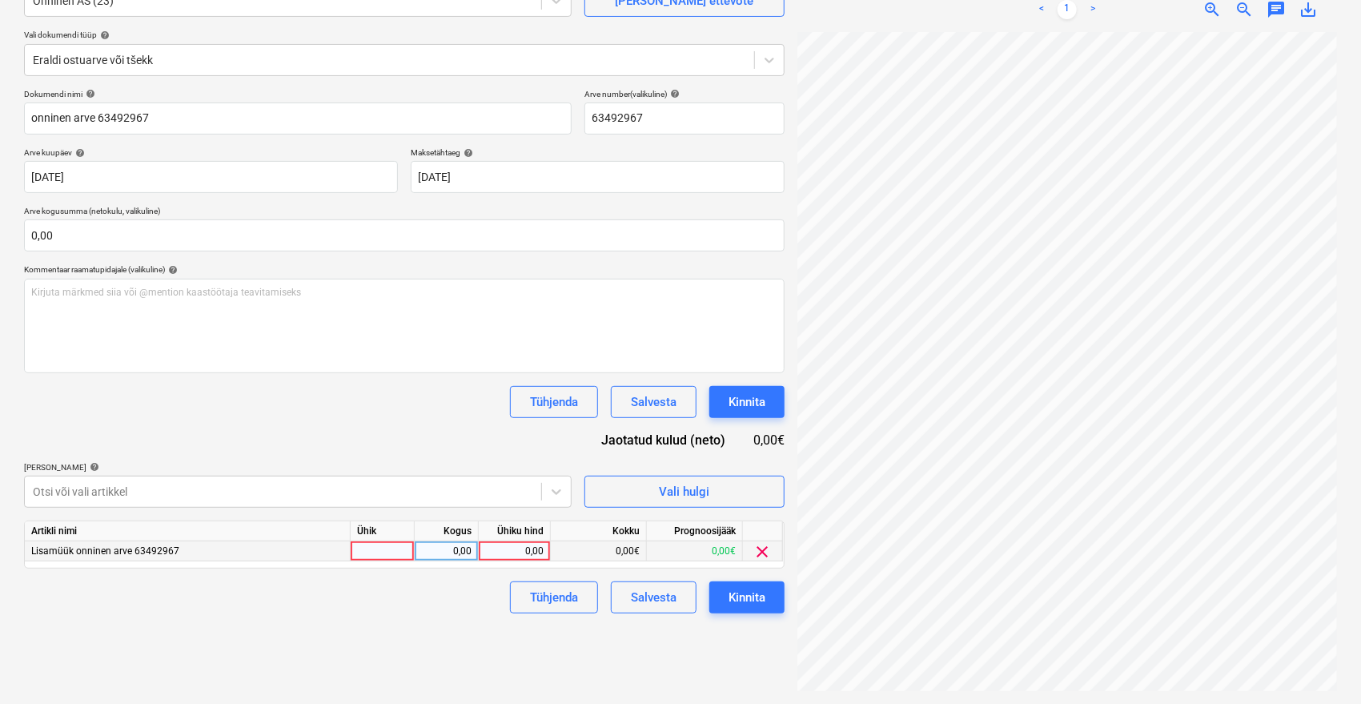
click at [511, 557] on div "0,00" at bounding box center [514, 551] width 58 height 20
type input "3,77"
click at [456, 617] on div "Failide konteerimine Vali ettevõte Onninen AS (23) [PERSON_NAME] ettevõte Vali …" at bounding box center [404, 308] width 773 height 777
click at [760, 597] on div "Kinnita" at bounding box center [746, 597] width 37 height 21
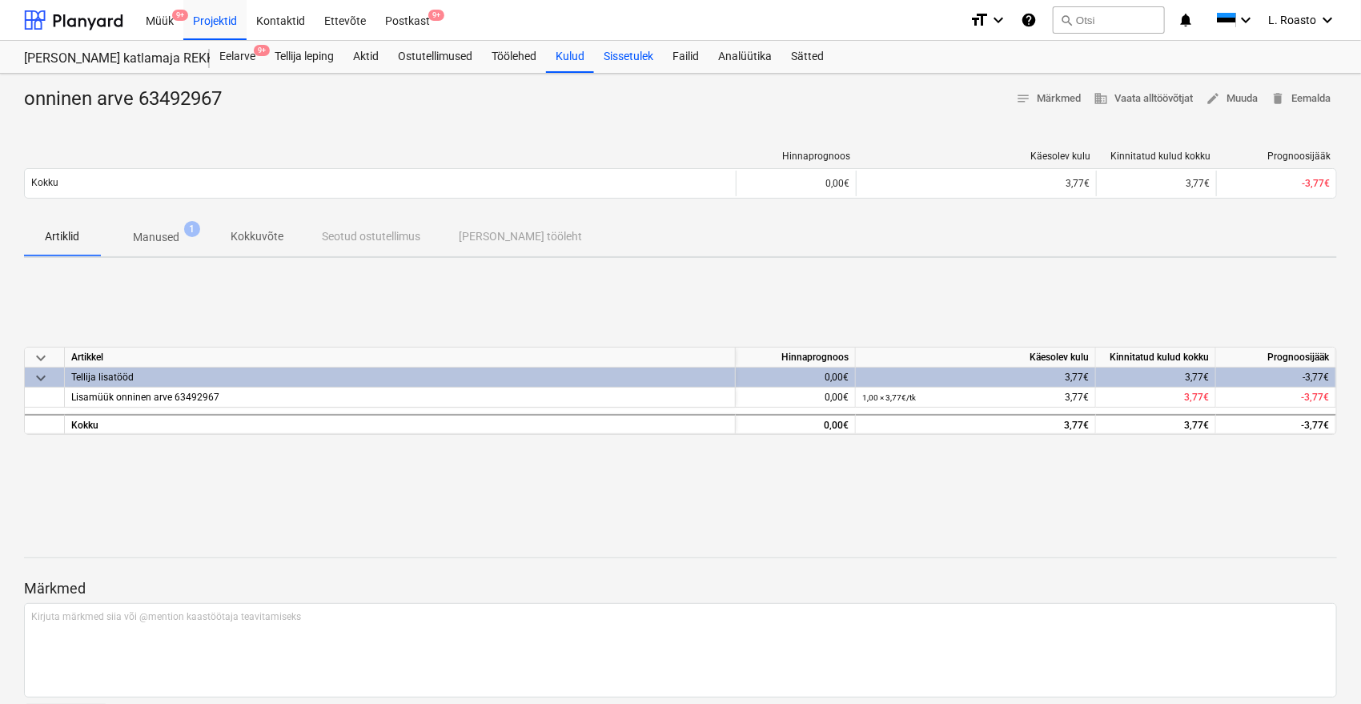
click at [640, 51] on div "Sissetulek" at bounding box center [628, 57] width 69 height 32
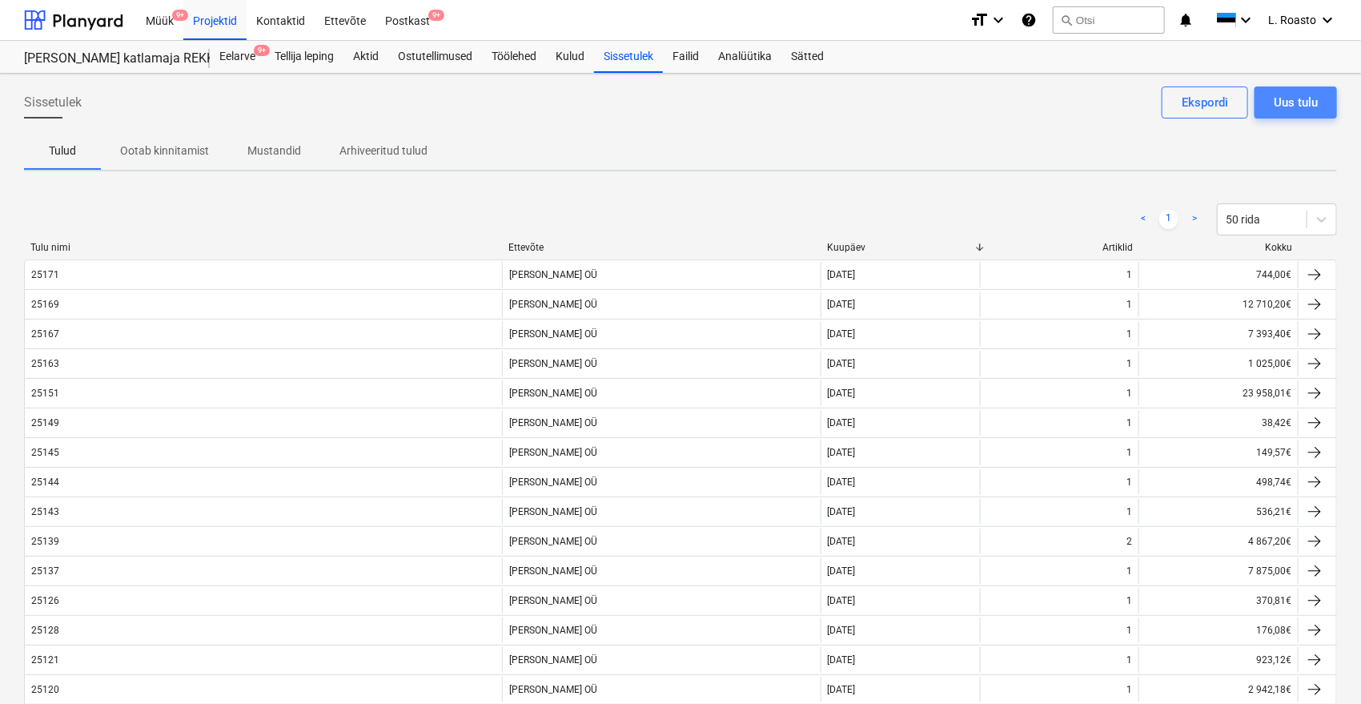
click at [1319, 88] on button "Uus tulu" at bounding box center [1295, 102] width 82 height 32
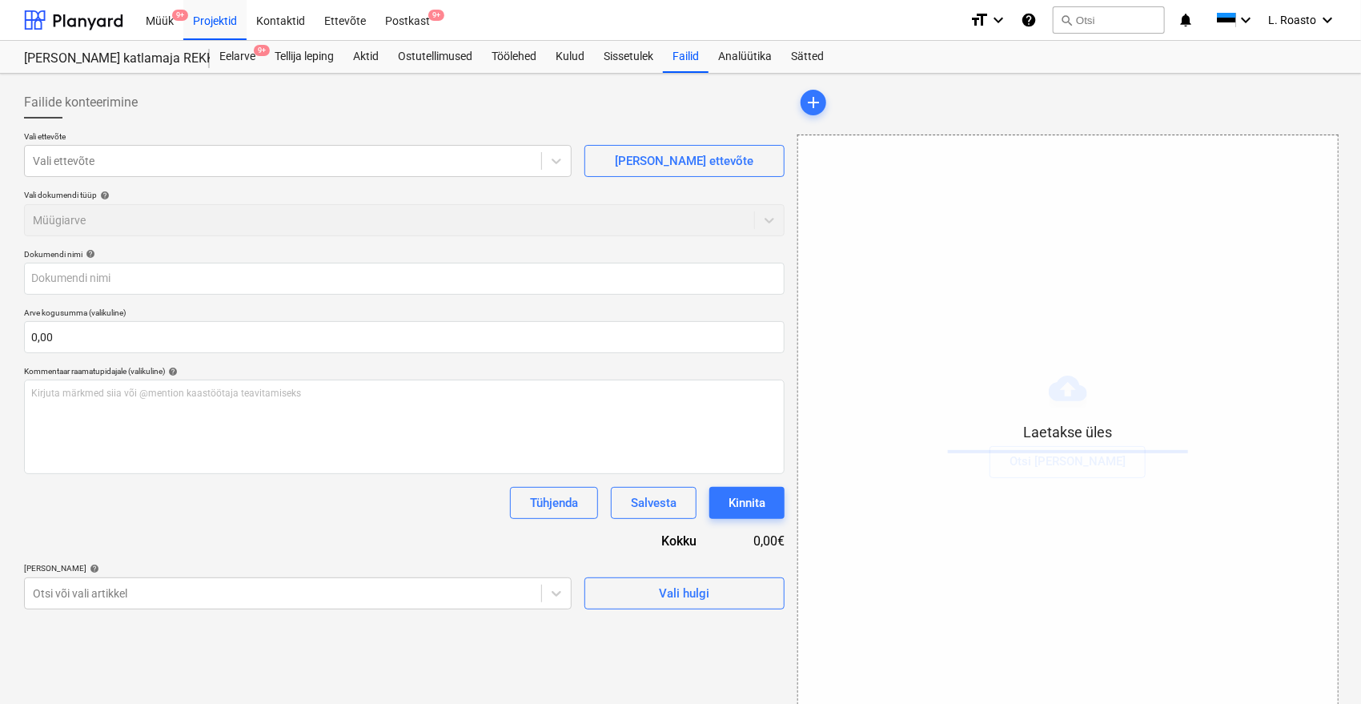
click at [1155, 338] on div "Laetakse üles" at bounding box center [1067, 429] width 539 height 588
click at [186, 163] on div at bounding box center [283, 161] width 500 height 16
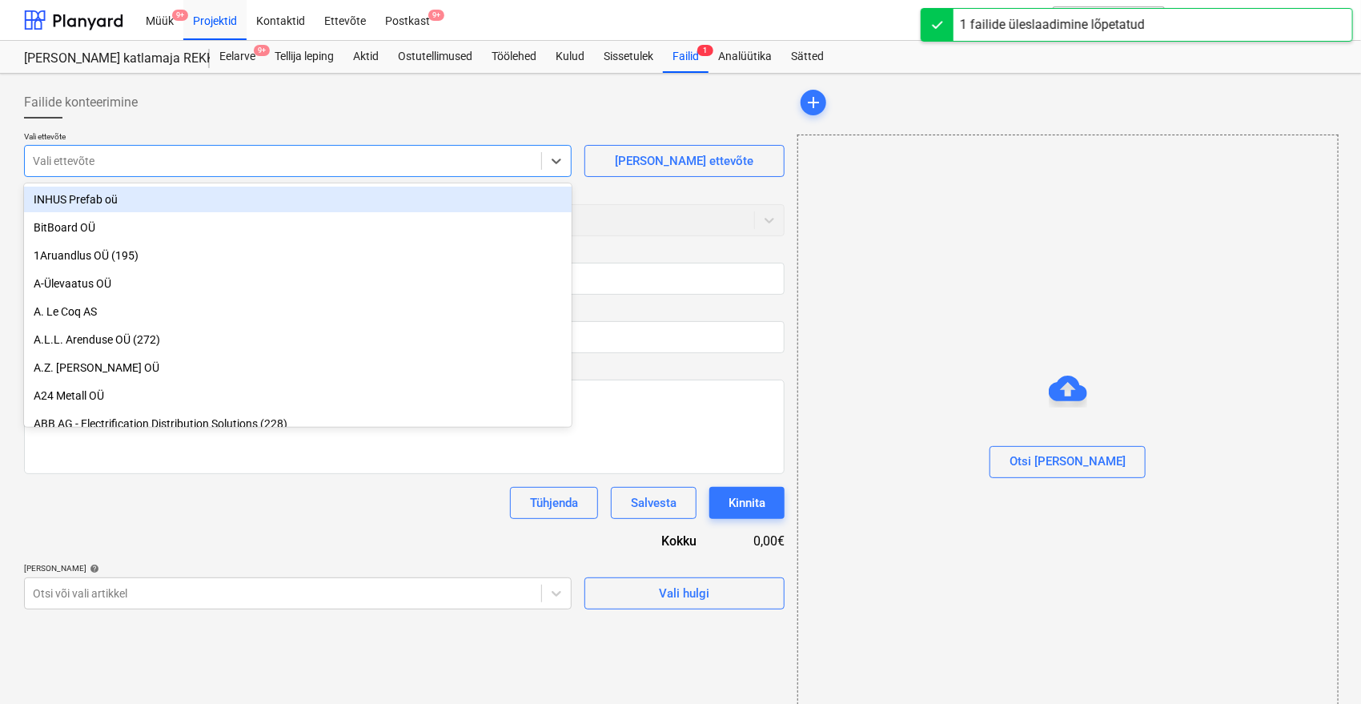
type input "25174_Vara_arve.pdf"
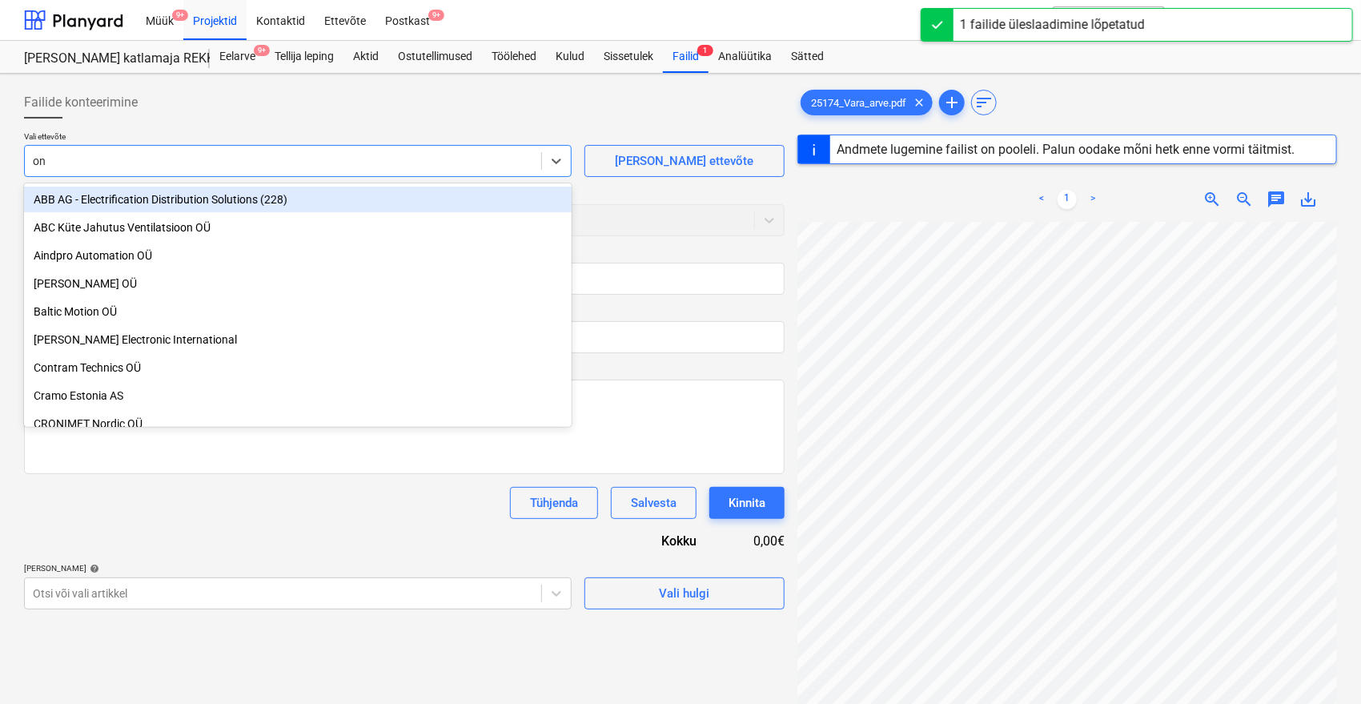
type input "o"
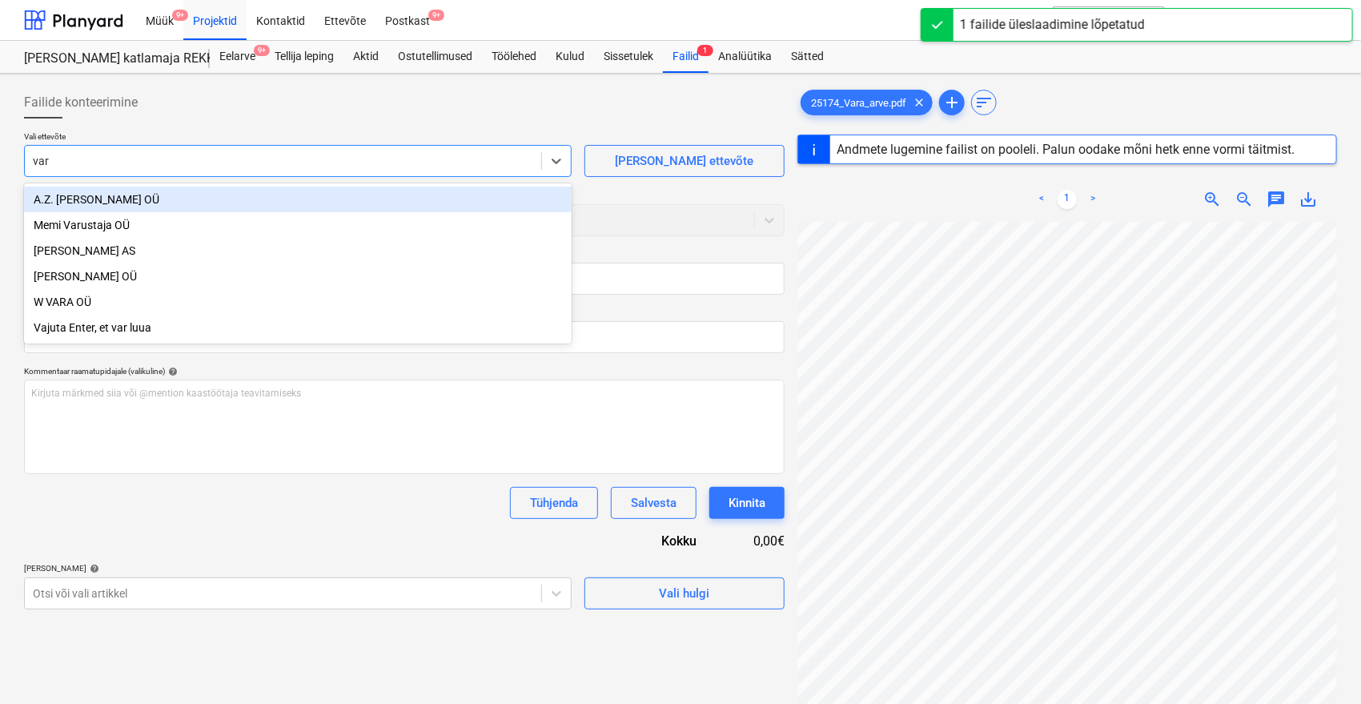
type input "vara"
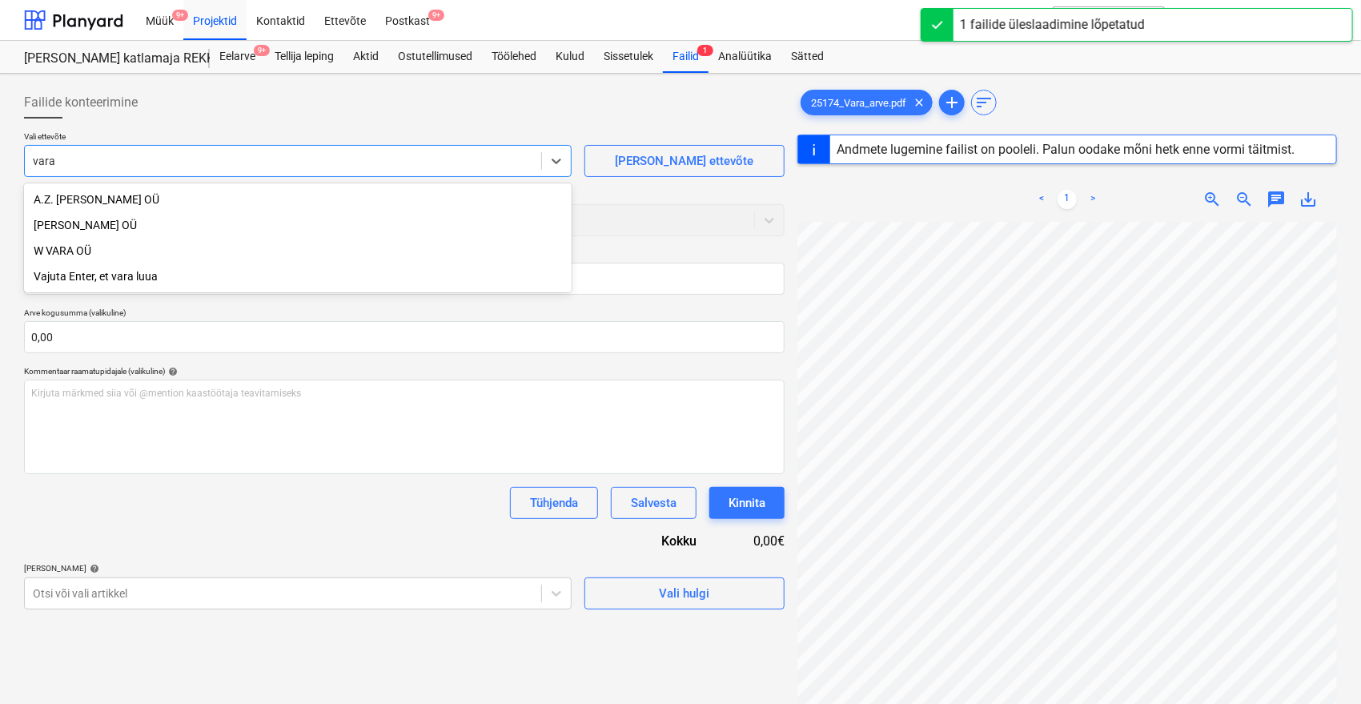
click at [95, 226] on div "[PERSON_NAME] OÜ" at bounding box center [297, 225] width 547 height 26
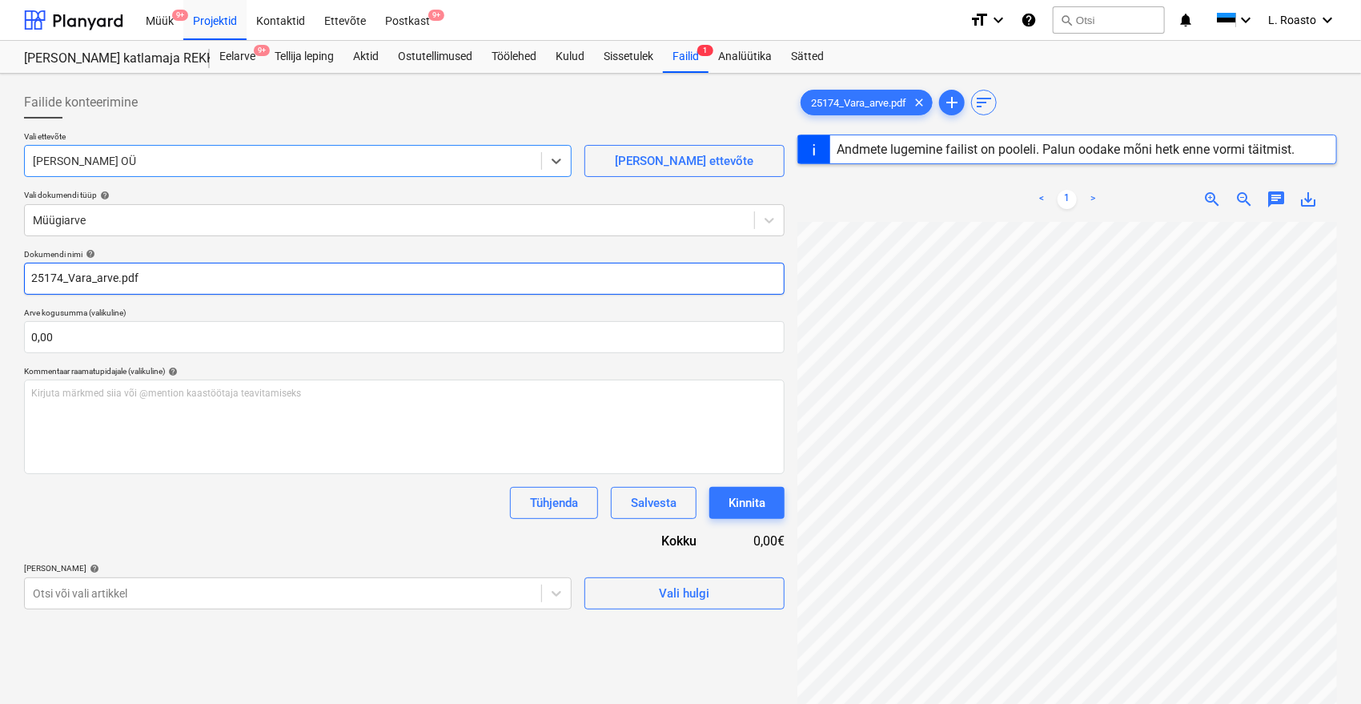
type input "25174"
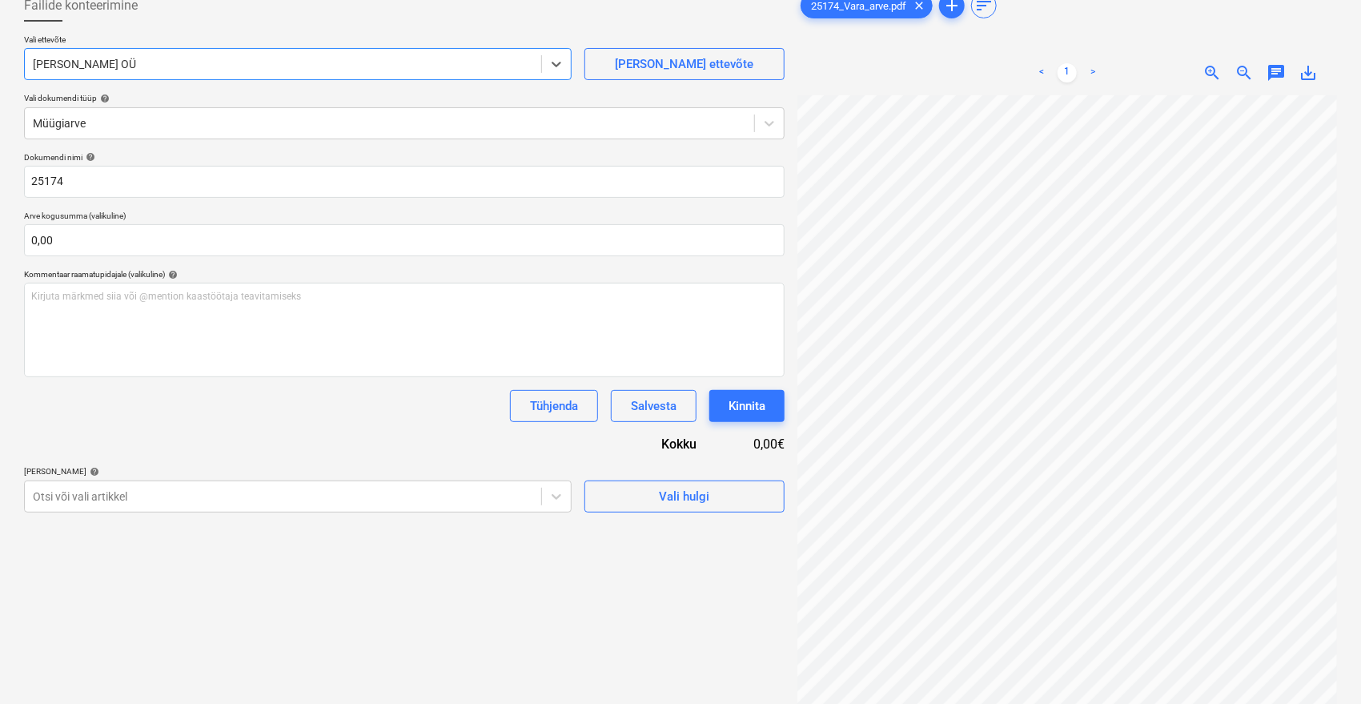
scroll to position [160, 0]
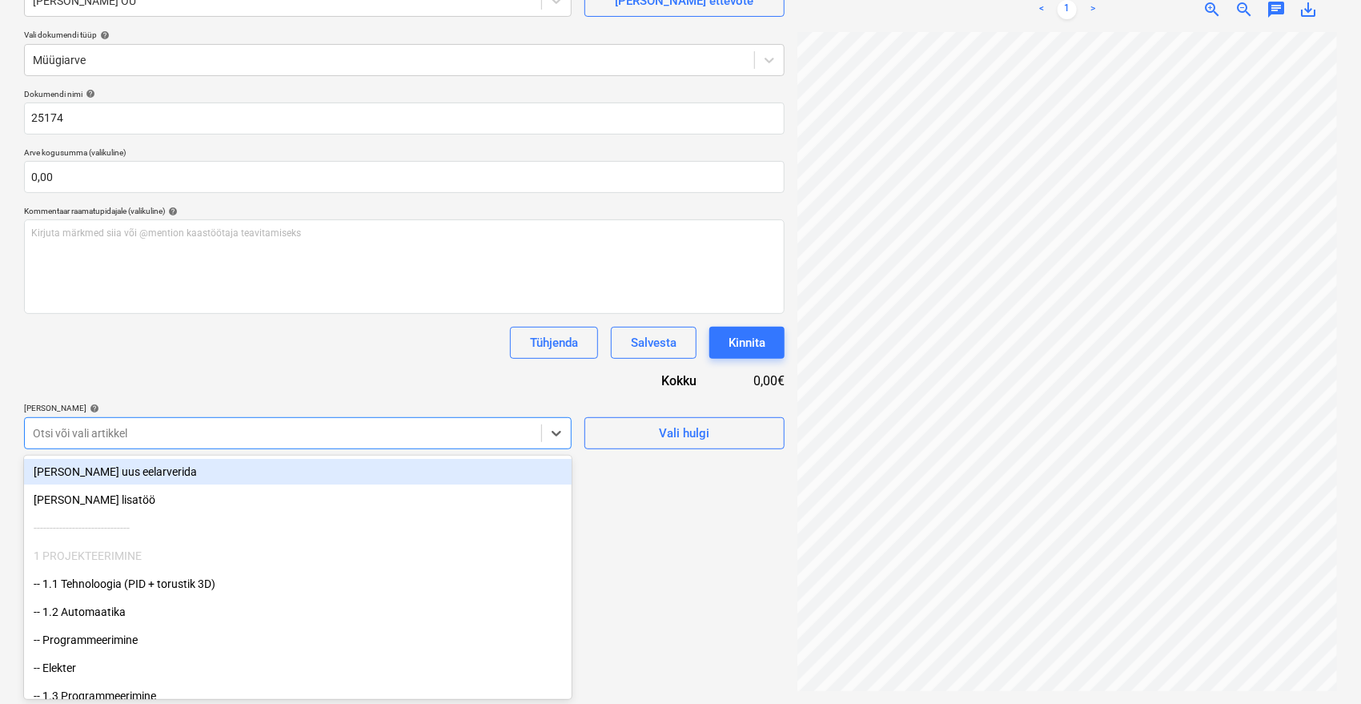
click at [199, 435] on div at bounding box center [283, 433] width 500 height 16
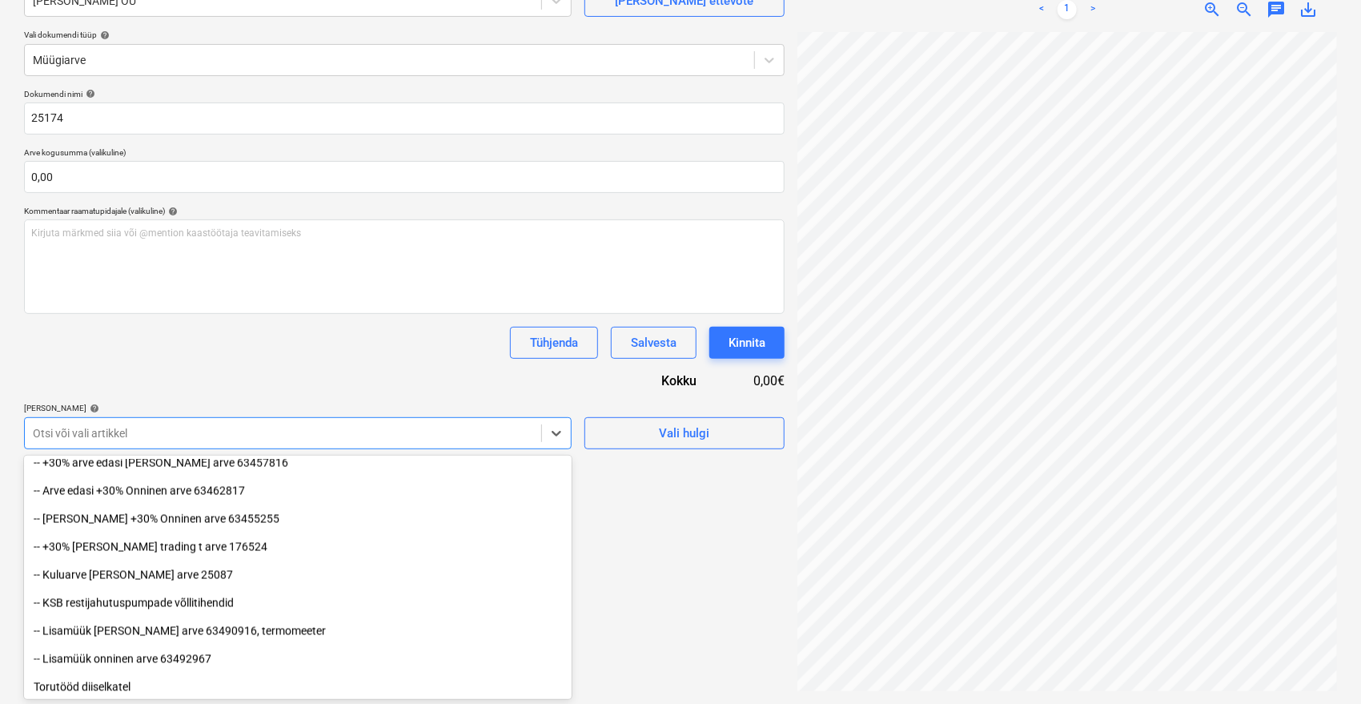
scroll to position [1524, 0]
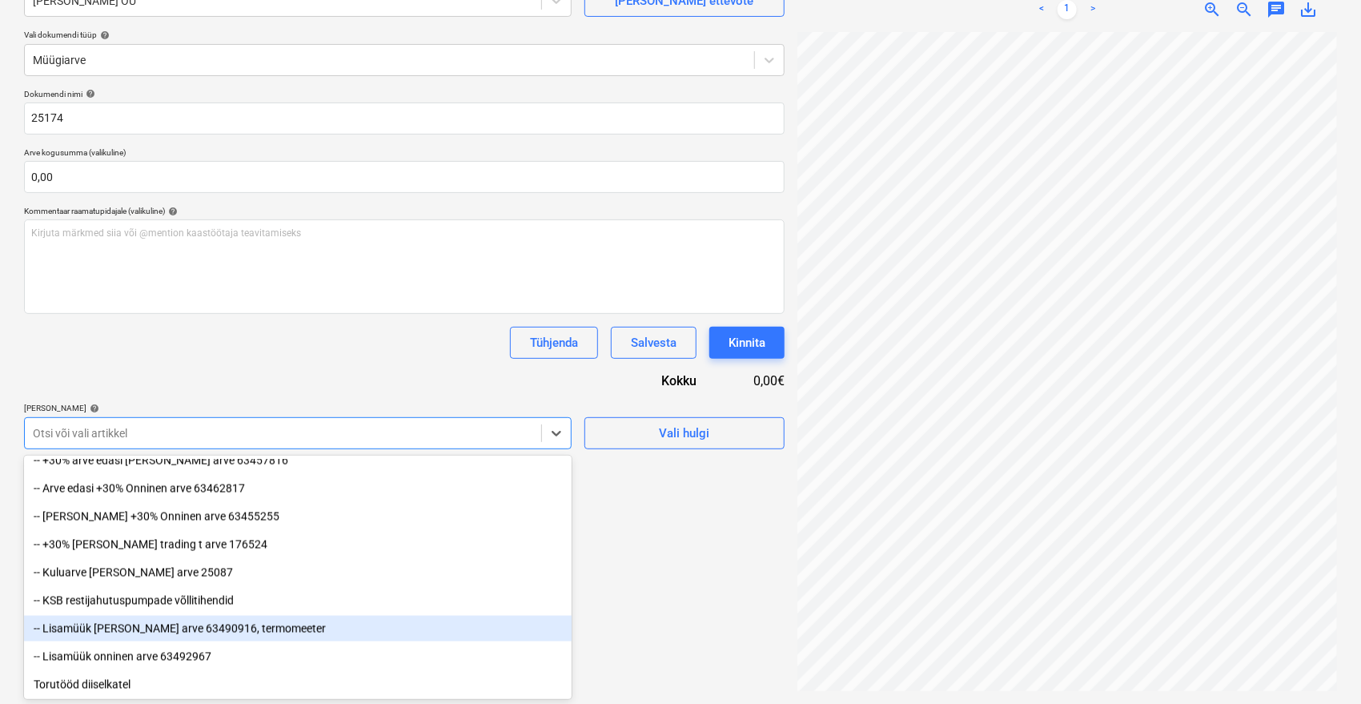
click at [194, 632] on div "-- Lisamüük [PERSON_NAME] arve 63490916, termomeeter" at bounding box center [297, 629] width 547 height 26
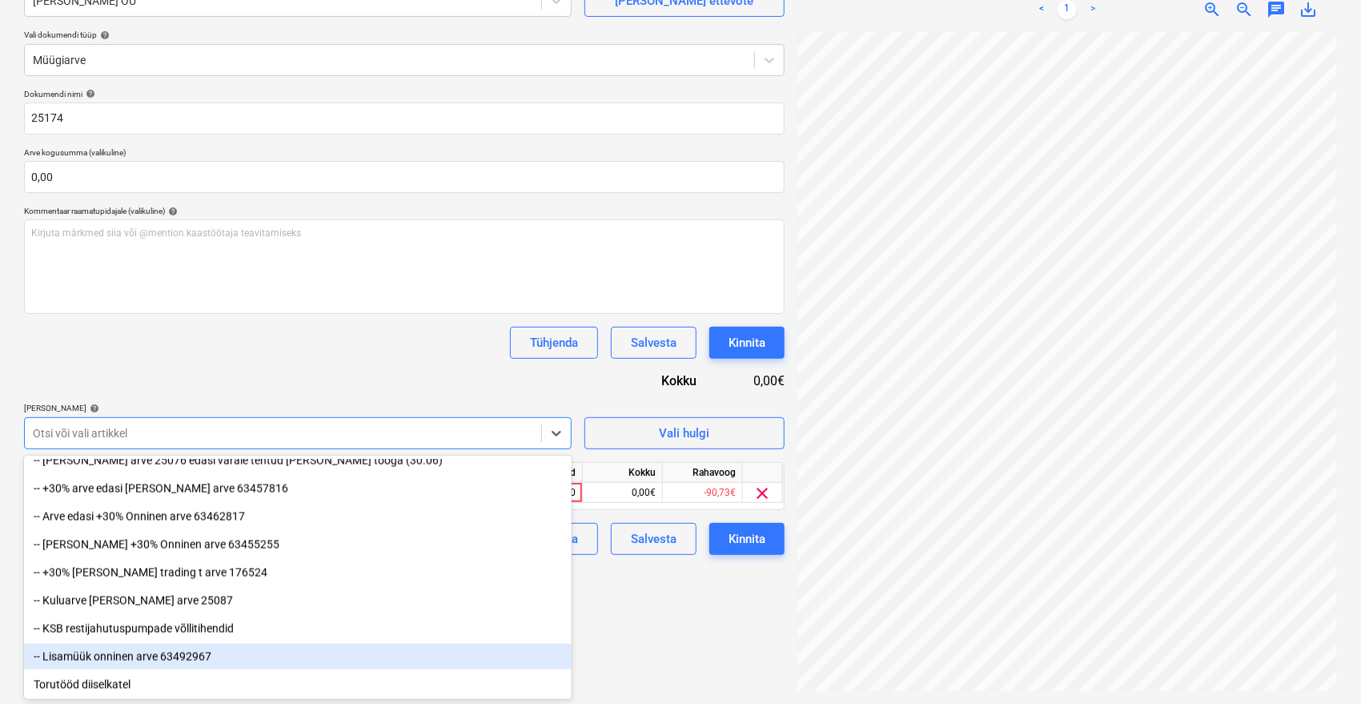
click at [188, 653] on div "-- Lisamüük onninen arve 63492967" at bounding box center [297, 657] width 547 height 26
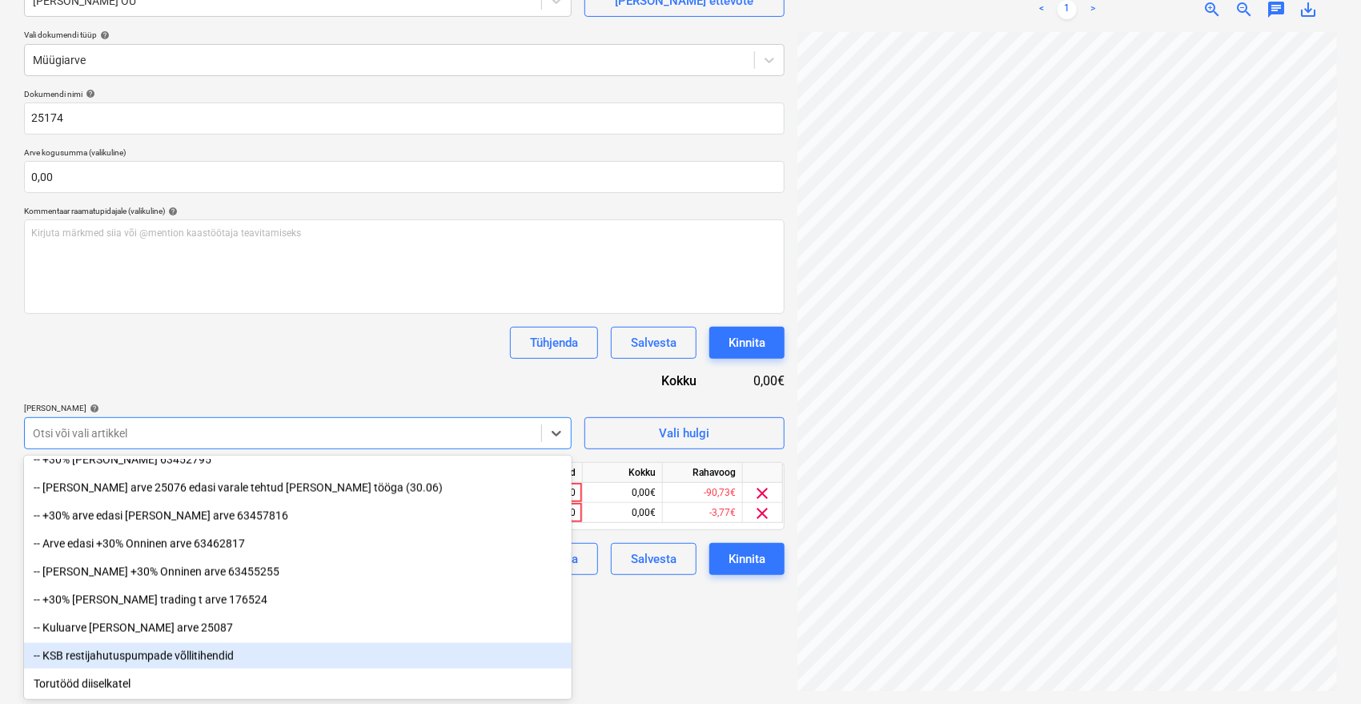
scroll to position [1468, 0]
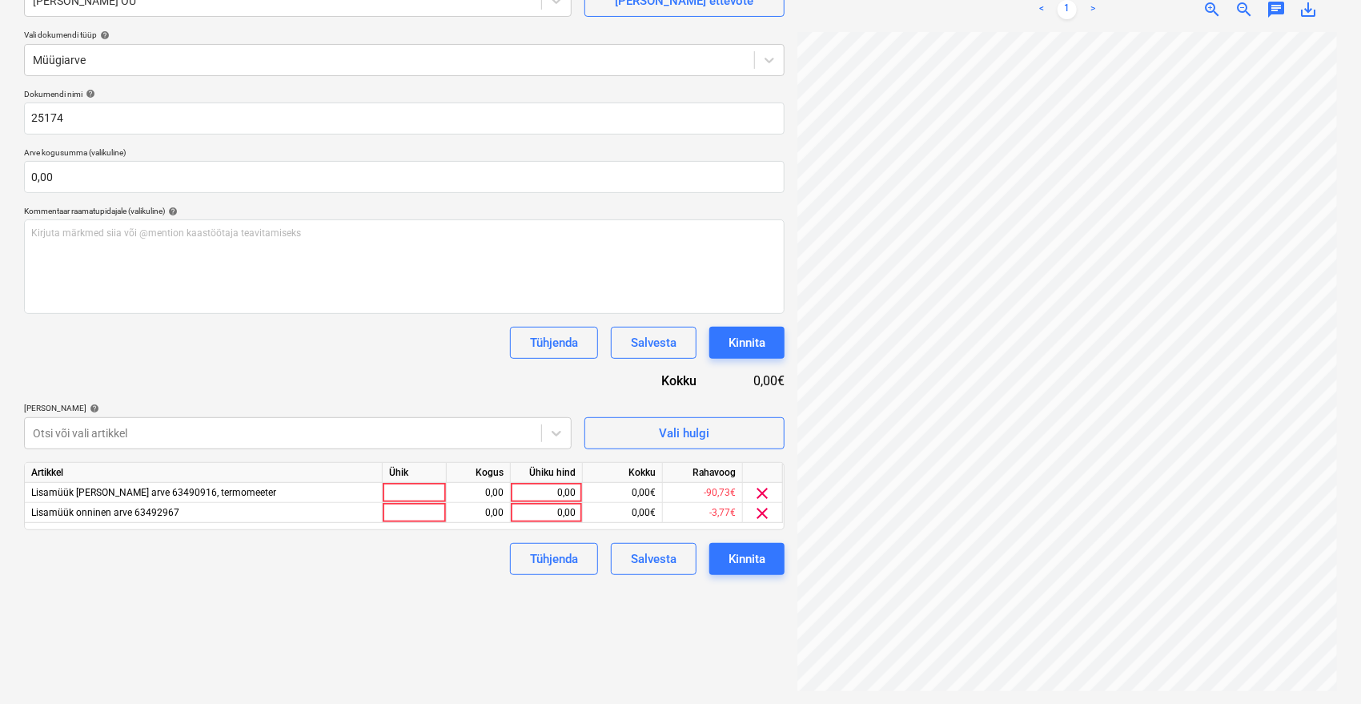
click at [363, 351] on div "Tühjenda Salvesta Kinnita" at bounding box center [404, 343] width 760 height 32
click at [538, 493] on div "0,00" at bounding box center [546, 493] width 58 height 20
type input "117,95"
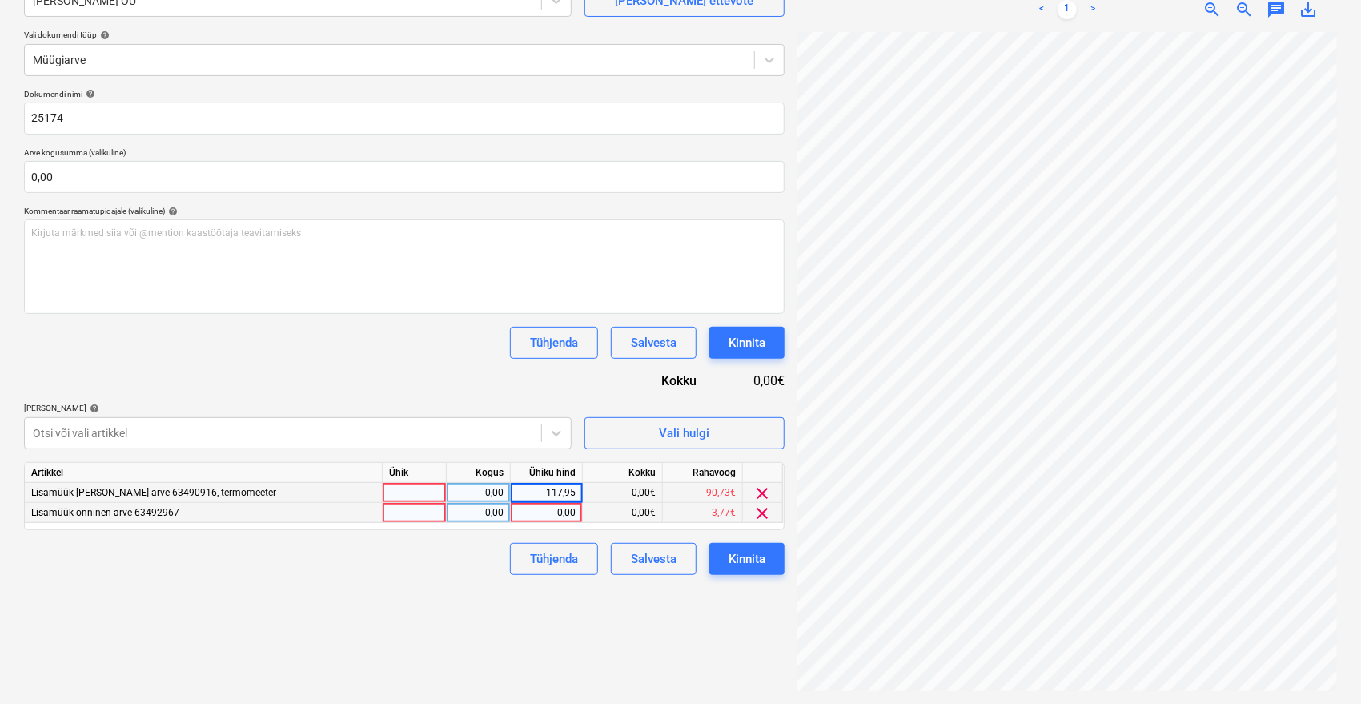
click at [548, 507] on div "0,00" at bounding box center [546, 513] width 58 height 20
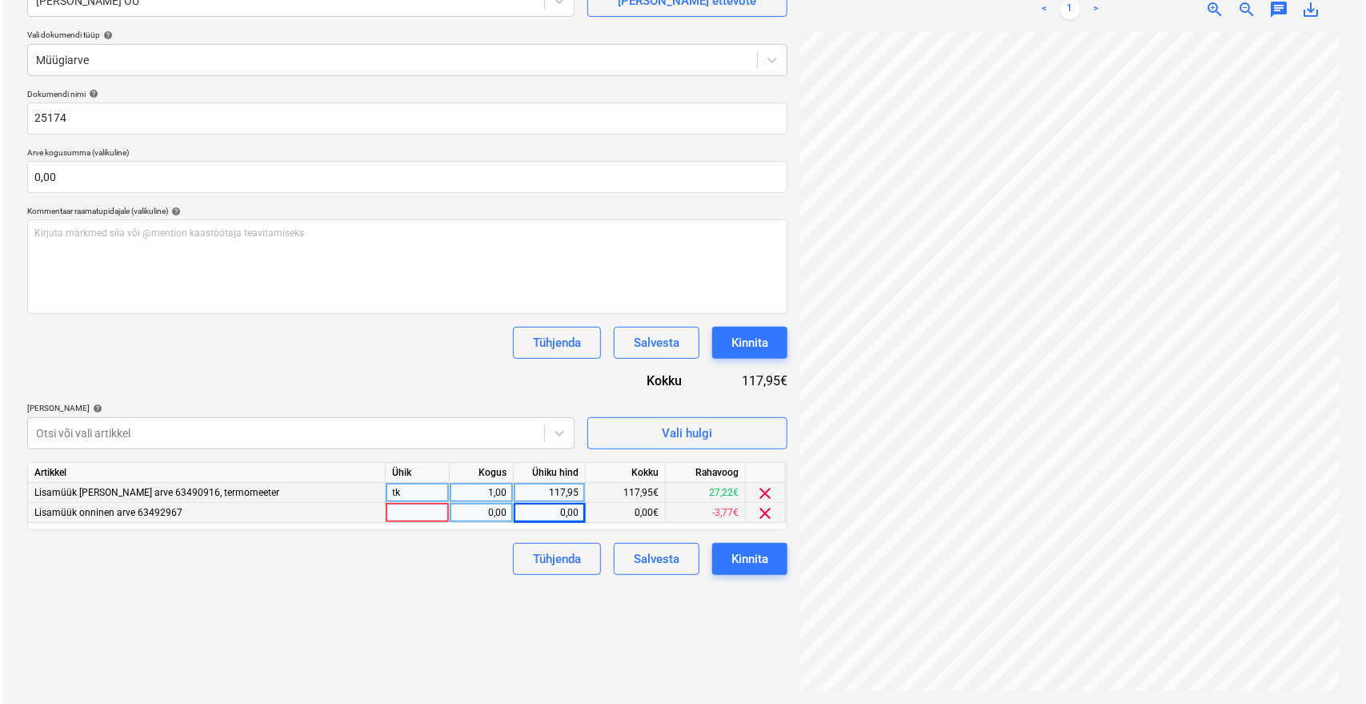
scroll to position [4, 64]
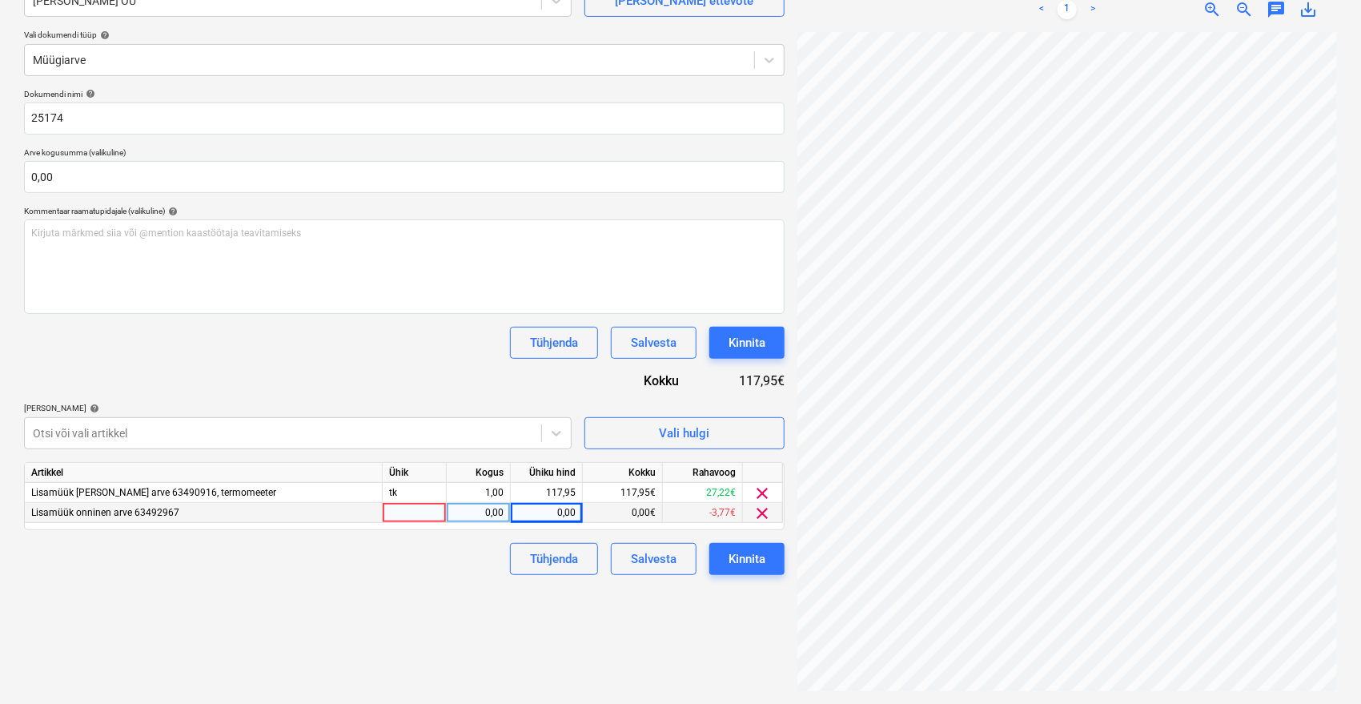
click at [562, 510] on div "0,00" at bounding box center [546, 513] width 58 height 20
type input "4,8"
click at [407, 625] on div "Failide konteerimine Vali ettevõte Vara Saeveski OÜ [PERSON_NAME] uus ettevõte …" at bounding box center [404, 308] width 773 height 777
click at [754, 561] on div "Kinnita" at bounding box center [746, 558] width 37 height 21
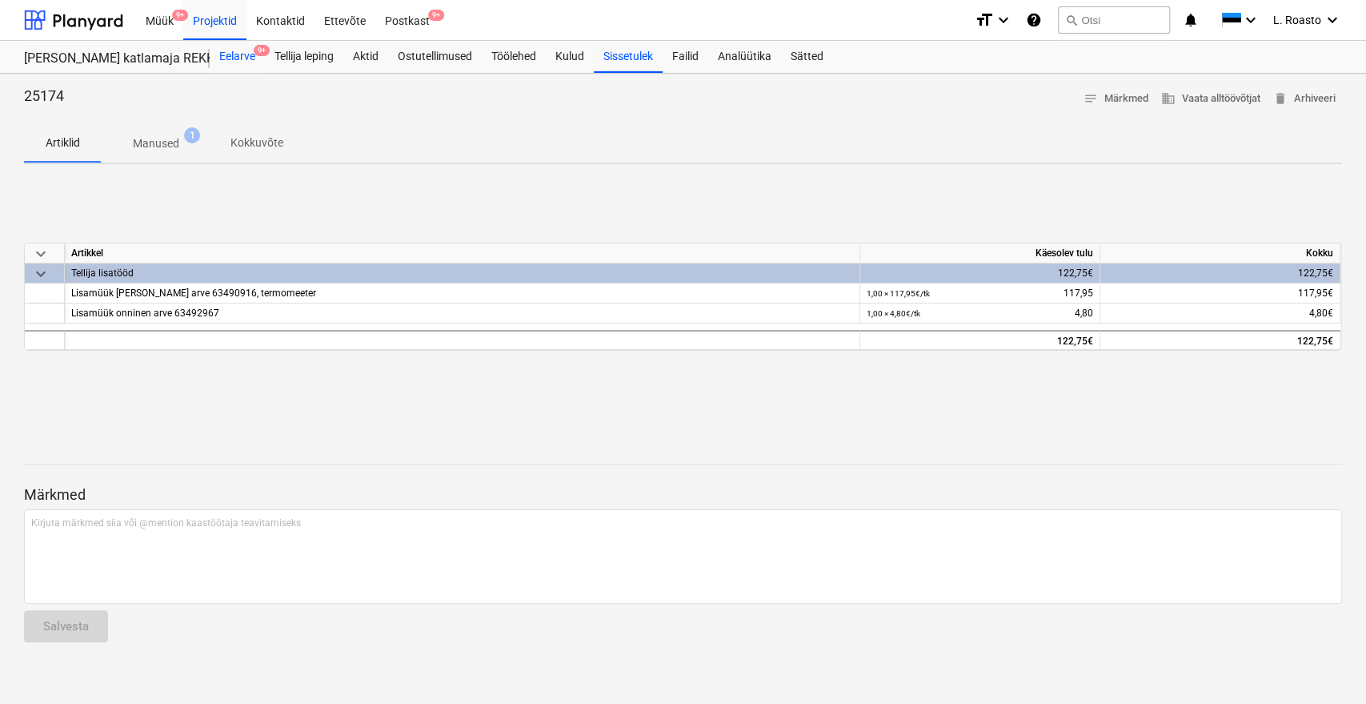
click at [251, 62] on div "Eelarve 9+" at bounding box center [237, 57] width 55 height 32
